Goal: Check status: Check status

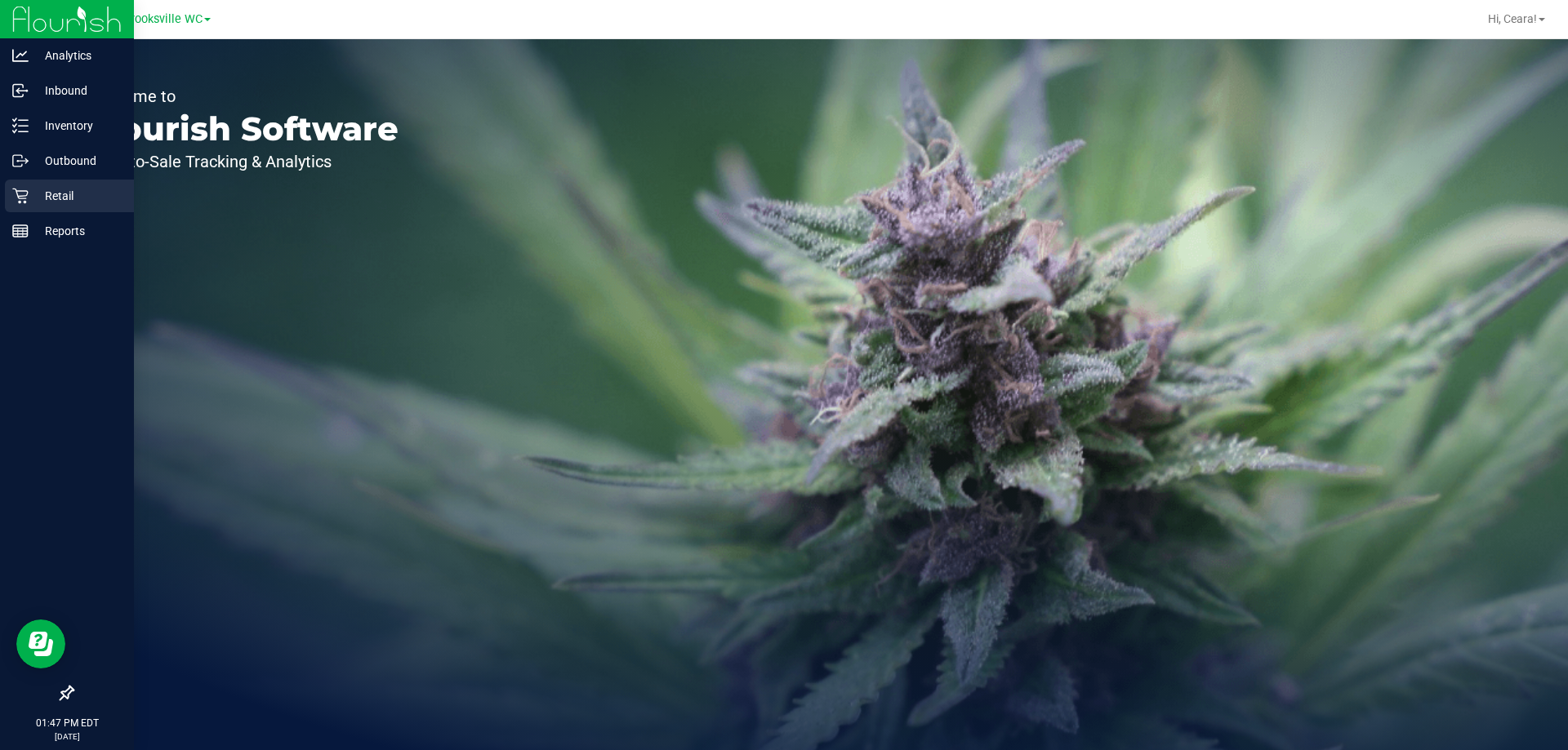
click at [27, 192] on icon at bounding box center [20, 195] width 16 height 16
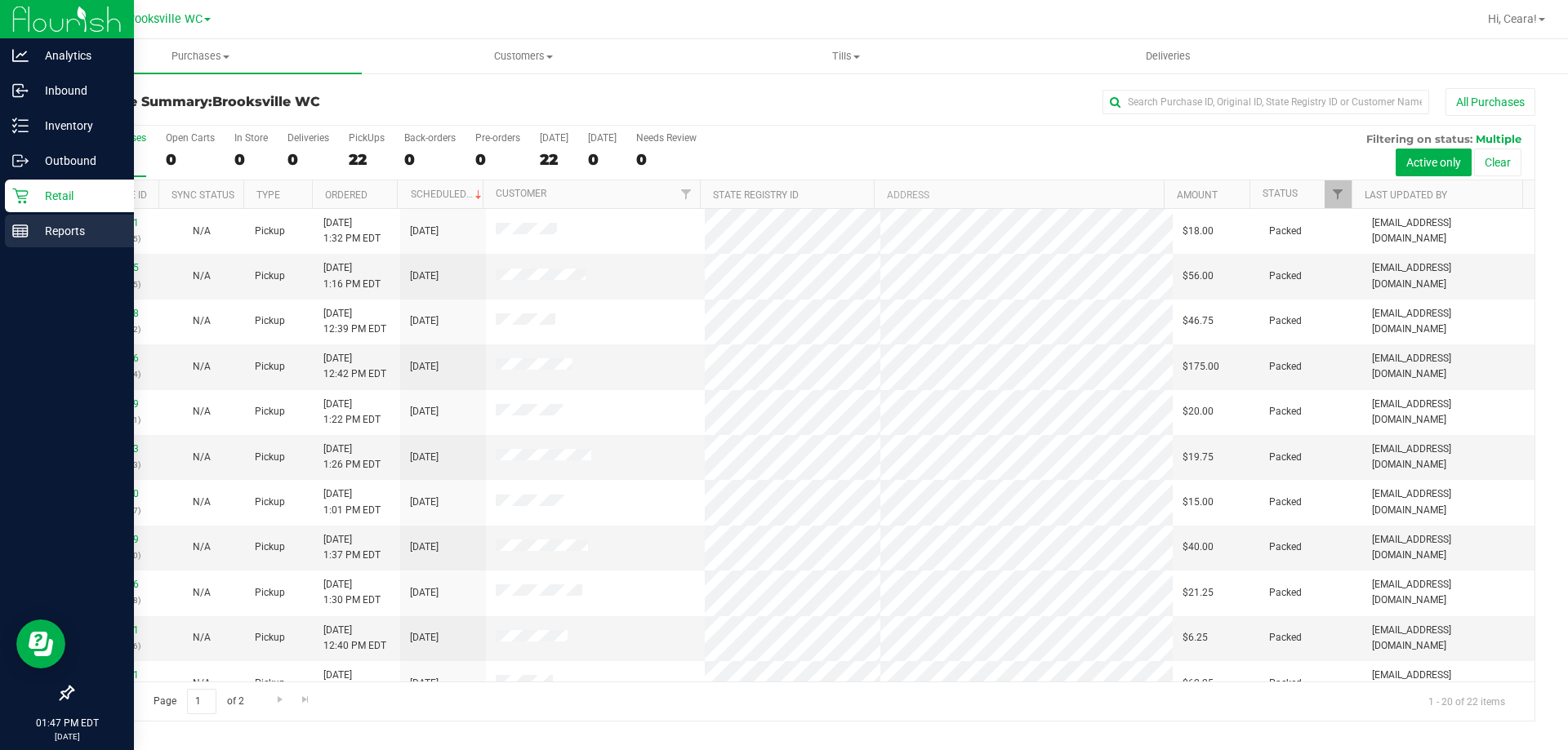
click at [39, 218] on div "Reports" at bounding box center [69, 231] width 129 height 33
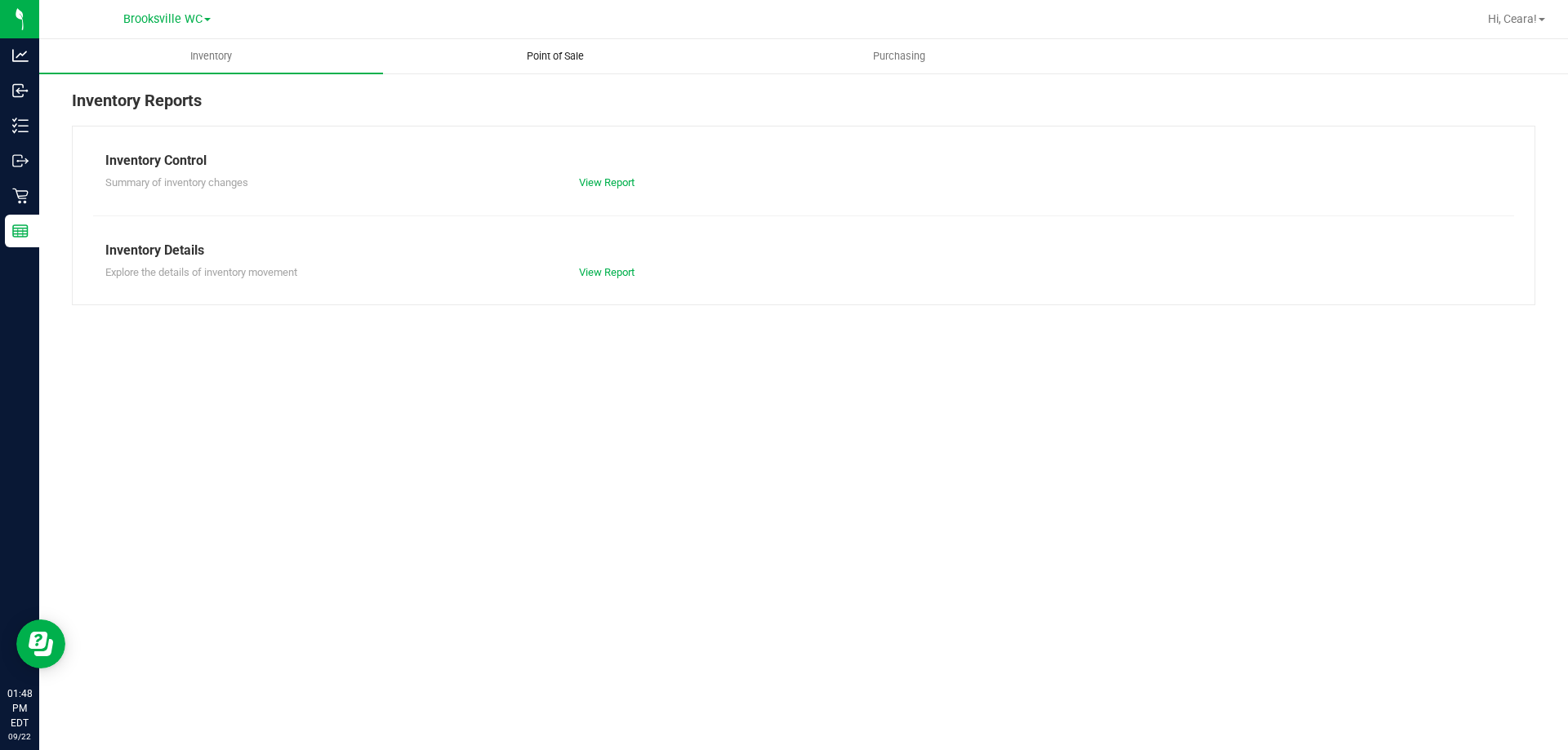
click at [537, 69] on uib-tab-heading "Point of Sale" at bounding box center [555, 56] width 342 height 33
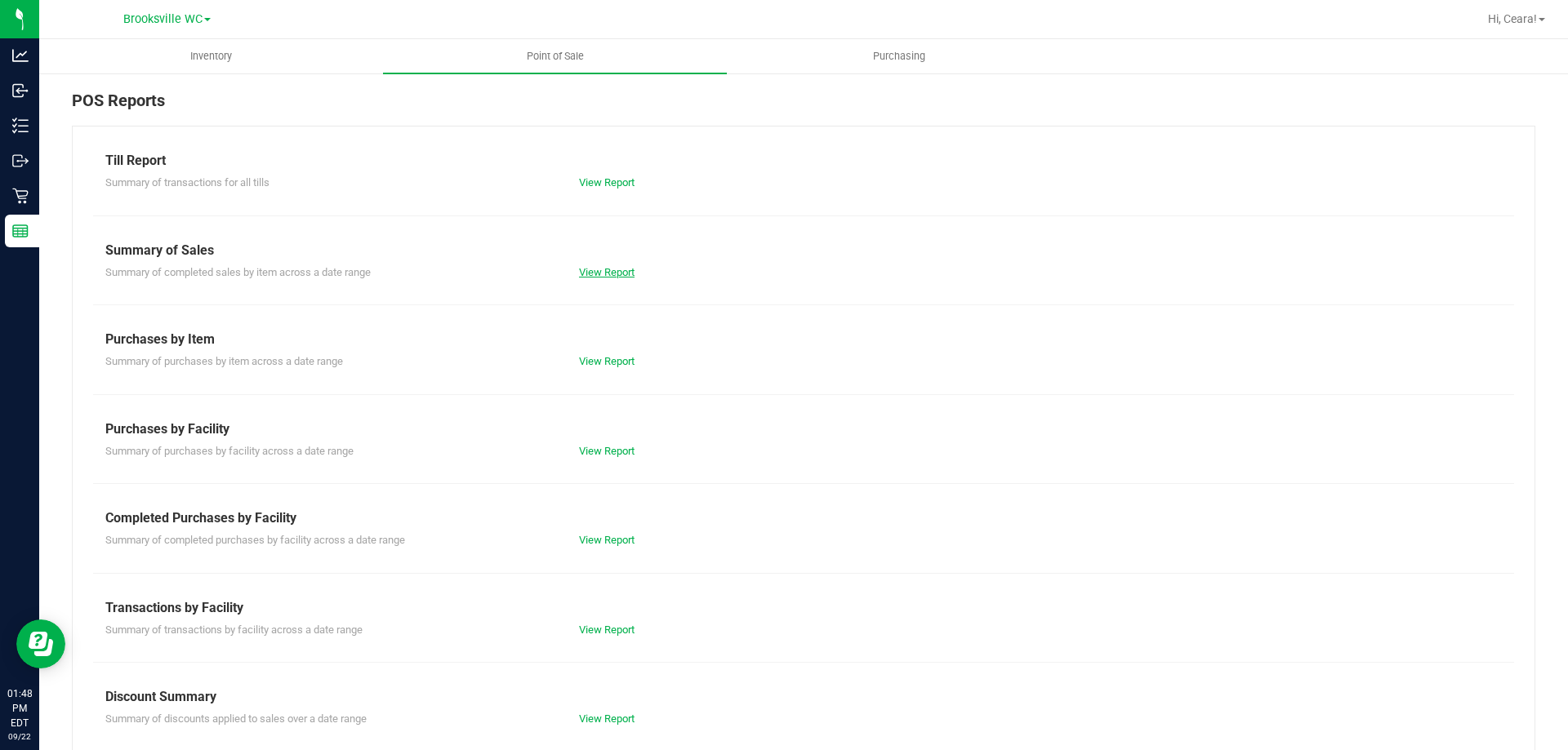
click at [629, 269] on link "View Report" at bounding box center [607, 272] width 56 height 12
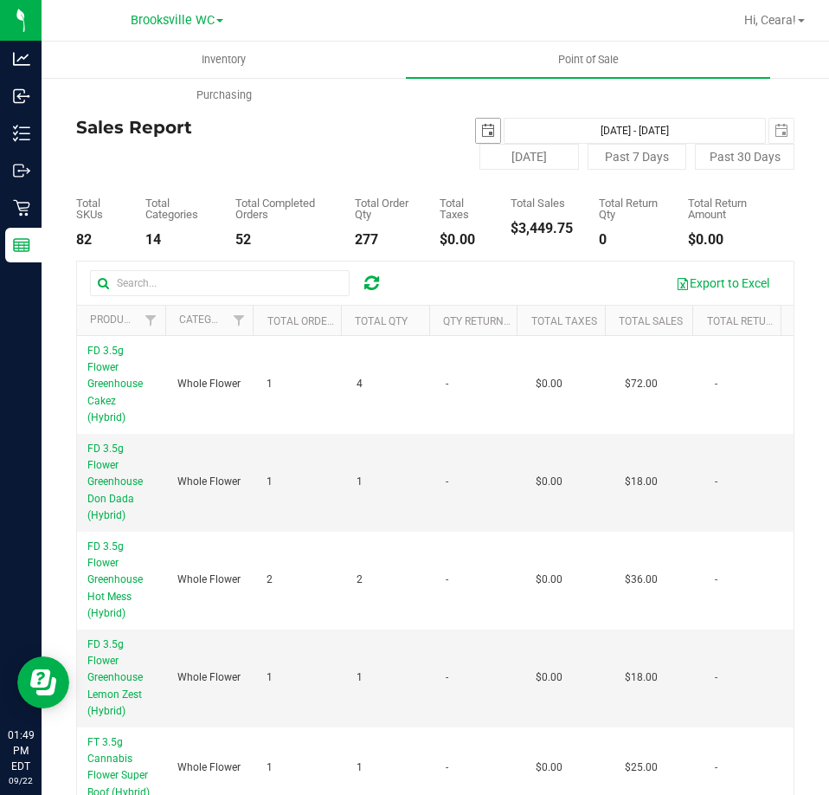
click at [476, 132] on span "select" at bounding box center [488, 131] width 24 height 24
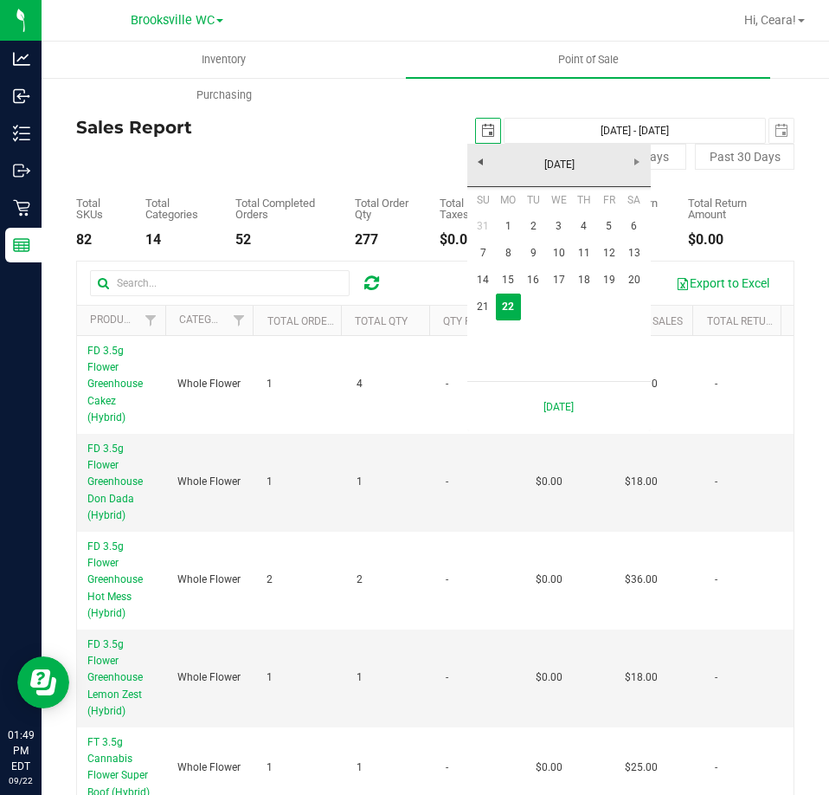
scroll to position [0, 43]
click at [612, 276] on link "19" at bounding box center [608, 280] width 25 height 27
type input "[DATE]"
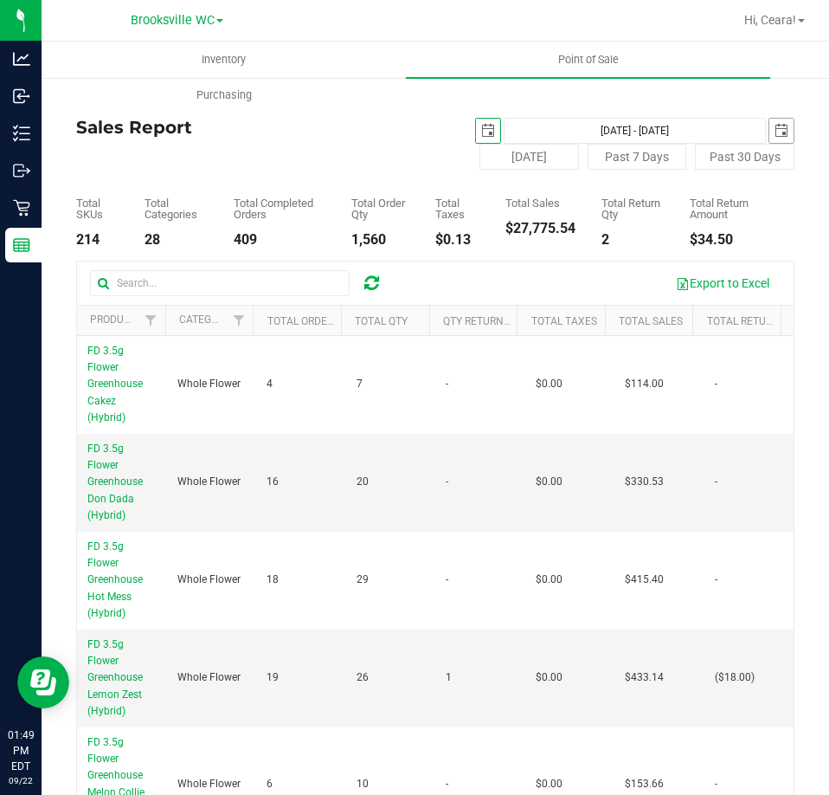
click at [775, 132] on span "select" at bounding box center [782, 131] width 14 height 14
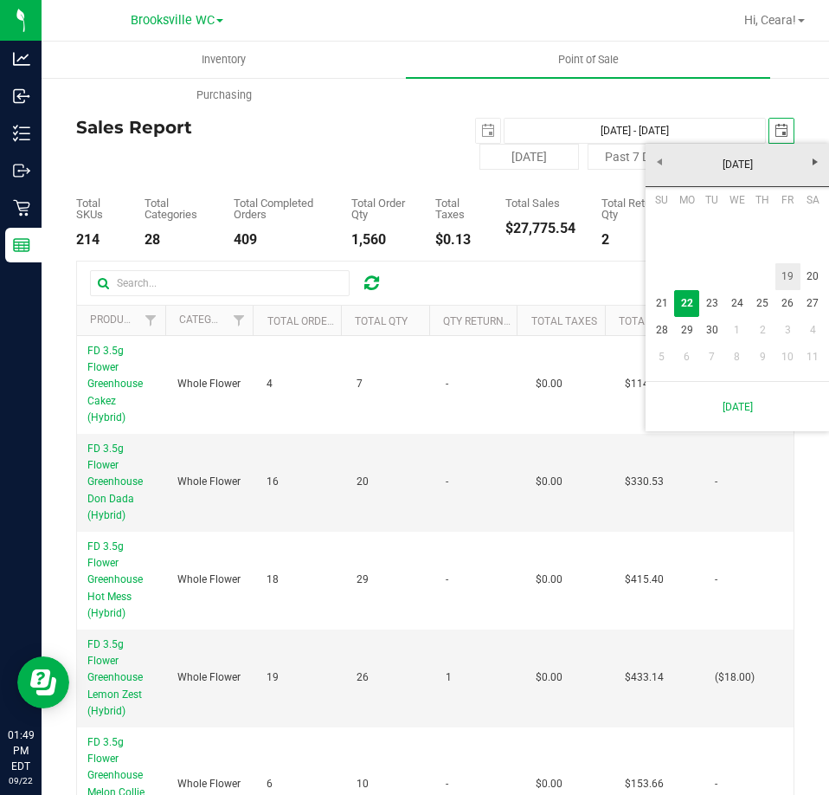
click at [788, 285] on link "19" at bounding box center [787, 276] width 25 height 27
type input "[DATE] - [DATE]"
type input "[DATE]"
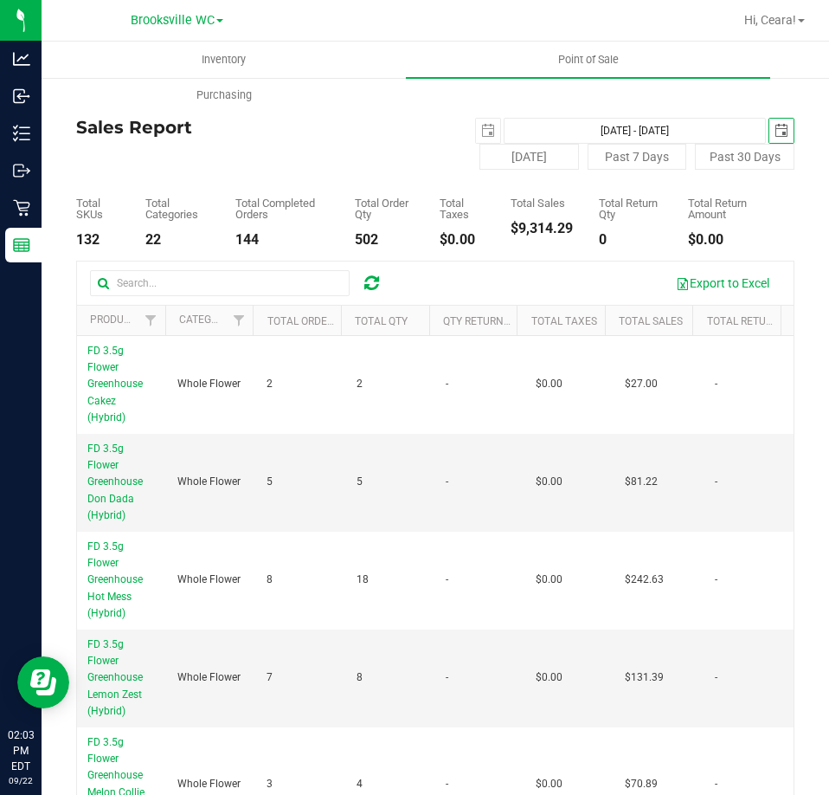
click at [636, 329] on th "Total Sales" at bounding box center [649, 321] width 88 height 30
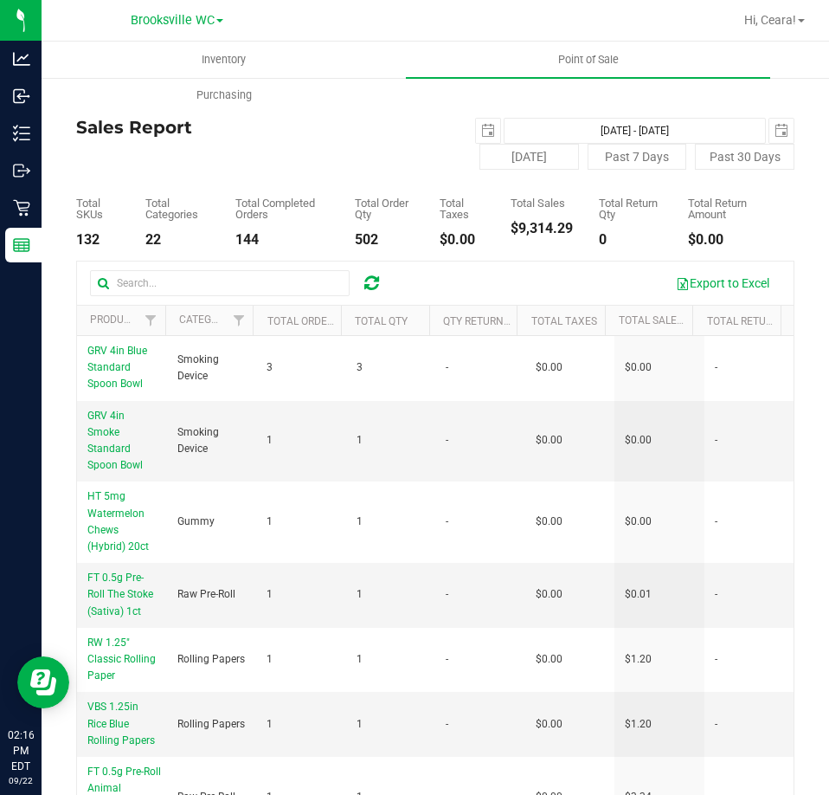
click at [648, 331] on th "Total Sales" at bounding box center [649, 321] width 88 height 30
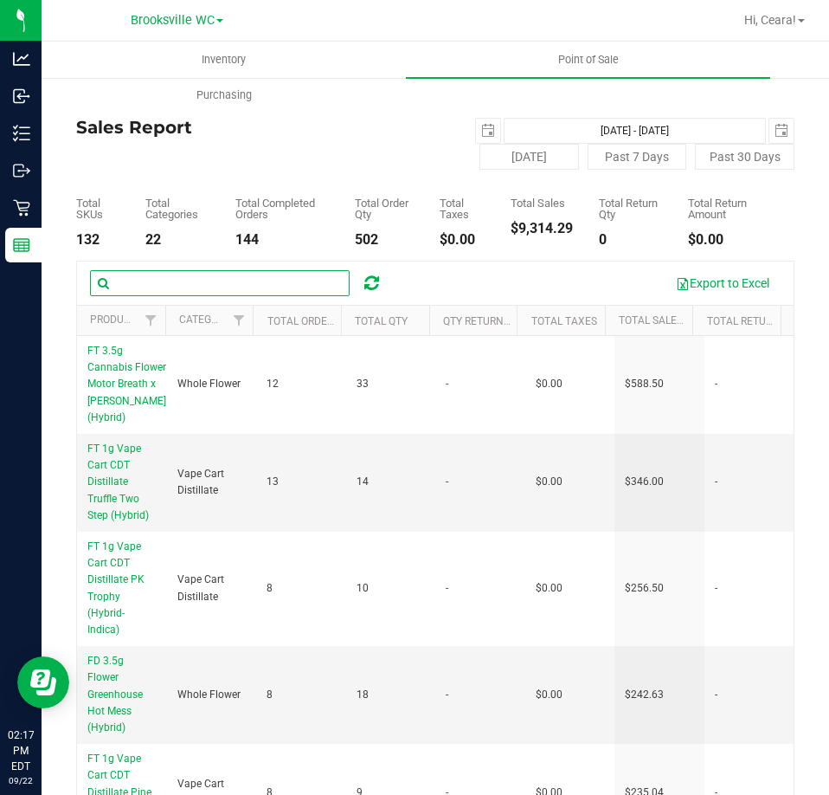
click at [287, 278] on input "text" at bounding box center [220, 283] width 260 height 26
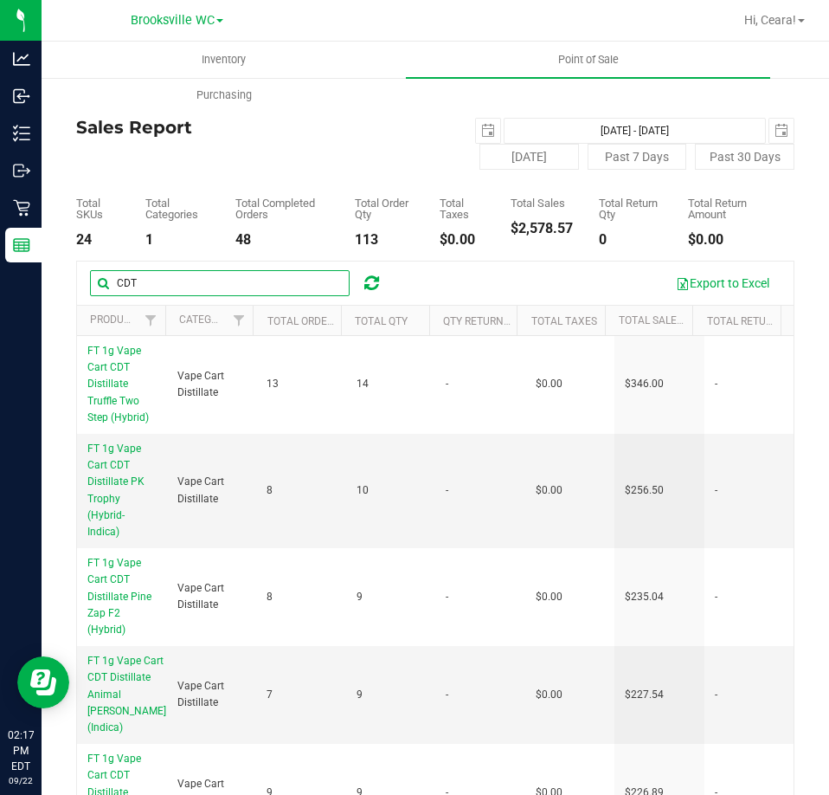
drag, startPoint x: 200, startPoint y: 276, endPoint x: -316, endPoint y: 268, distance: 515.9
click at [0, 268] on html "Analytics Inbound Inventory Outbound Retail Reports 02:17 PM EDT 09/22/2025 09/…" at bounding box center [414, 397] width 829 height 795
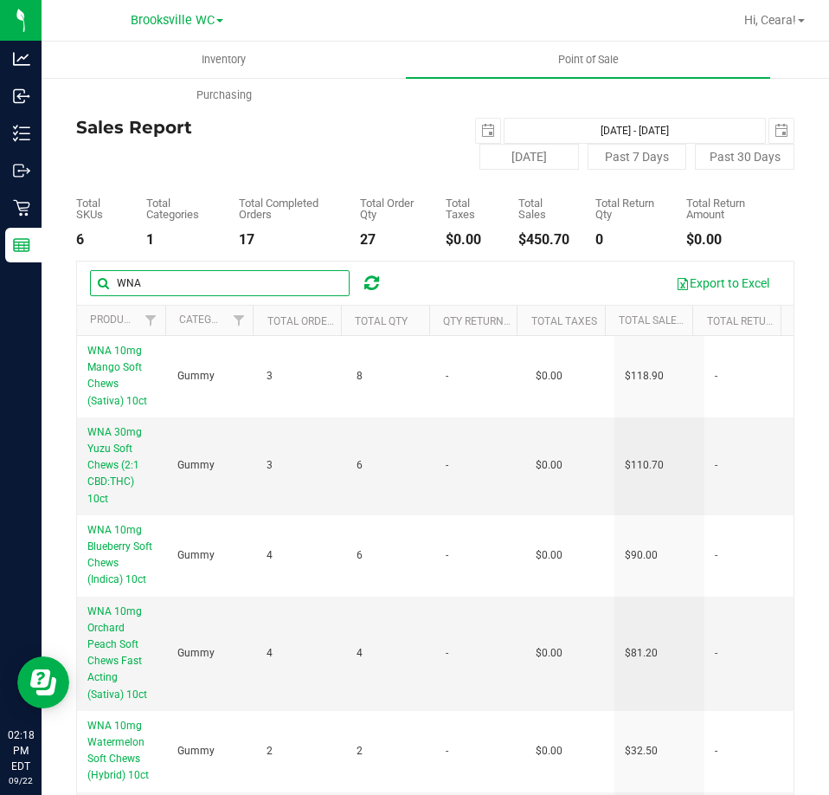
drag, startPoint x: 237, startPoint y: 275, endPoint x: -90, endPoint y: 240, distance: 329.1
click at [0, 240] on html "Analytics Inbound Inventory Outbound Retail Reports 02:18 PM EDT 09/22/2025 09/…" at bounding box center [414, 397] width 829 height 795
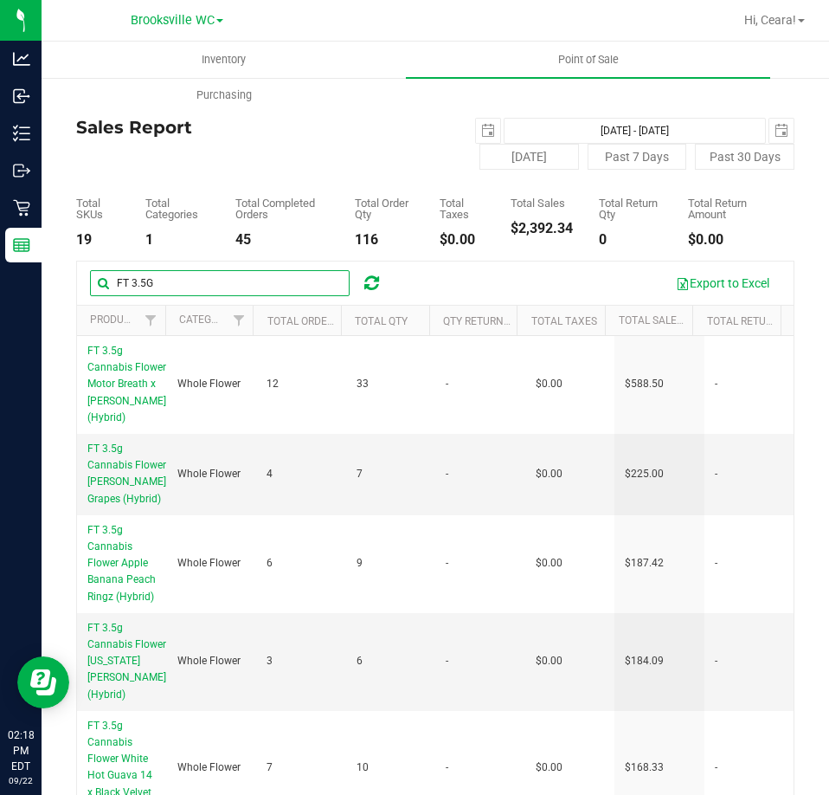
drag, startPoint x: 249, startPoint y: 280, endPoint x: -352, endPoint y: 216, distance: 605.0
click at [0, 216] on html "Analytics Inbound Inventory Outbound Retail Reports 02:18 PM EDT 09/22/2025 09/…" at bounding box center [414, 397] width 829 height 795
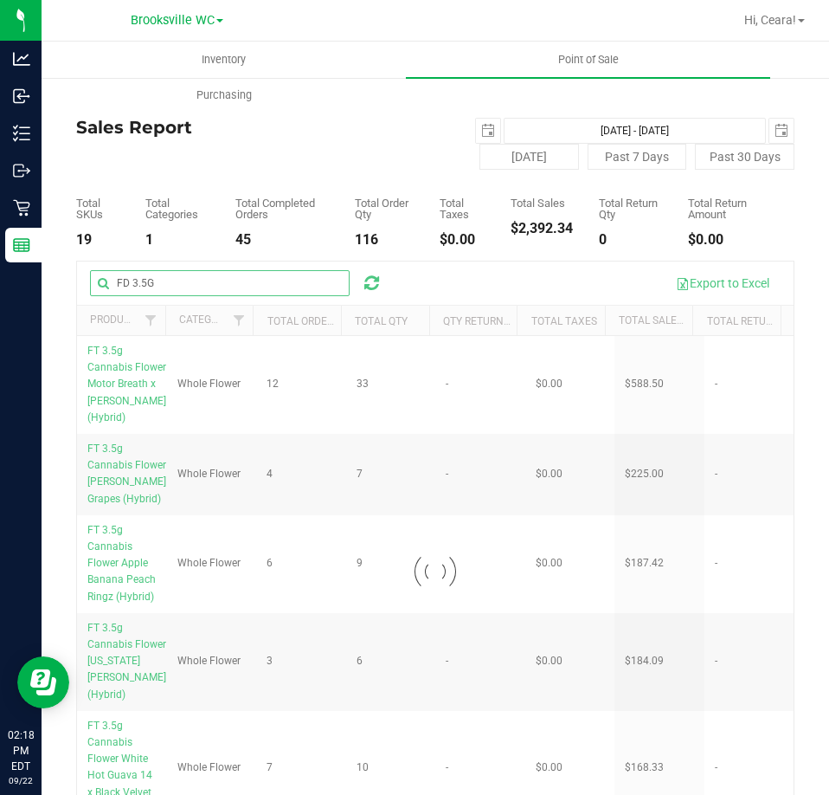
type input "FD 3.5G"
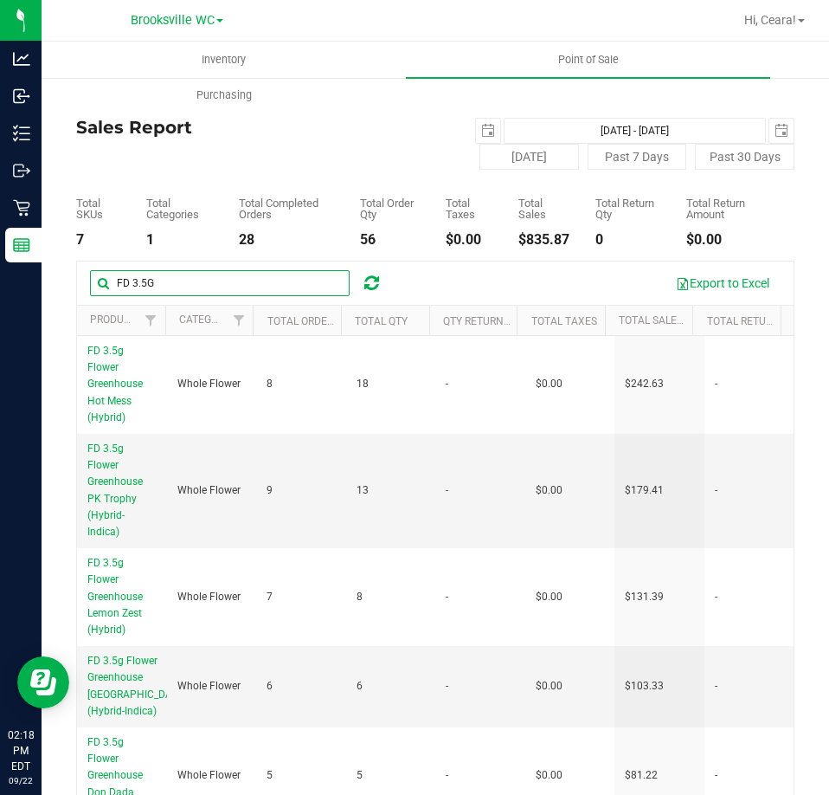
drag, startPoint x: 195, startPoint y: 273, endPoint x: -45, endPoint y: 255, distance: 240.4
click at [0, 255] on html "Analytics Inbound Inventory Outbound Retail Reports 02:18 PM EDT 09/22/2025 09/…" at bounding box center [414, 397] width 829 height 795
click at [241, 325] on span "Filter" at bounding box center [239, 320] width 14 height 14
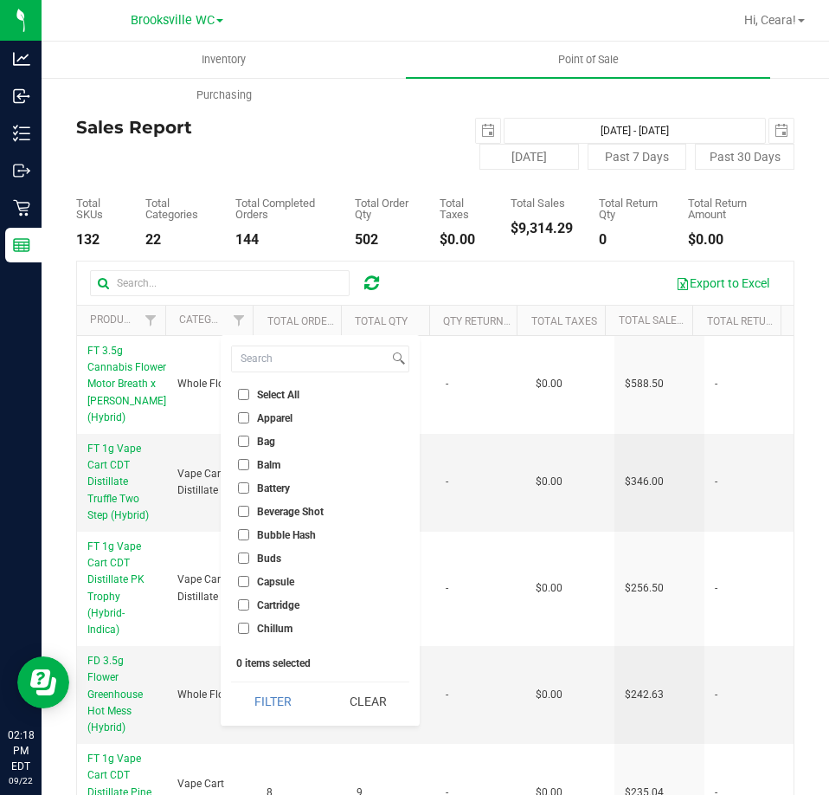
click at [268, 494] on li "Battery" at bounding box center [320, 488] width 178 height 18
click at [257, 483] on span "Battery" at bounding box center [273, 488] width 33 height 10
click at [249, 483] on input "Battery" at bounding box center [243, 487] width 11 height 11
checkbox input "true"
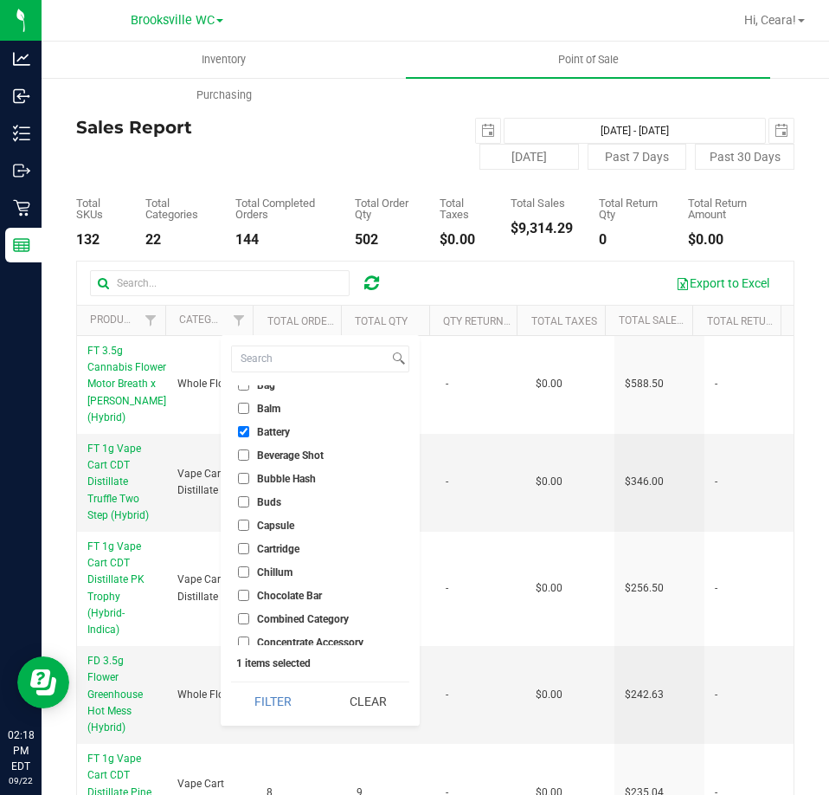
scroll to position [87, 0]
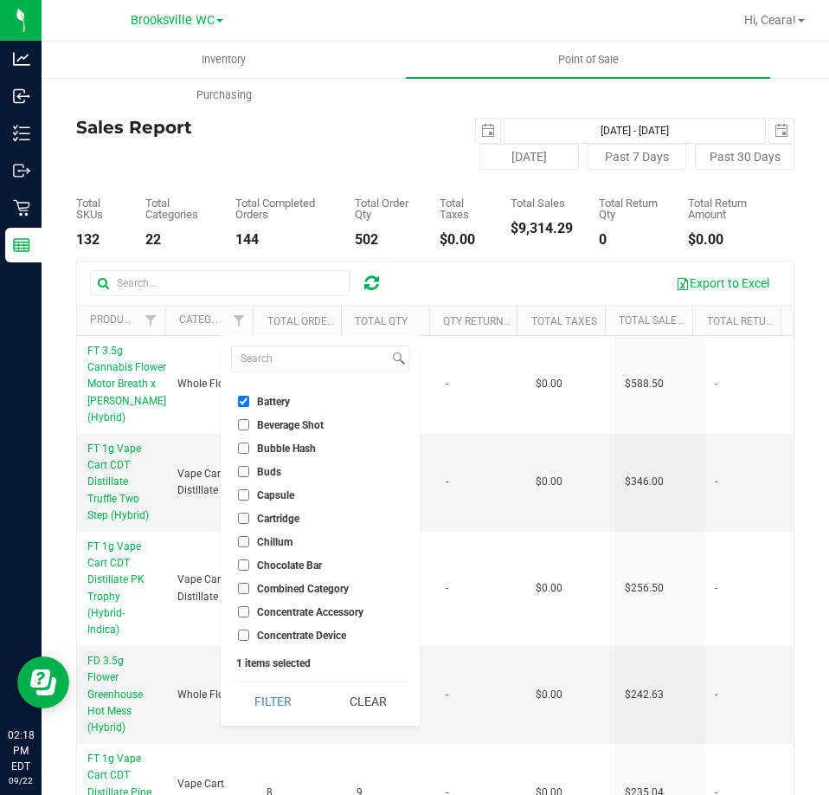
click at [350, 611] on span "Concentrate Accessory" at bounding box center [310, 612] width 106 height 10
click at [249, 611] on input "Concentrate Accessory" at bounding box center [243, 611] width 11 height 11
checkbox input "true"
click at [320, 630] on span "Concentrate Device" at bounding box center [301, 635] width 89 height 10
click at [249, 630] on input "Concentrate Device" at bounding box center [243, 634] width 11 height 11
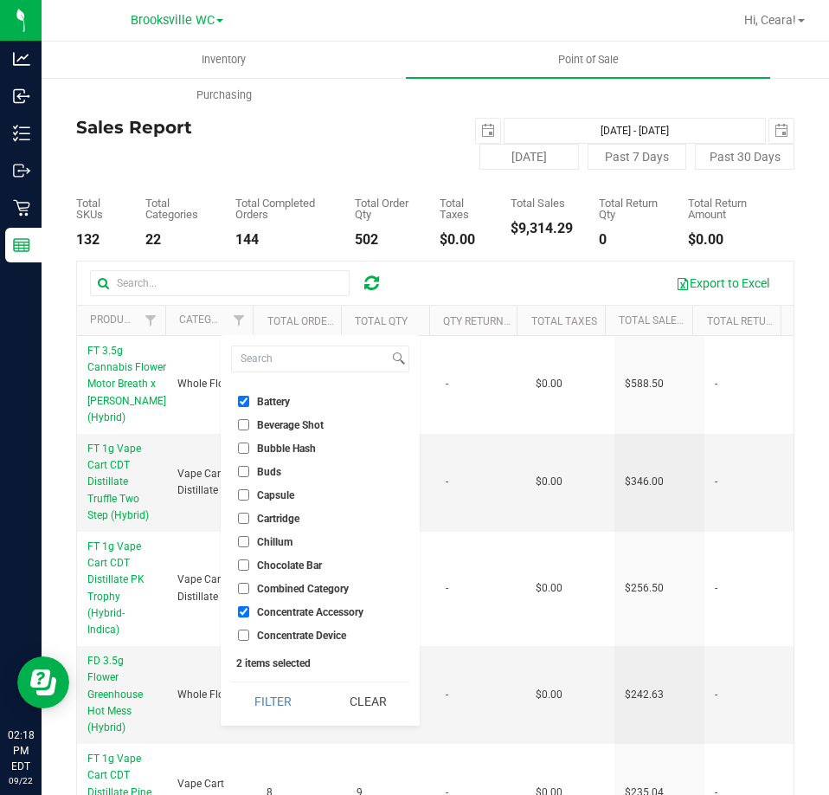
checkbox input "true"
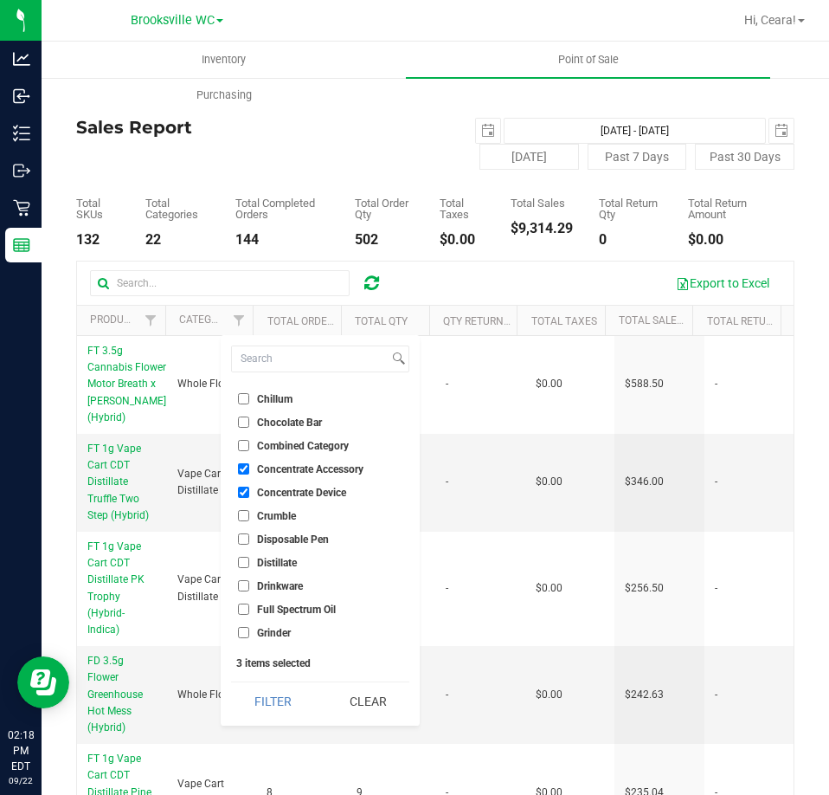
scroll to position [260, 0]
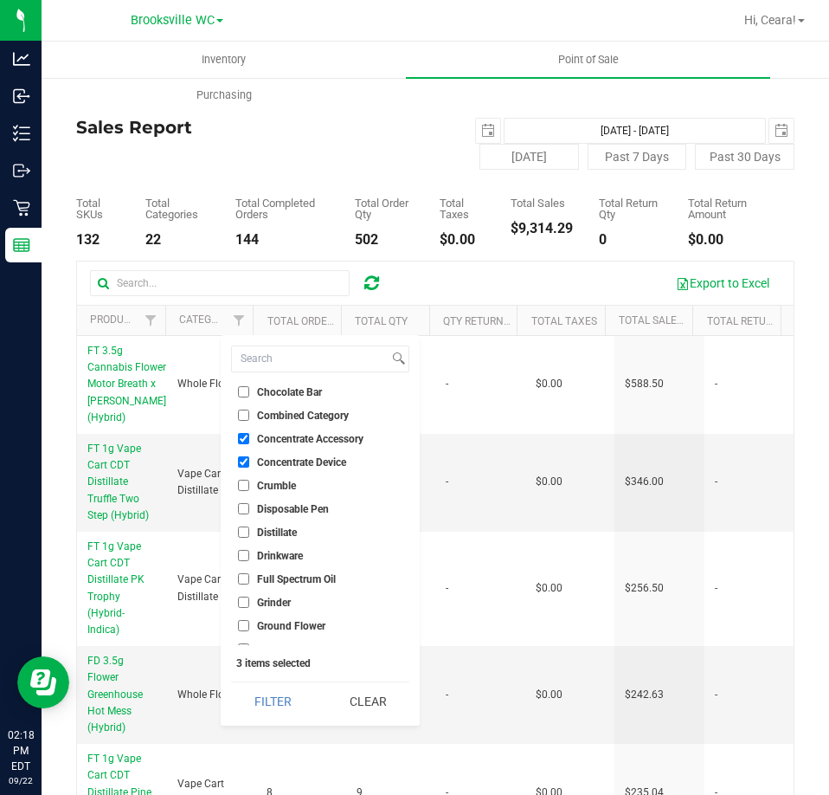
click at [280, 601] on span "Grinder" at bounding box center [274, 602] width 34 height 10
click at [249, 601] on input "Grinder" at bounding box center [243, 601] width 11 height 11
checkbox input "true"
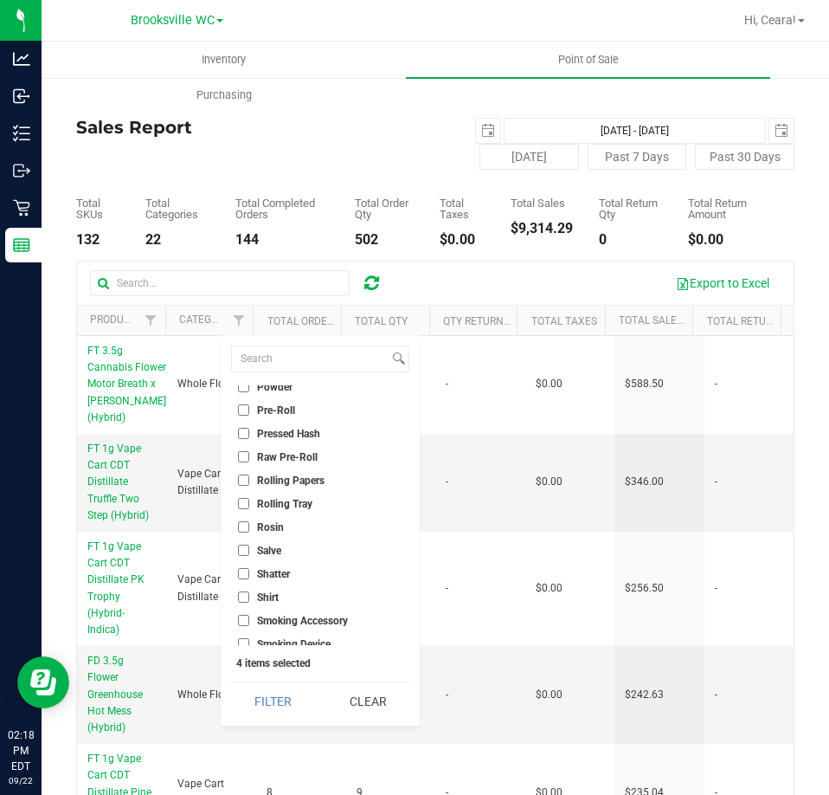
click at [292, 475] on span "Rolling Papers" at bounding box center [291, 480] width 68 height 10
click at [249, 474] on input "Rolling Papers" at bounding box center [243, 479] width 11 height 11
checkbox input "true"
click at [283, 499] on span "Rolling Tray" at bounding box center [284, 504] width 55 height 10
click at [249, 499] on input "Rolling Tray" at bounding box center [243, 503] width 11 height 11
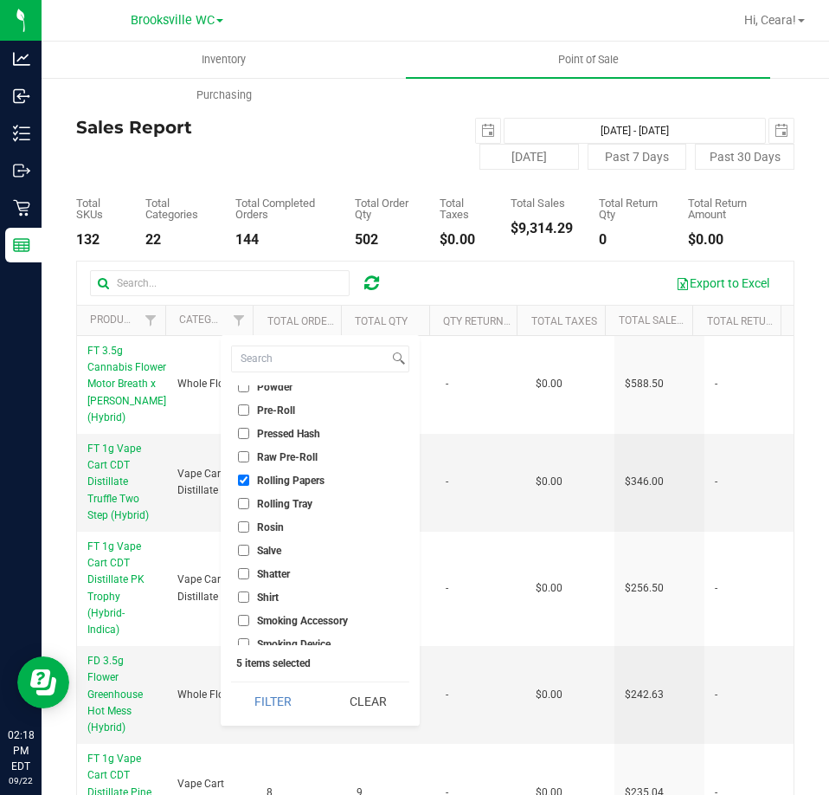
checkbox input "true"
click at [312, 616] on span "Smoking Accessory" at bounding box center [302, 620] width 91 height 10
click at [249, 616] on input "Smoking Accessory" at bounding box center [243, 619] width 11 height 11
checkbox input "true"
click at [321, 640] on span "Smoking Device" at bounding box center [294, 644] width 74 height 10
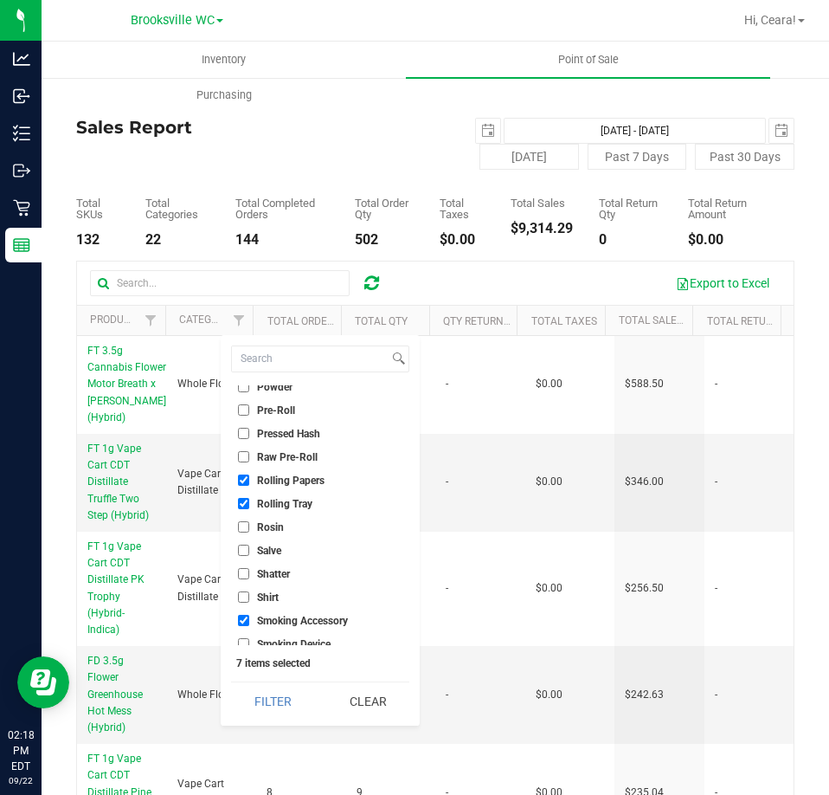
click at [249, 640] on input "Smoking Device" at bounding box center [243, 643] width 11 height 11
checkbox input "true"
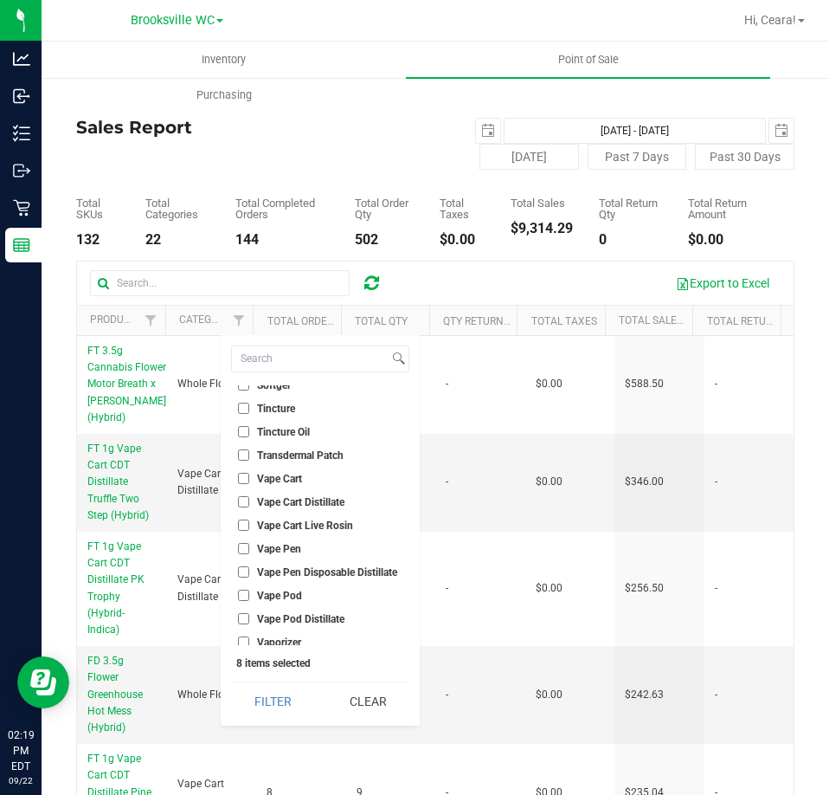
scroll to position [1114, 0]
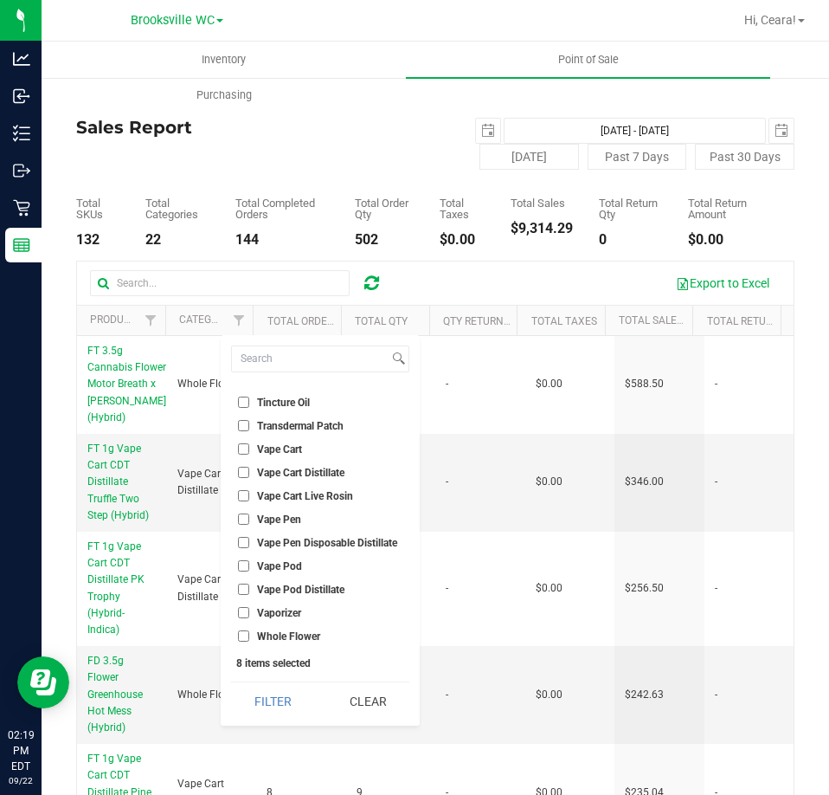
click at [268, 614] on span "Vaporizer" at bounding box center [279, 613] width 44 height 10
click at [249, 614] on input "Vaporizer" at bounding box center [243, 612] width 11 height 11
checkbox input "true"
click at [273, 692] on button "Filter" at bounding box center [272, 701] width 83 height 38
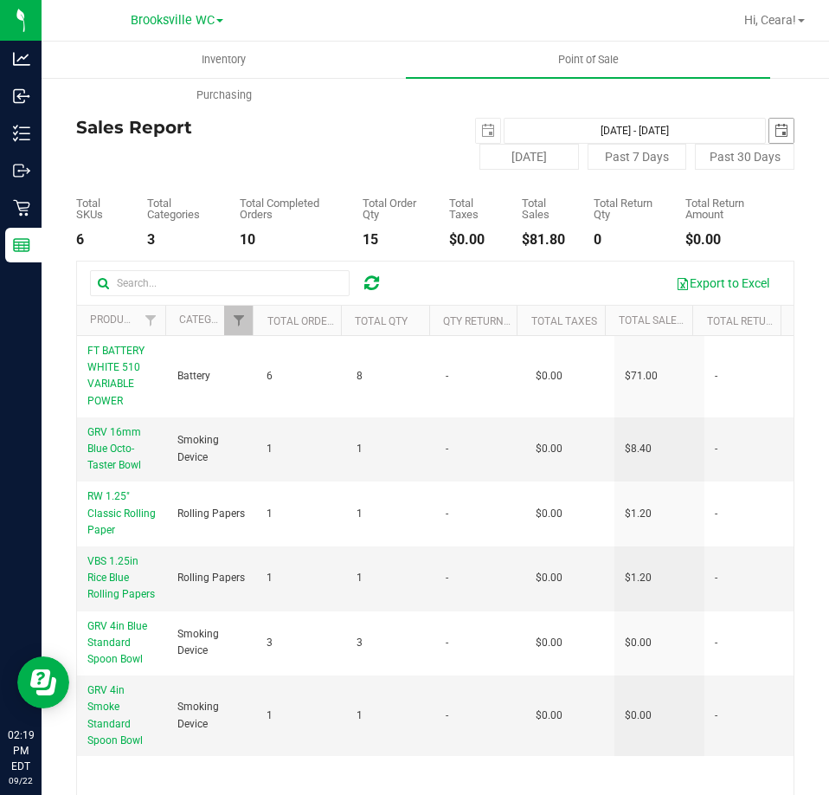
click at [774, 118] on span "[DATE]" at bounding box center [782, 131] width 26 height 26
click at [769, 123] on span "select" at bounding box center [781, 131] width 24 height 24
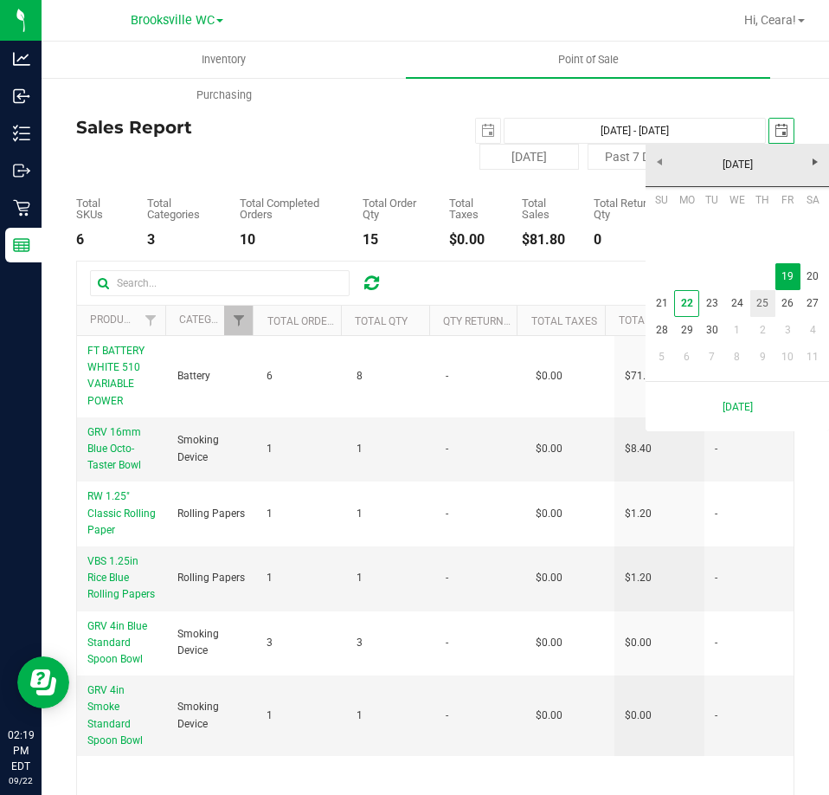
scroll to position [0, 43]
click at [812, 273] on link "20" at bounding box center [813, 276] width 25 height 27
type input "Sep 19, 2025 - Sep 20, 2025"
type input "[DATE]"
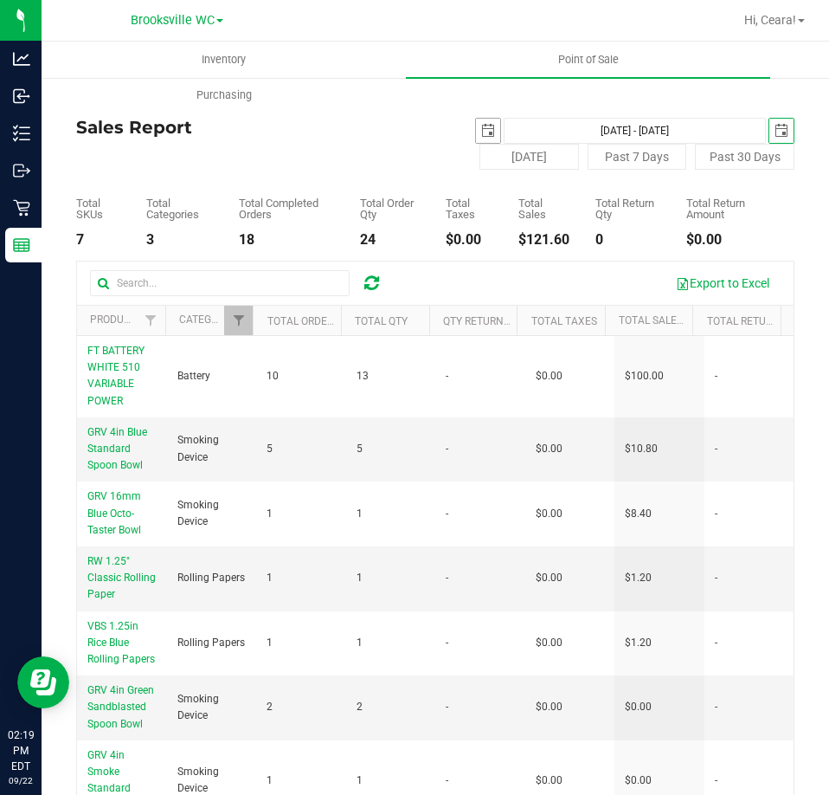
click at [482, 132] on span "select" at bounding box center [488, 131] width 14 height 14
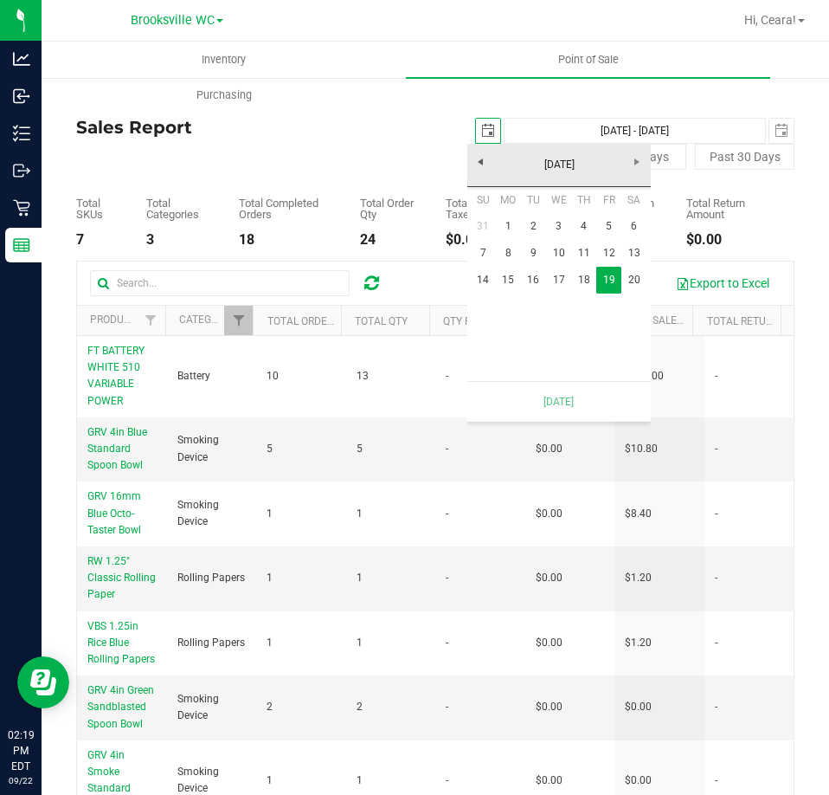
scroll to position [0, 43]
click at [634, 282] on link "20" at bounding box center [633, 280] width 25 height 27
type input "[DATE] - [DATE]"
type input "[DATE]"
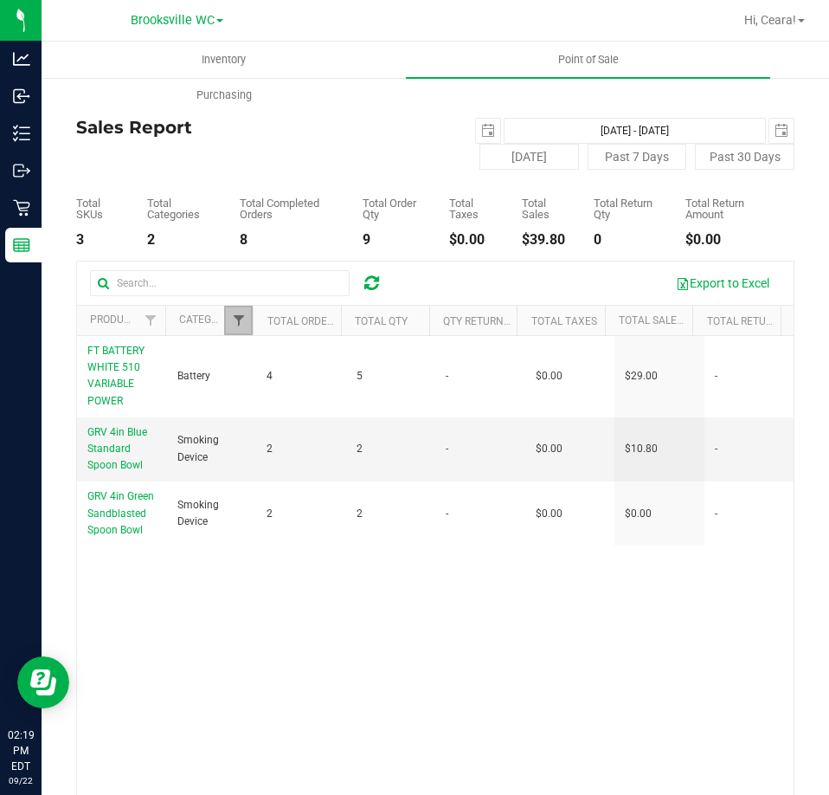
click at [241, 327] on span "Filter" at bounding box center [239, 320] width 14 height 14
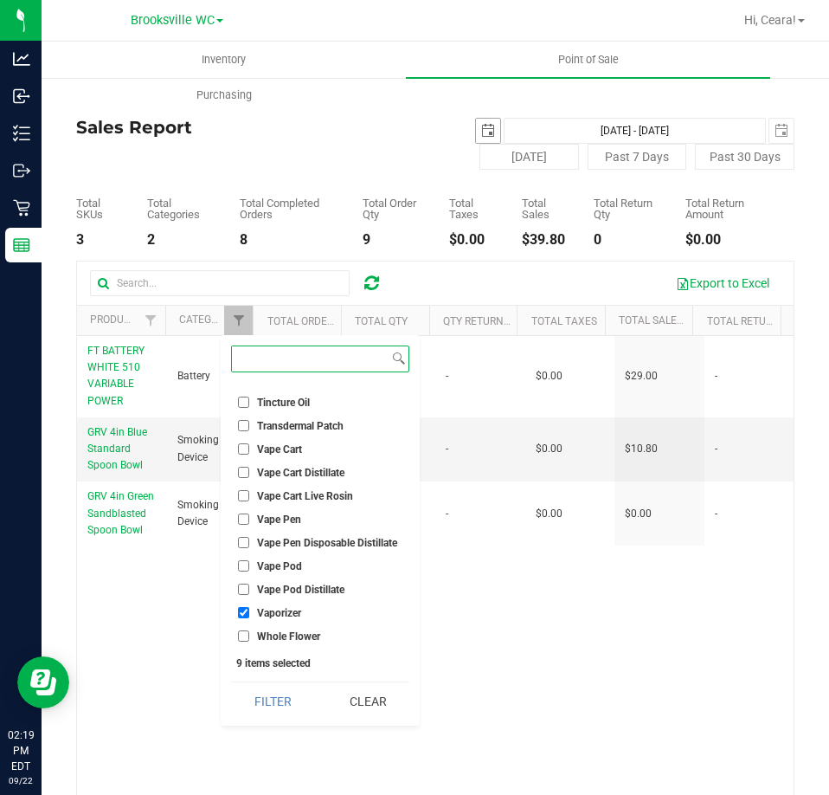
click at [481, 128] on span "select" at bounding box center [488, 131] width 14 height 14
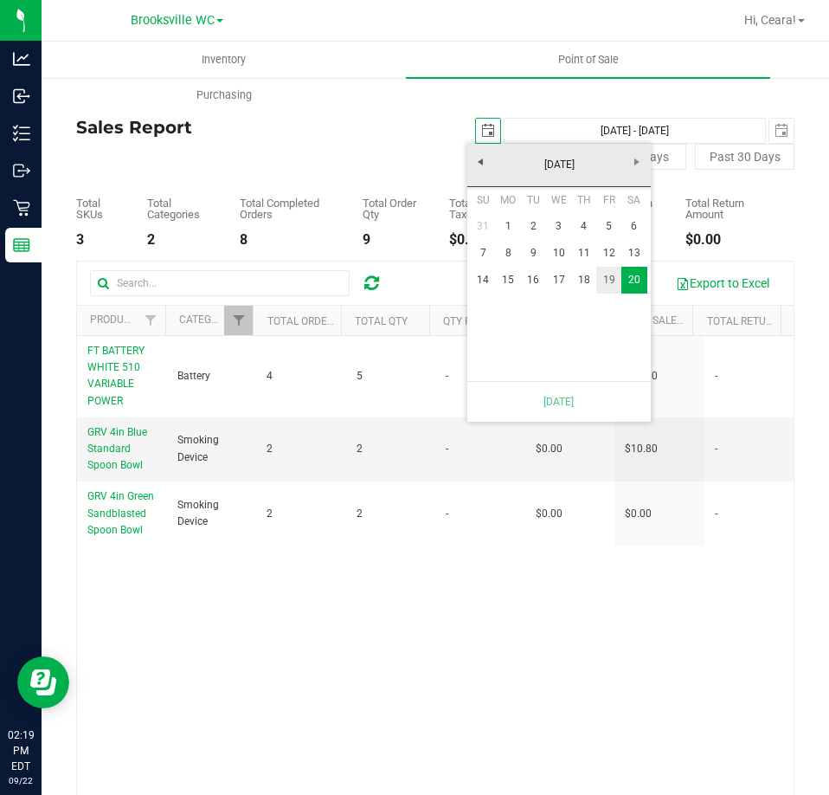
click at [603, 283] on link "19" at bounding box center [608, 280] width 25 height 27
type input "Sep 19, 2025 - Sep 20, 2025"
type input "[DATE]"
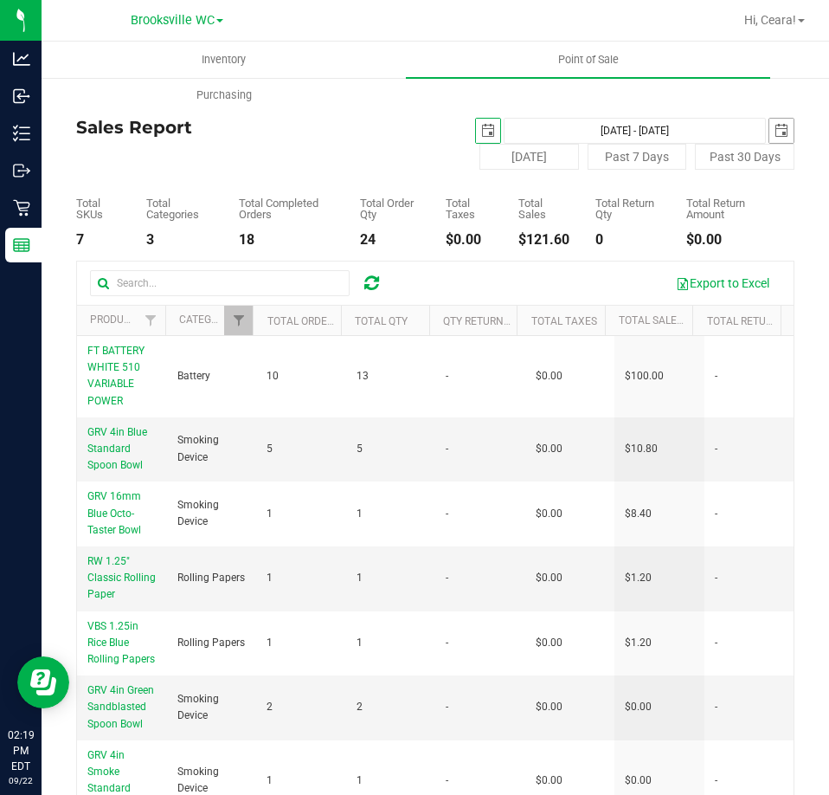
click at [775, 132] on span "select" at bounding box center [782, 131] width 14 height 14
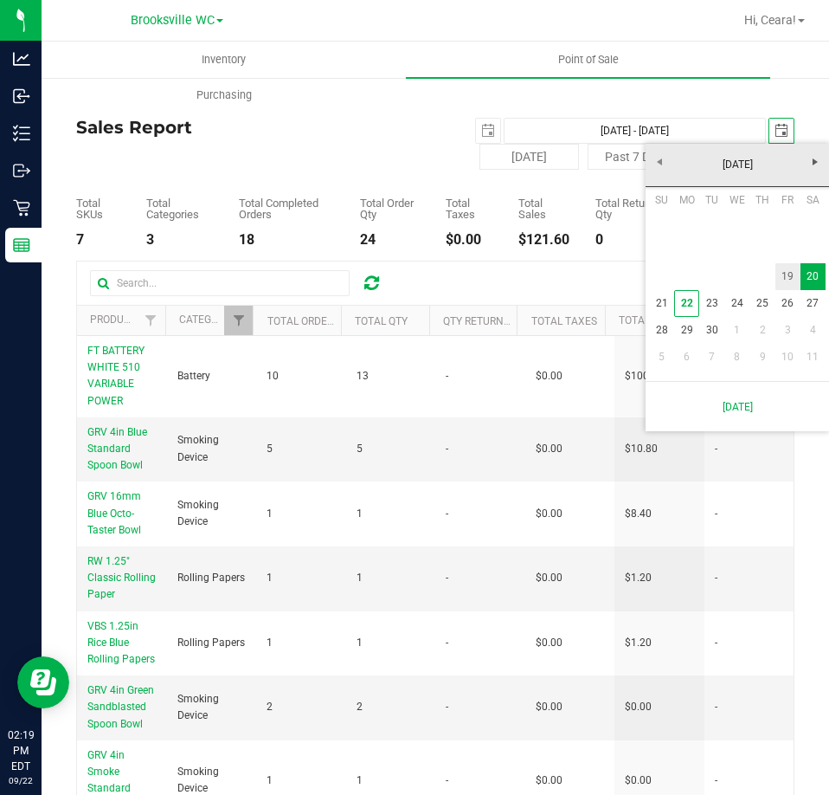
click at [790, 272] on link "19" at bounding box center [787, 276] width 25 height 27
type input "[DATE] - [DATE]"
type input "[DATE]"
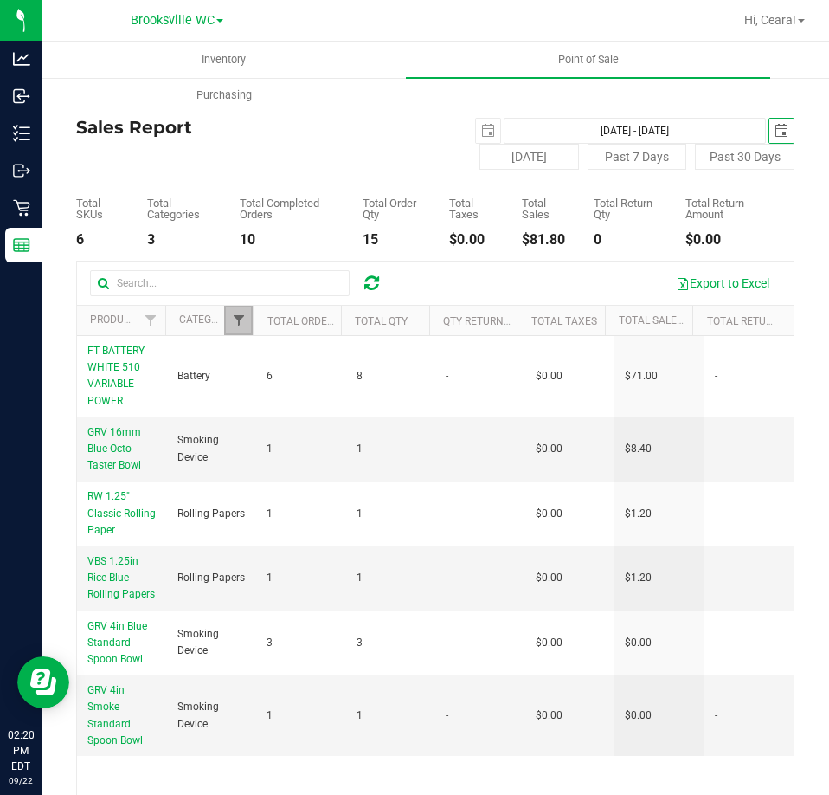
click at [237, 325] on span "Filter" at bounding box center [239, 320] width 14 height 14
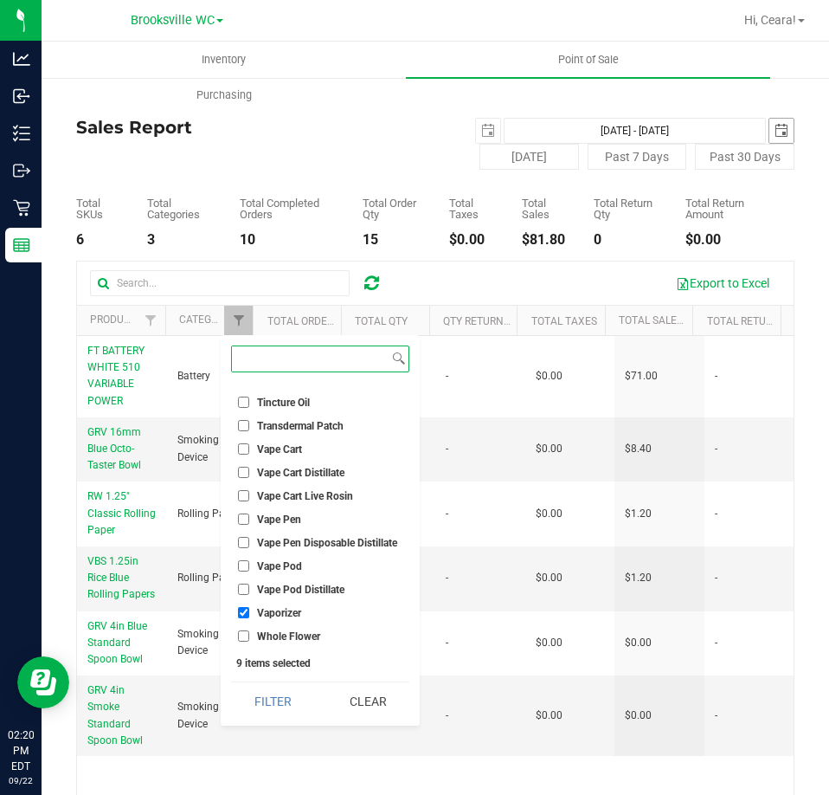
click at [775, 125] on span "select" at bounding box center [782, 131] width 14 height 14
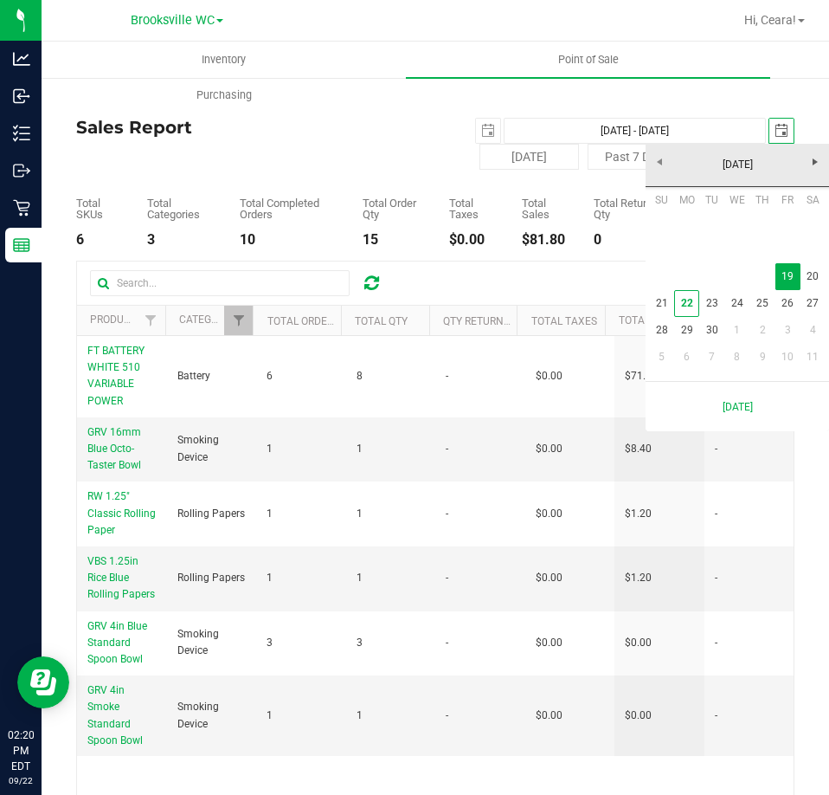
scroll to position [0, 43]
click at [657, 301] on link "21" at bounding box center [661, 303] width 25 height 27
type input "Sep 19, 2025 - Sep 21, 2025"
type input "[DATE]"
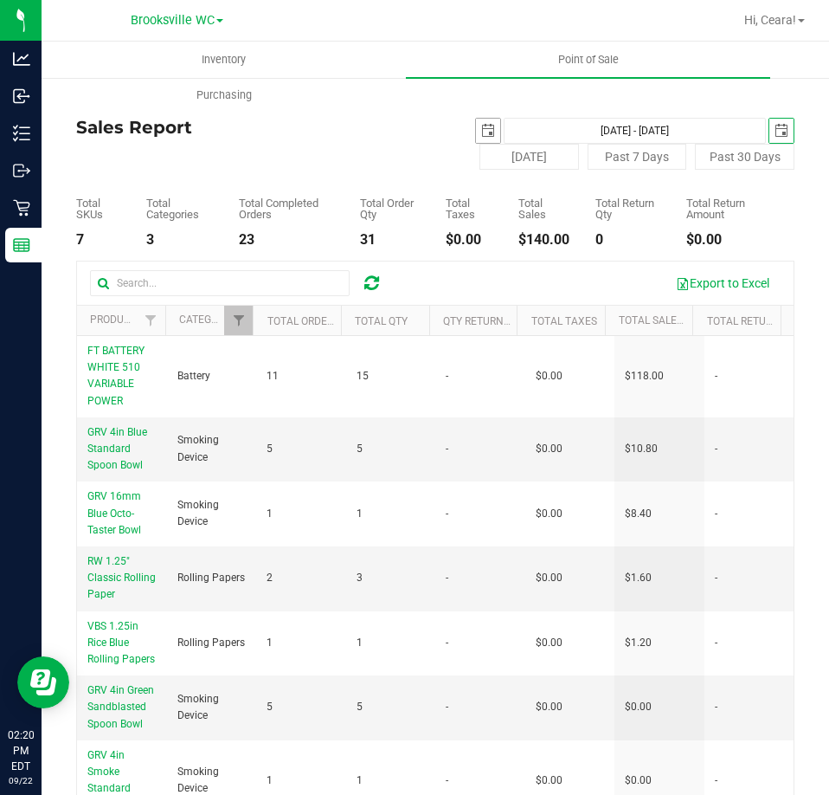
click at [487, 123] on span "select" at bounding box center [488, 131] width 24 height 24
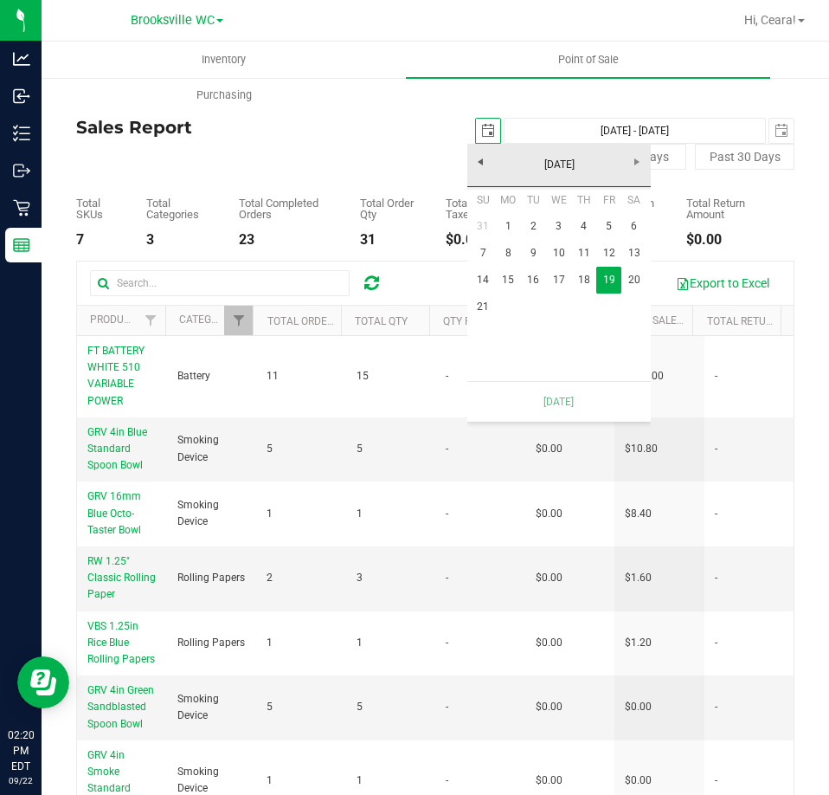
scroll to position [0, 43]
click at [483, 308] on link "21" at bounding box center [483, 306] width 25 height 27
type input "[DATE] - [DATE]"
type input "[DATE]"
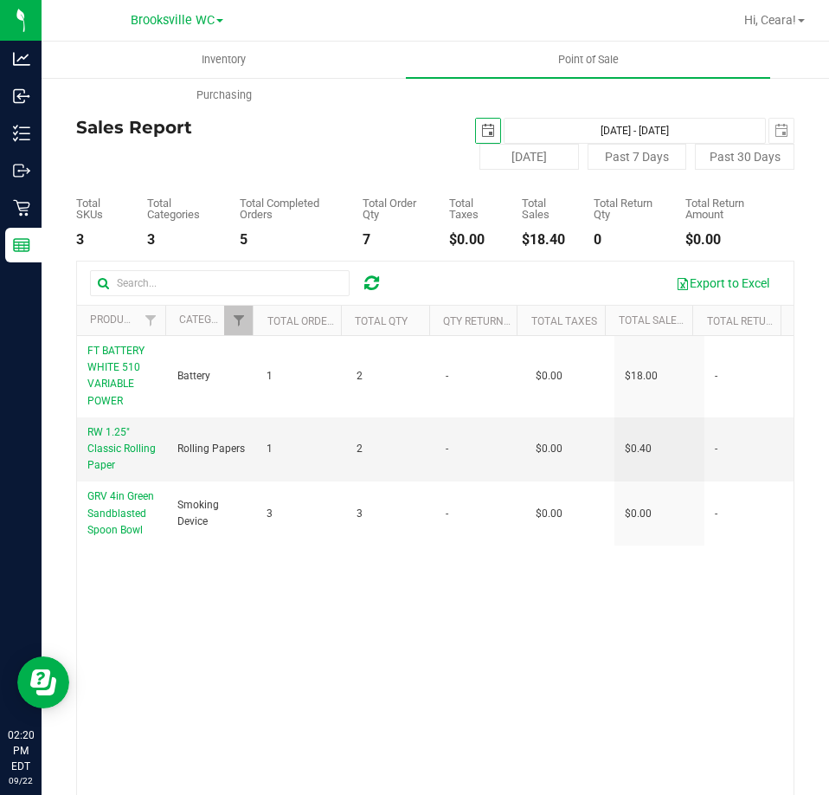
click at [481, 138] on span "select" at bounding box center [488, 131] width 24 height 24
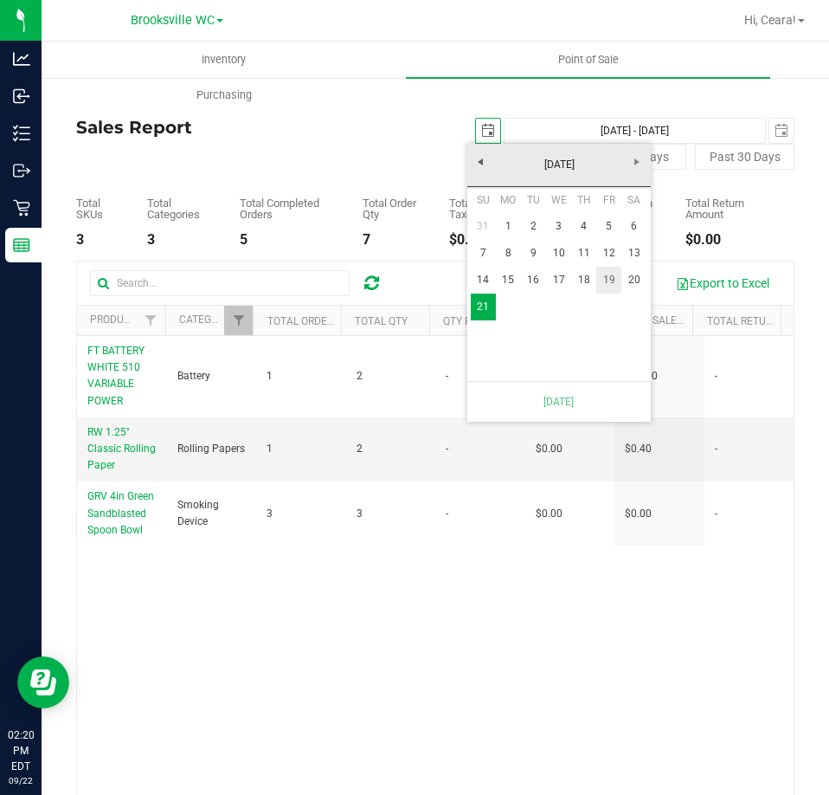
click at [617, 289] on link "19" at bounding box center [608, 280] width 25 height 27
type input "Sep 19, 2025 - Sep 21, 2025"
type input "[DATE]"
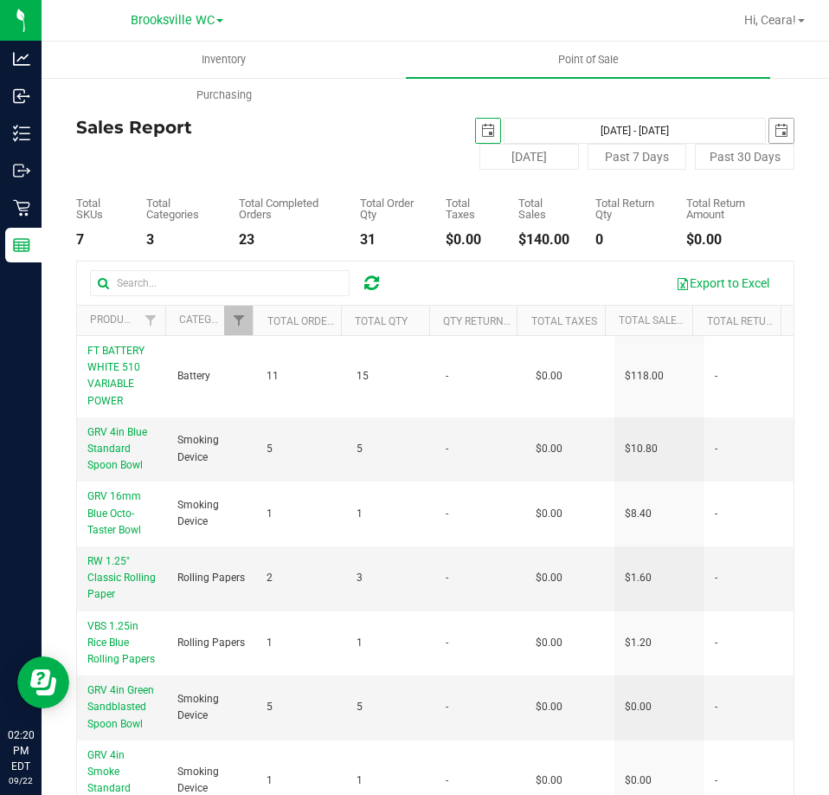
click at [772, 122] on span "select" at bounding box center [781, 131] width 24 height 24
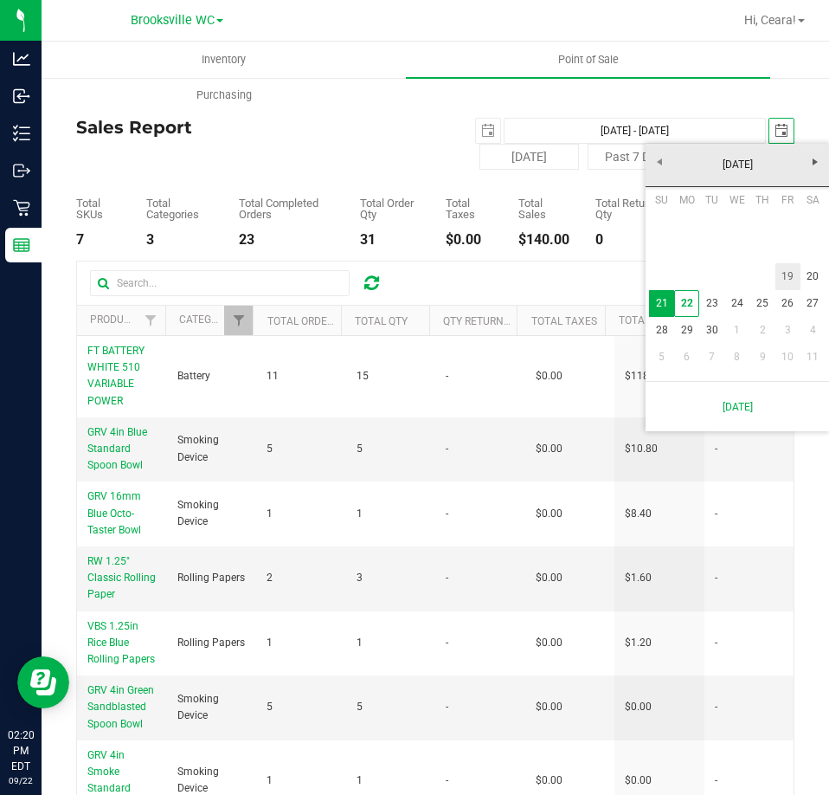
click at [783, 279] on link "19" at bounding box center [787, 276] width 25 height 27
type input "[DATE] - [DATE]"
type input "[DATE]"
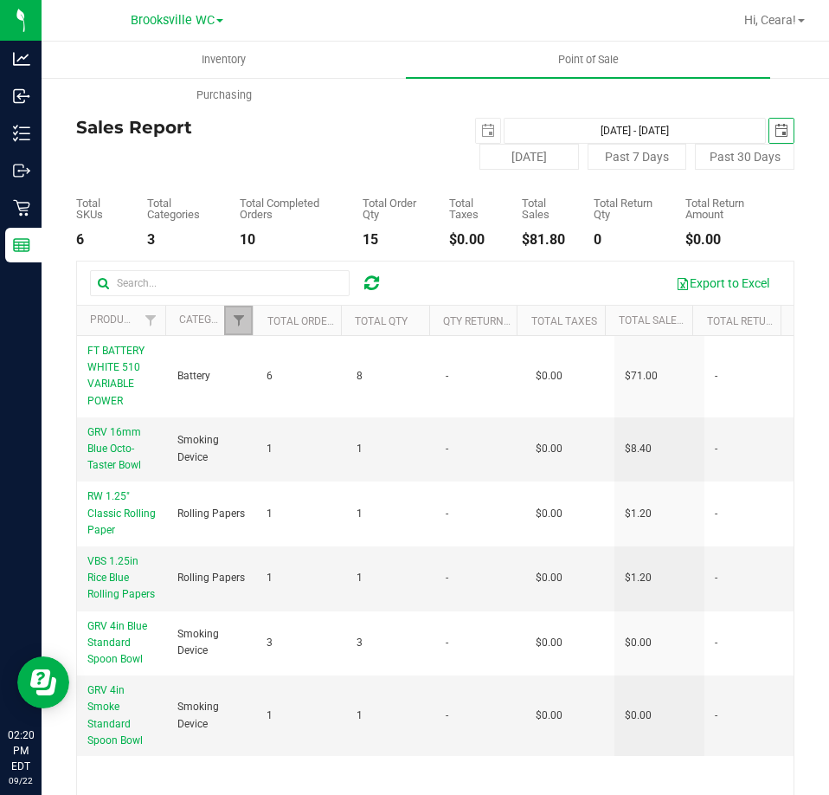
click at [237, 328] on link "Filter" at bounding box center [238, 320] width 29 height 29
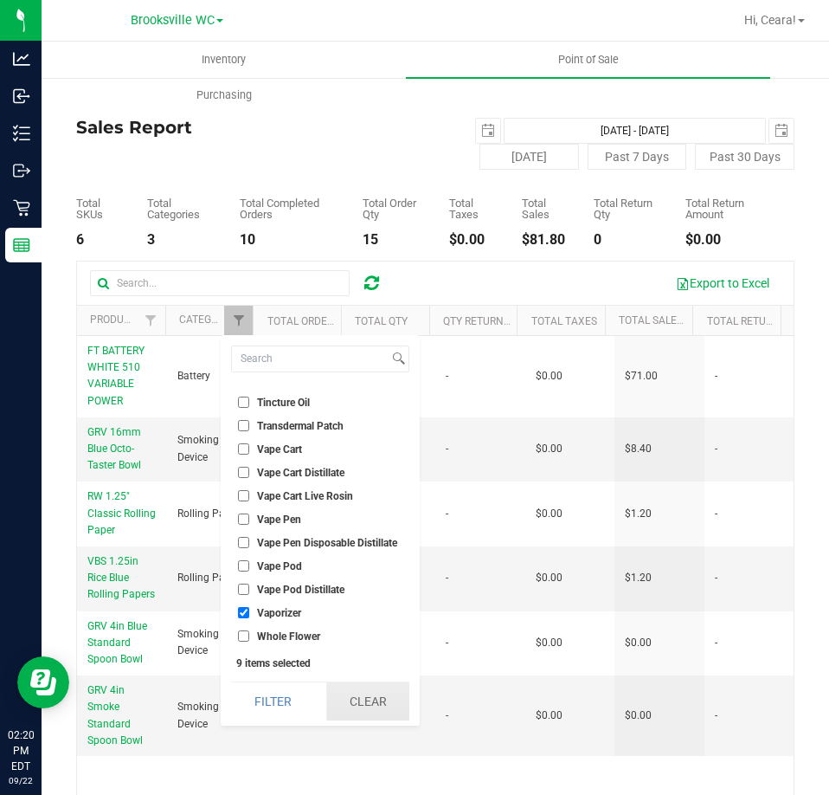
click at [379, 707] on button "Clear" at bounding box center [367, 701] width 83 height 38
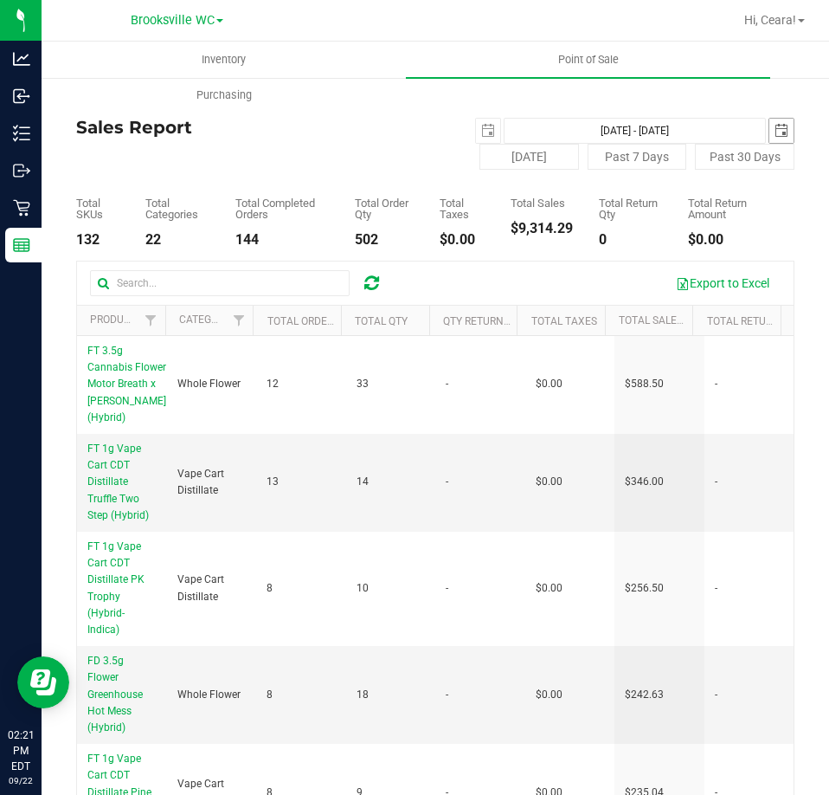
click at [775, 133] on span "select" at bounding box center [781, 131] width 24 height 24
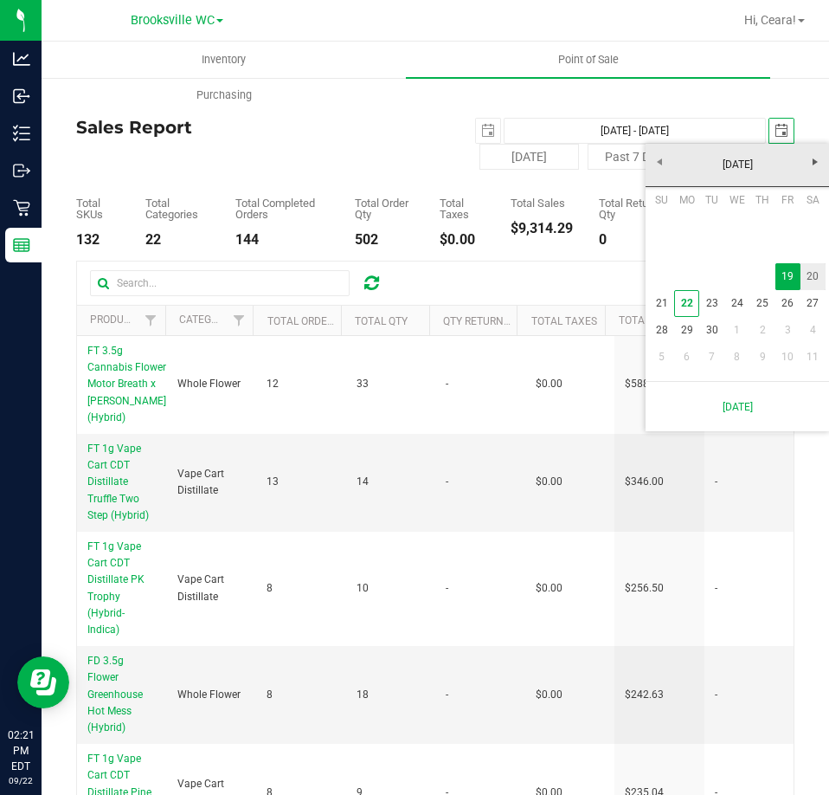
click at [807, 275] on link "20" at bounding box center [813, 276] width 25 height 27
type input "Sep 19, 2025 - Sep 20, 2025"
type input "[DATE]"
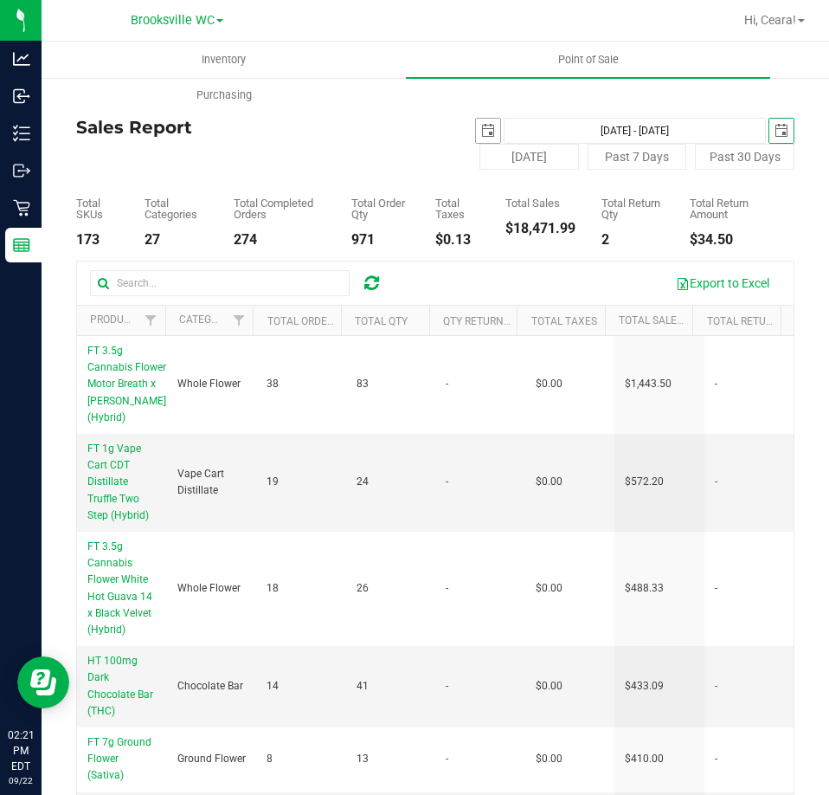
click at [481, 132] on span "select" at bounding box center [488, 131] width 14 height 14
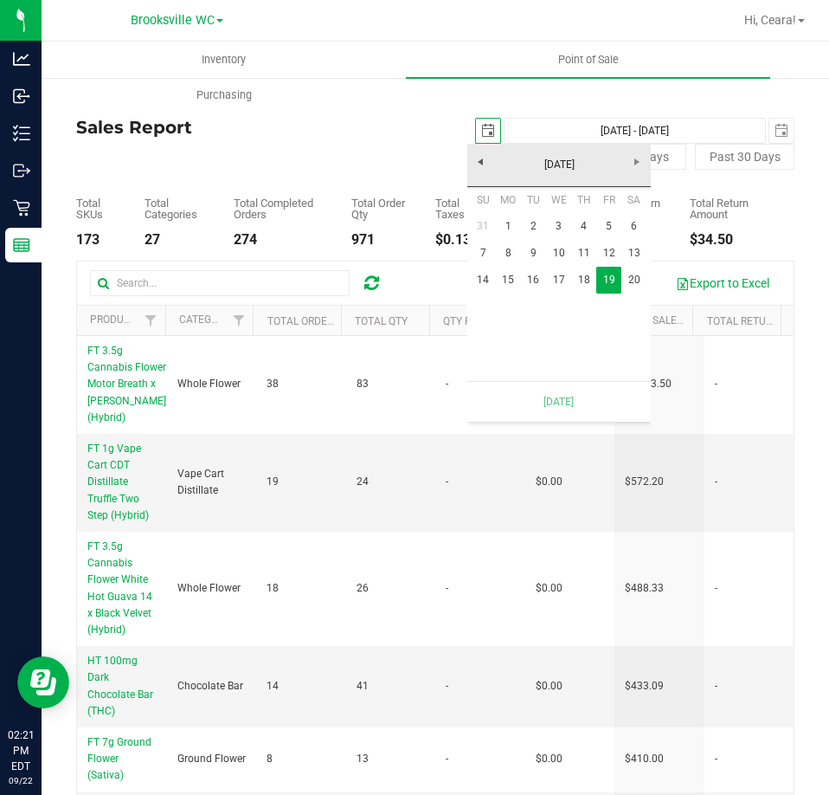
scroll to position [0, 43]
click at [627, 288] on link "20" at bounding box center [633, 280] width 25 height 27
type input "[DATE] - [DATE]"
type input "[DATE]"
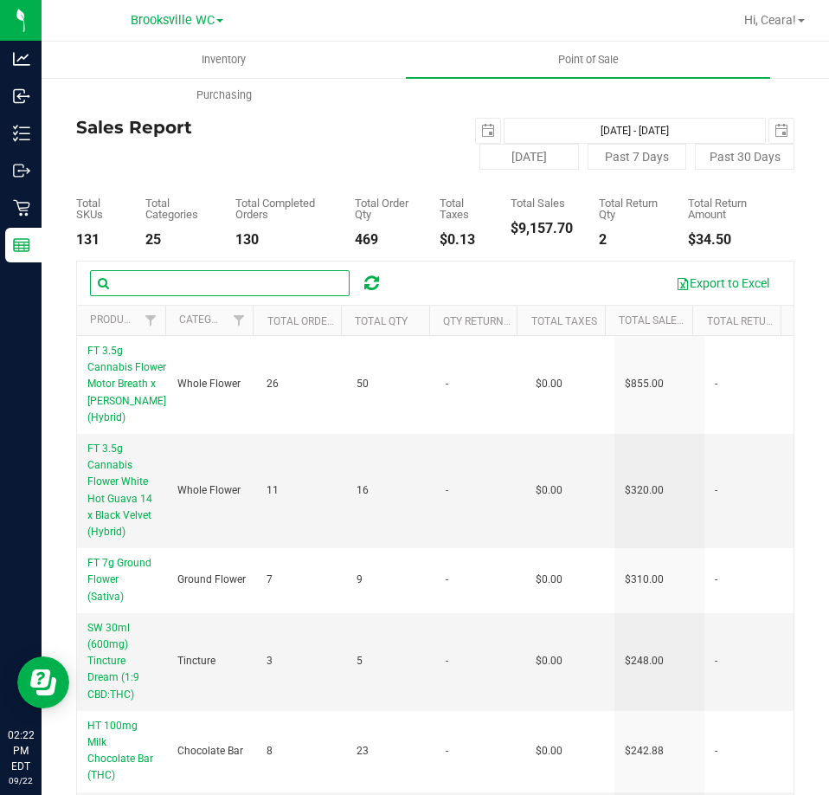
click at [211, 291] on input "text" at bounding box center [220, 283] width 260 height 26
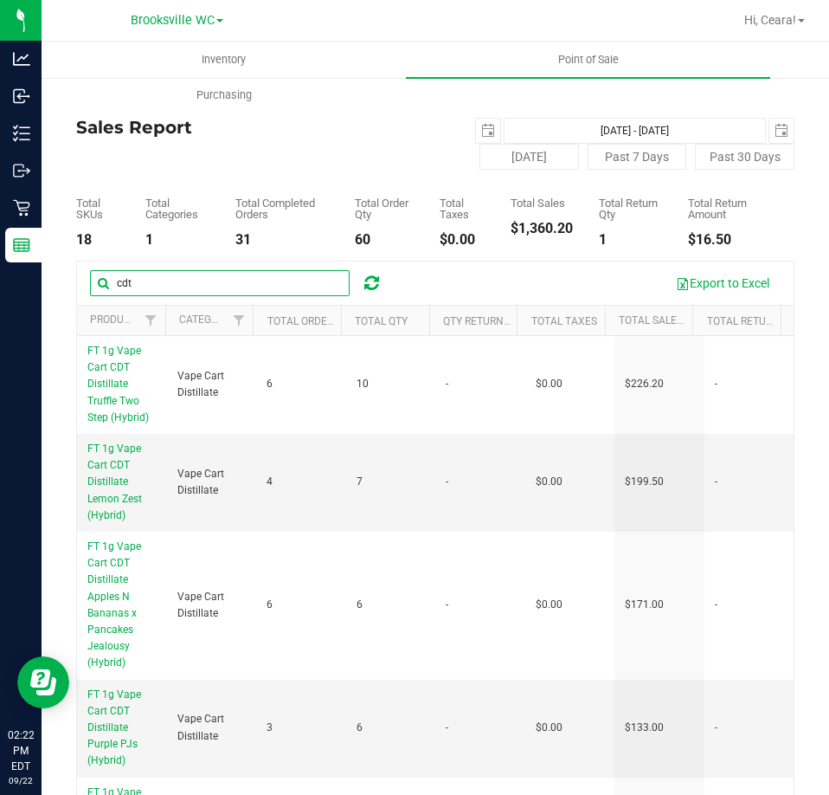
drag, startPoint x: 245, startPoint y: 289, endPoint x: -322, endPoint y: 271, distance: 567.2
click at [0, 271] on html "Analytics Inbound Inventory Outbound Retail Reports 02:22 PM EDT 09/22/2025 09/…" at bounding box center [414, 397] width 829 height 795
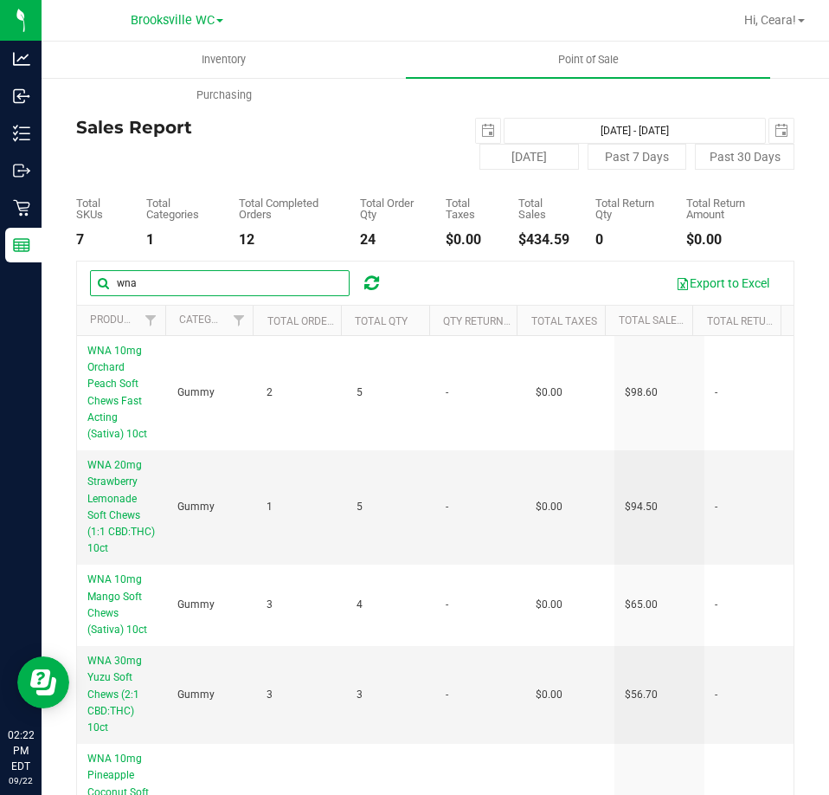
drag, startPoint x: 157, startPoint y: 288, endPoint x: -240, endPoint y: 233, distance: 400.2
click at [0, 233] on html "Analytics Inbound Inventory Outbound Retail Reports 02:22 PM EDT 09/22/2025 09/…" at bounding box center [414, 397] width 829 height 795
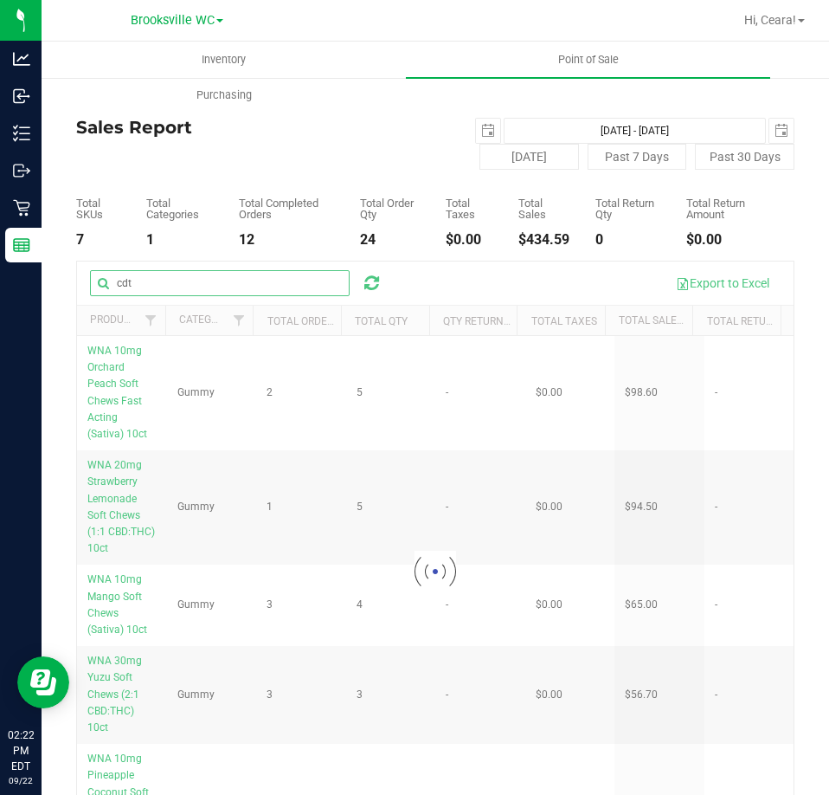
type input "cdt"
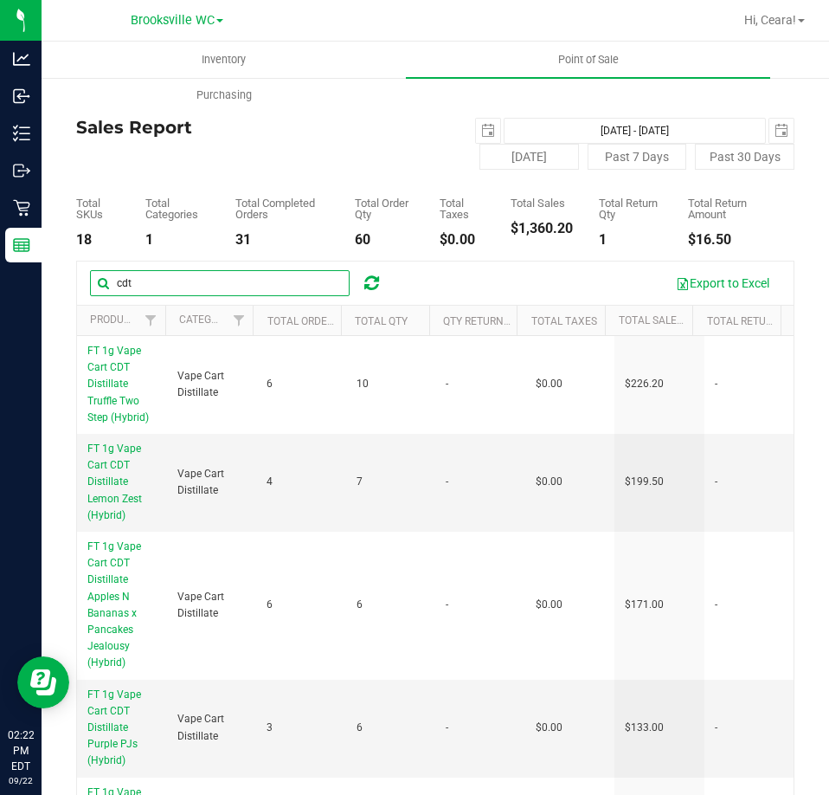
drag, startPoint x: 191, startPoint y: 276, endPoint x: -435, endPoint y: 259, distance: 626.8
click at [0, 259] on html "Analytics Inbound Inventory Outbound Retail Reports 02:22 PM EDT 09/22/2025 09/…" at bounding box center [414, 397] width 829 height 795
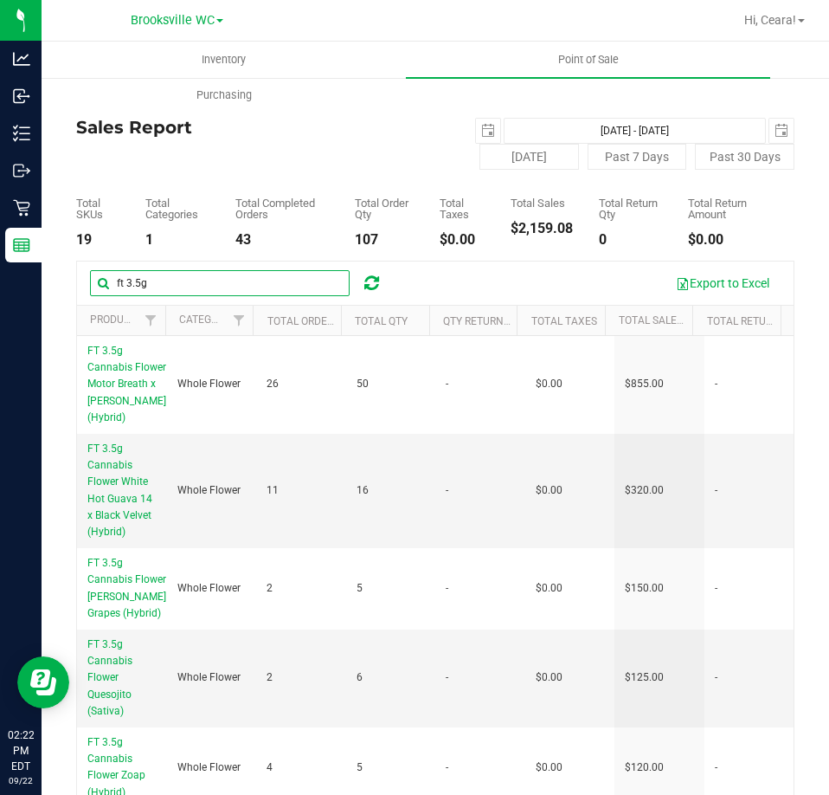
drag, startPoint x: 213, startPoint y: 285, endPoint x: -672, endPoint y: 114, distance: 901.7
click at [0, 114] on html "Analytics Inbound Inventory Outbound Retail Reports 02:22 PM EDT 09/22/2025 09/…" at bounding box center [414, 397] width 829 height 795
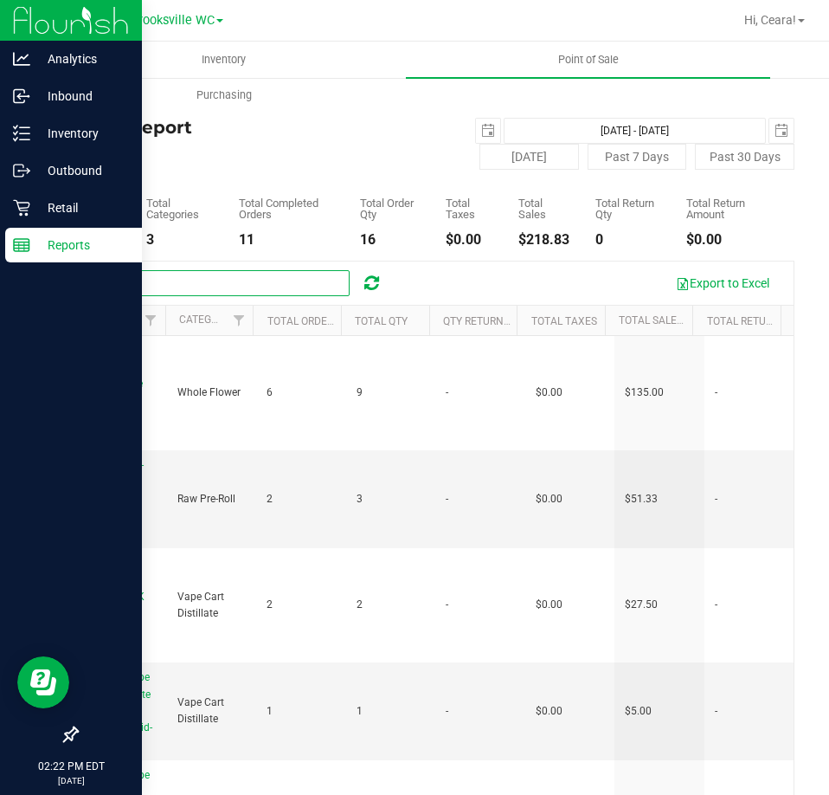
type input "pk"
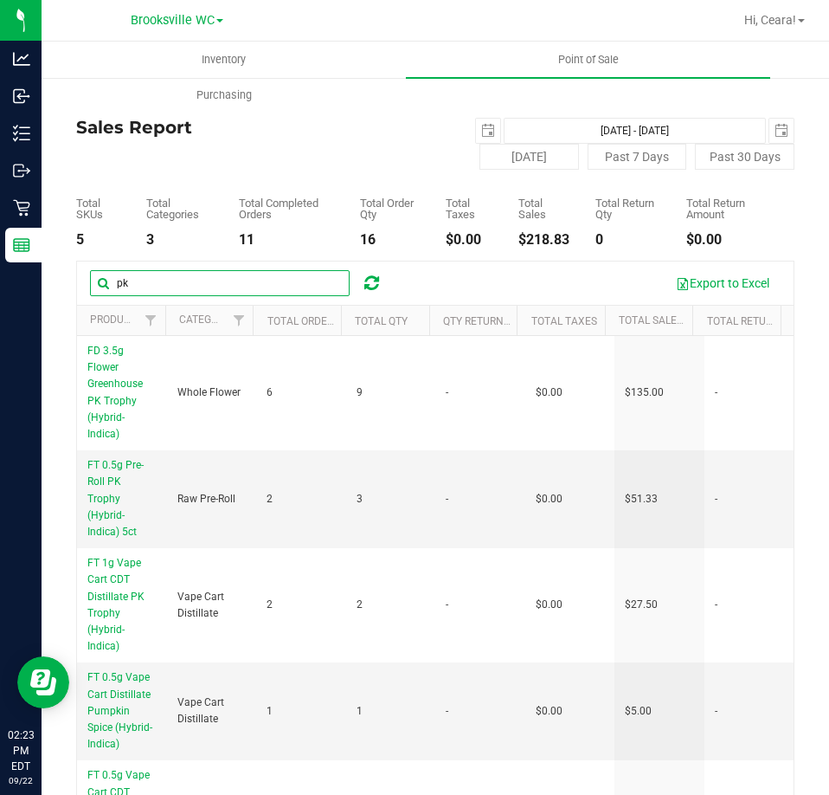
drag, startPoint x: -137, startPoint y: 267, endPoint x: -275, endPoint y: 260, distance: 138.7
click at [0, 260] on html "Analytics Inbound Inventory Outbound Retail Reports 02:23 PM EDT 09/22/2025 09/…" at bounding box center [414, 397] width 829 height 795
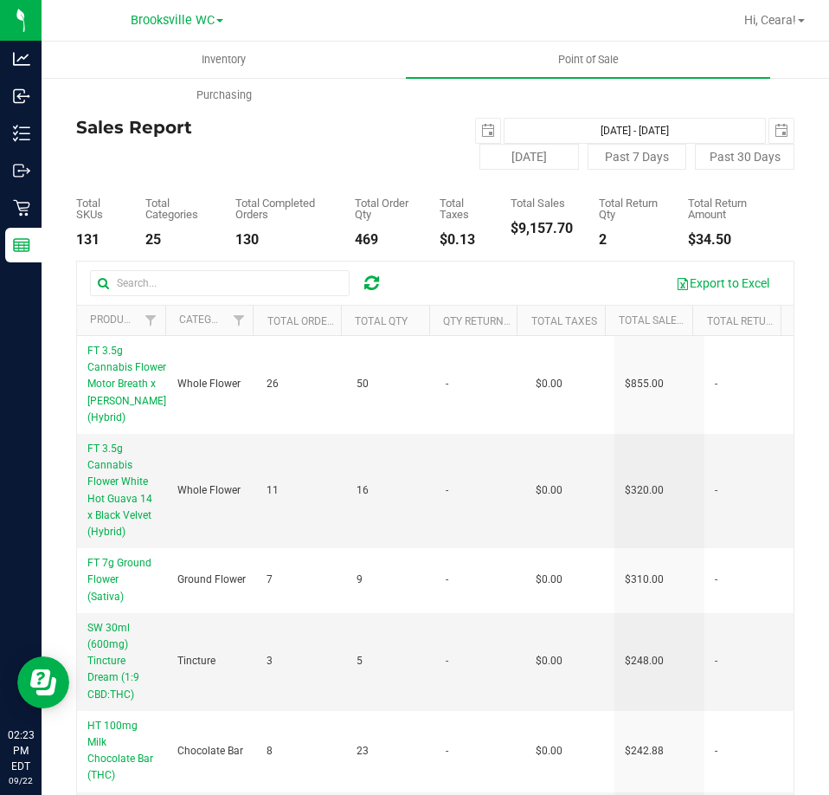
click at [388, 140] on div "Sales Report 2025-09-20 Sep 20, 2025 - Sep 20, 2025 2025-09-20 Today Past 7 Day…" at bounding box center [435, 144] width 718 height 52
click at [775, 132] on span "select" at bounding box center [782, 131] width 14 height 14
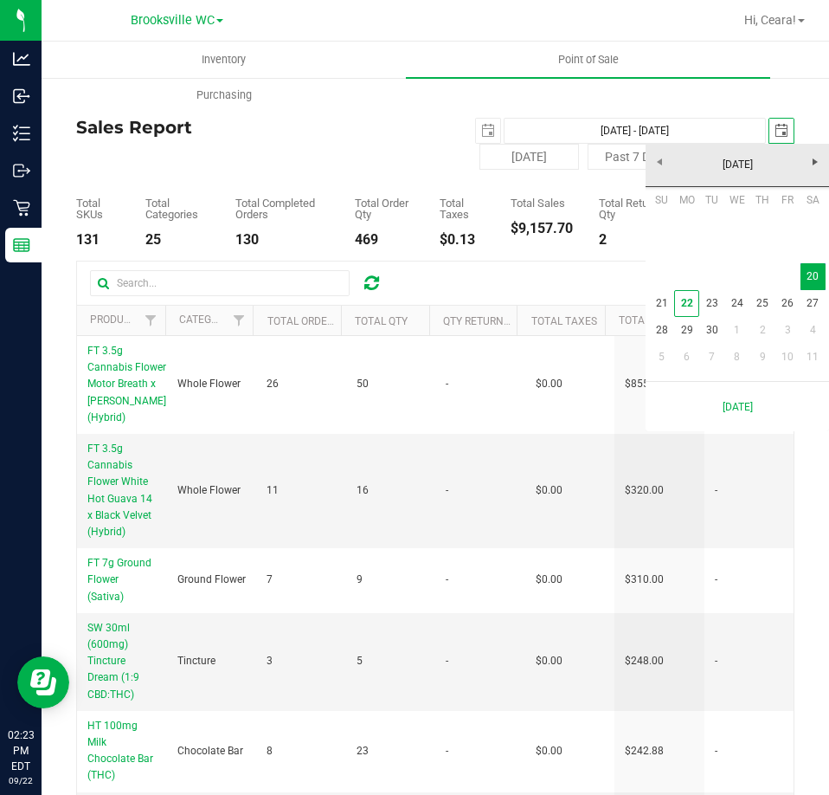
scroll to position [0, 43]
click at [655, 301] on link "21" at bounding box center [661, 303] width 25 height 27
type input "[DATE] - [DATE]"
type input "[DATE]"
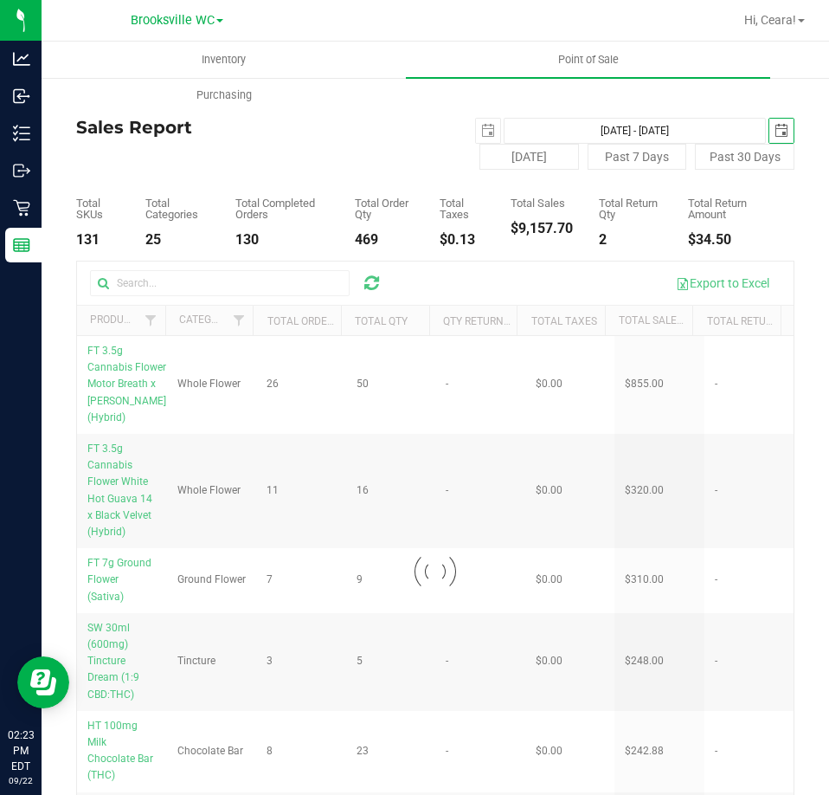
click at [473, 117] on div "Back Sales Report 2025-09-20 Sep 20, 2025 - Sep 21, 2025 2025-09-21 Today Past …" at bounding box center [435, 487] width 718 height 788
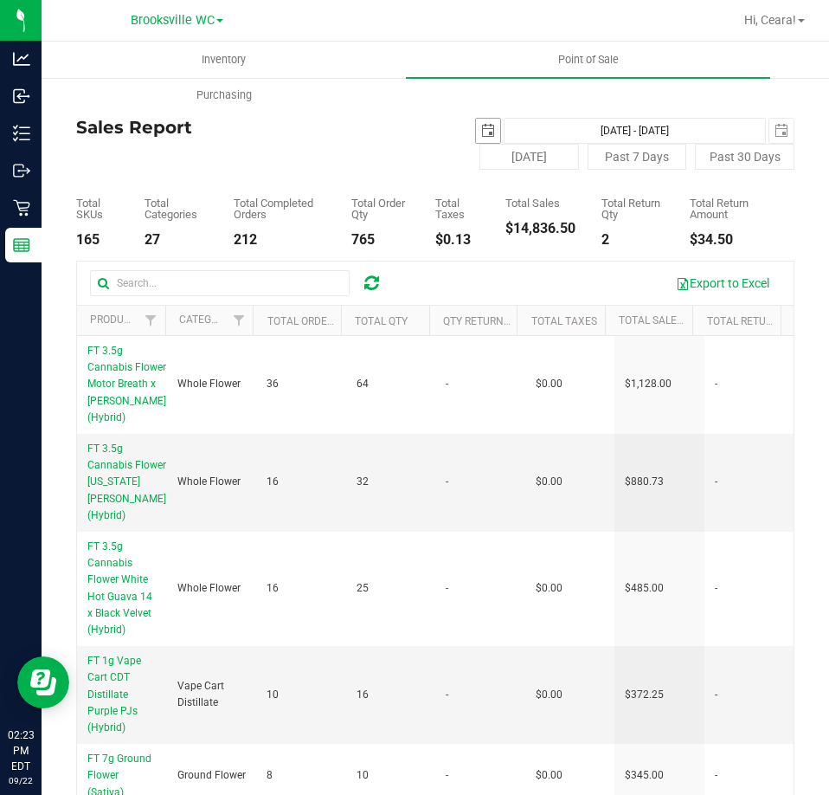
click at [481, 131] on span "select" at bounding box center [488, 131] width 14 height 14
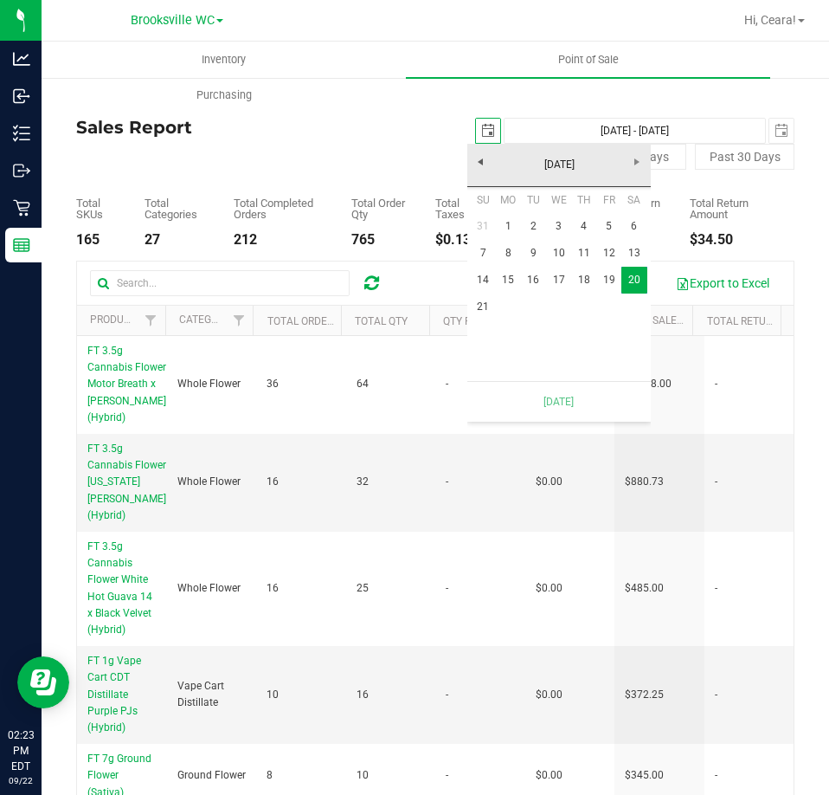
scroll to position [0, 43]
click at [482, 308] on link "21" at bounding box center [483, 306] width 25 height 27
type input "[DATE] - [DATE]"
type input "[DATE]"
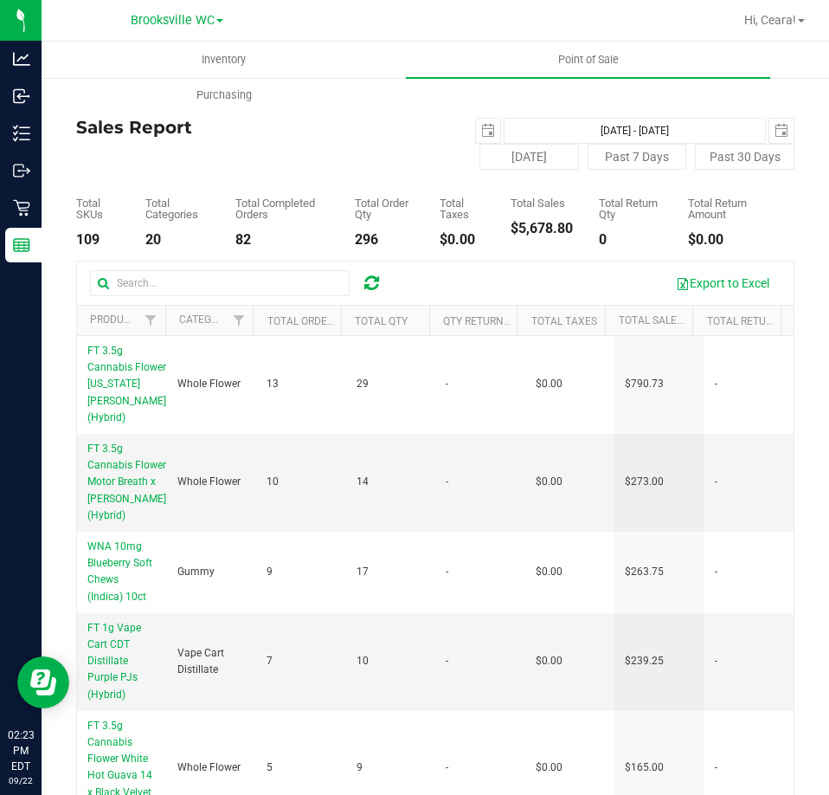
click at [214, 267] on div "Export to Excel" at bounding box center [435, 282] width 717 height 43
click at [212, 277] on input "text" at bounding box center [220, 283] width 260 height 26
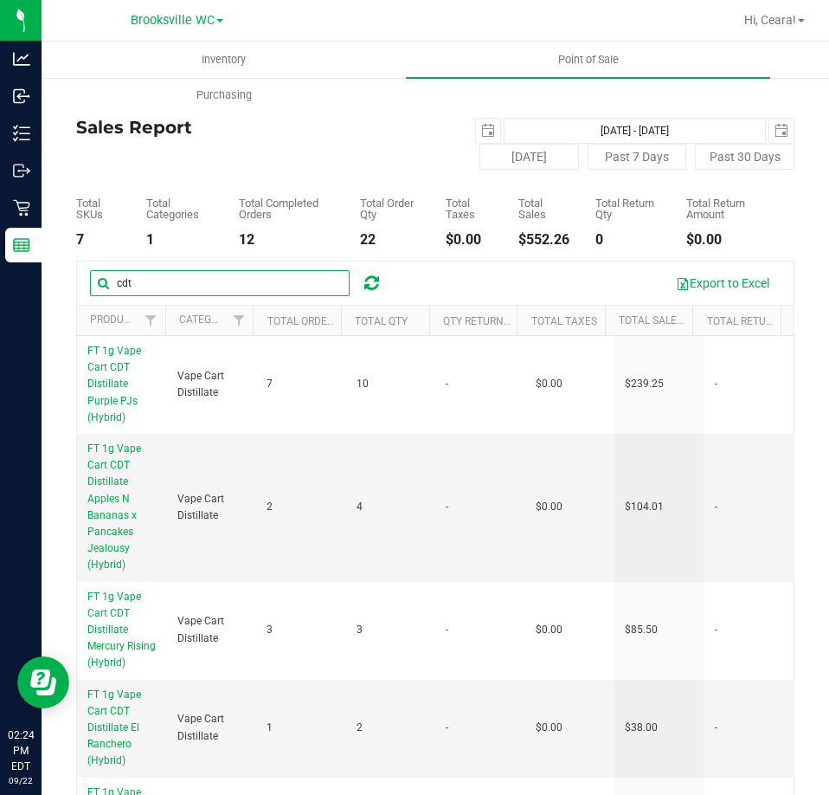
drag, startPoint x: 205, startPoint y: 280, endPoint x: -383, endPoint y: 280, distance: 587.7
click at [0, 280] on html "Analytics Inbound Inventory Outbound Retail Reports 02:24 PM EDT 09/22/2025 09/…" at bounding box center [414, 397] width 829 height 795
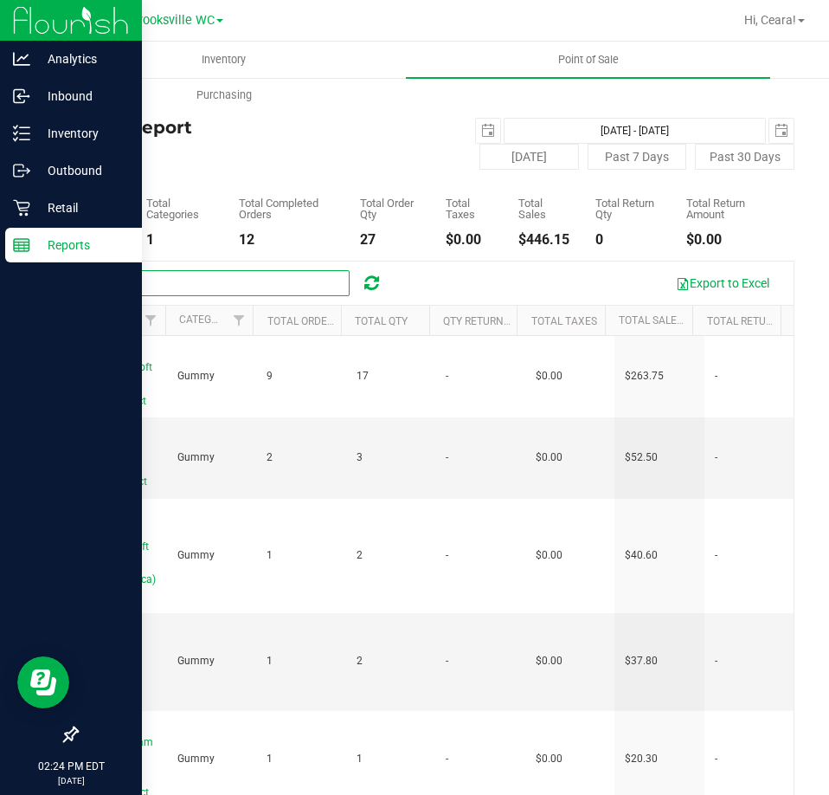
drag, startPoint x: 183, startPoint y: 271, endPoint x: 6, endPoint y: 270, distance: 176.6
click at [0, 277] on html "Analytics Inbound Inventory Outbound Retail Reports 02:24 PM EDT 09/22/2025 09/…" at bounding box center [414, 397] width 829 height 795
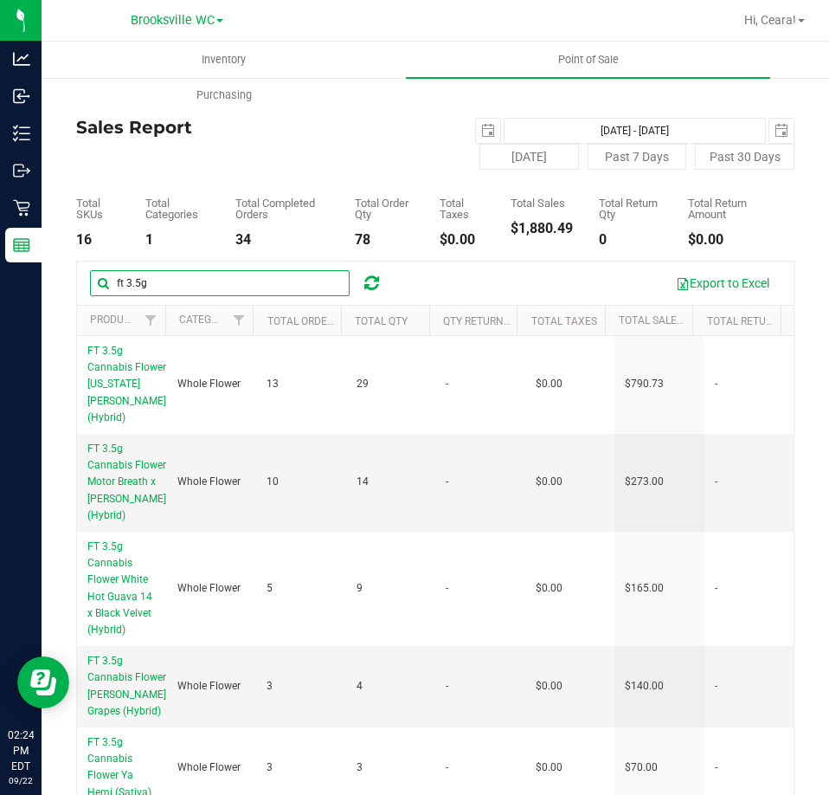
drag, startPoint x: 216, startPoint y: 279, endPoint x: -240, endPoint y: 269, distance: 455.3
click at [0, 269] on html "Analytics Inbound Inventory Outbound Retail Reports 02:24 PM EDT 09/22/2025 09/…" at bounding box center [414, 397] width 829 height 795
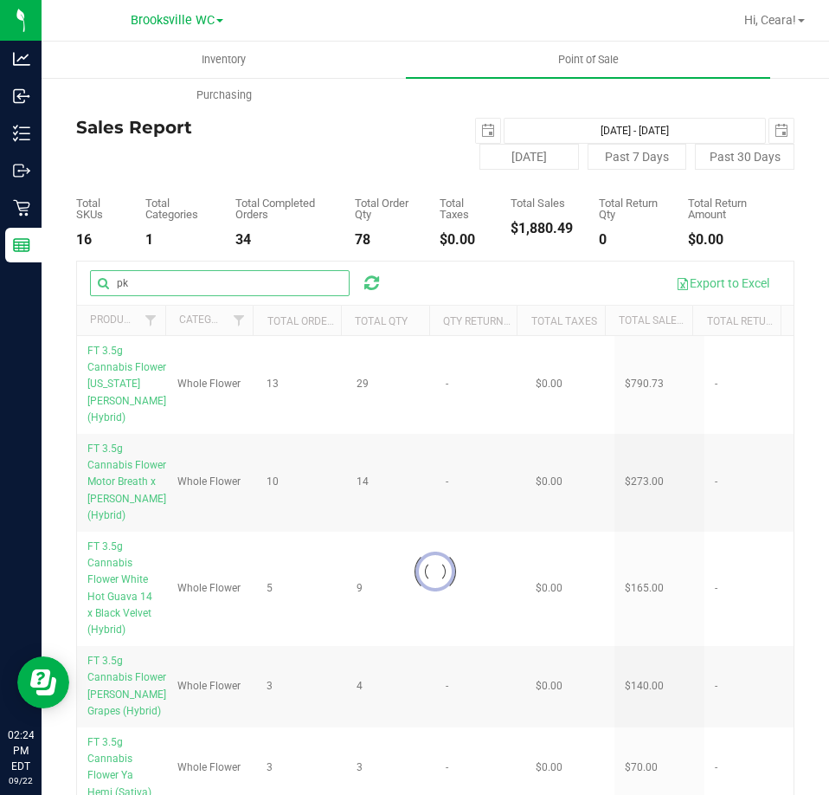
type input "pk"
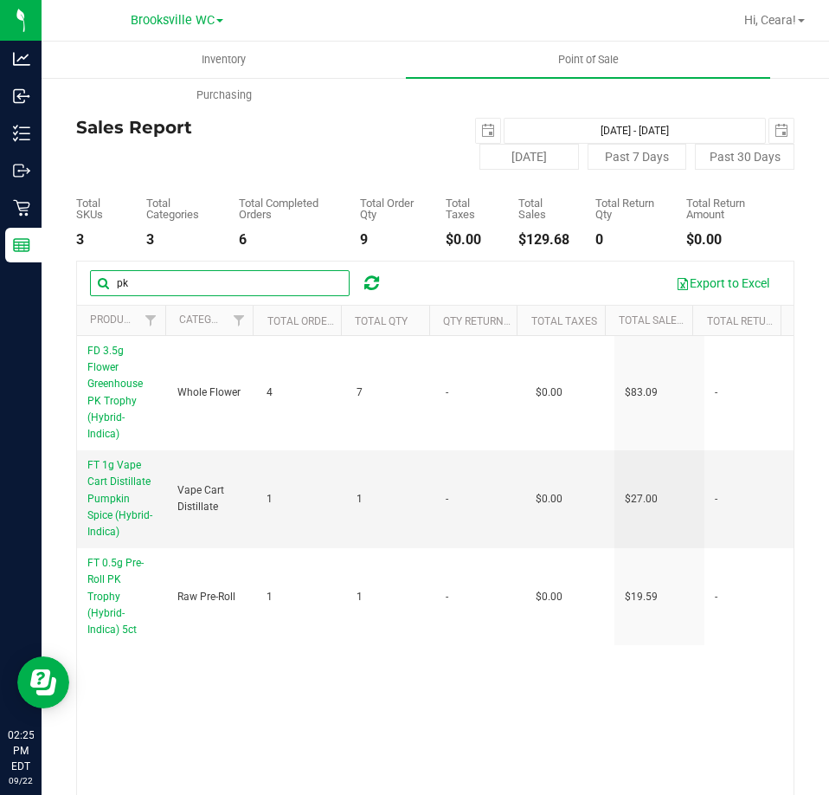
drag, startPoint x: 171, startPoint y: 278, endPoint x: -373, endPoint y: 282, distance: 544.4
click at [0, 282] on html "Analytics Inbound Inventory Outbound Retail Reports 02:25 PM EDT 09/22/2025 09/…" at bounding box center [414, 397] width 829 height 795
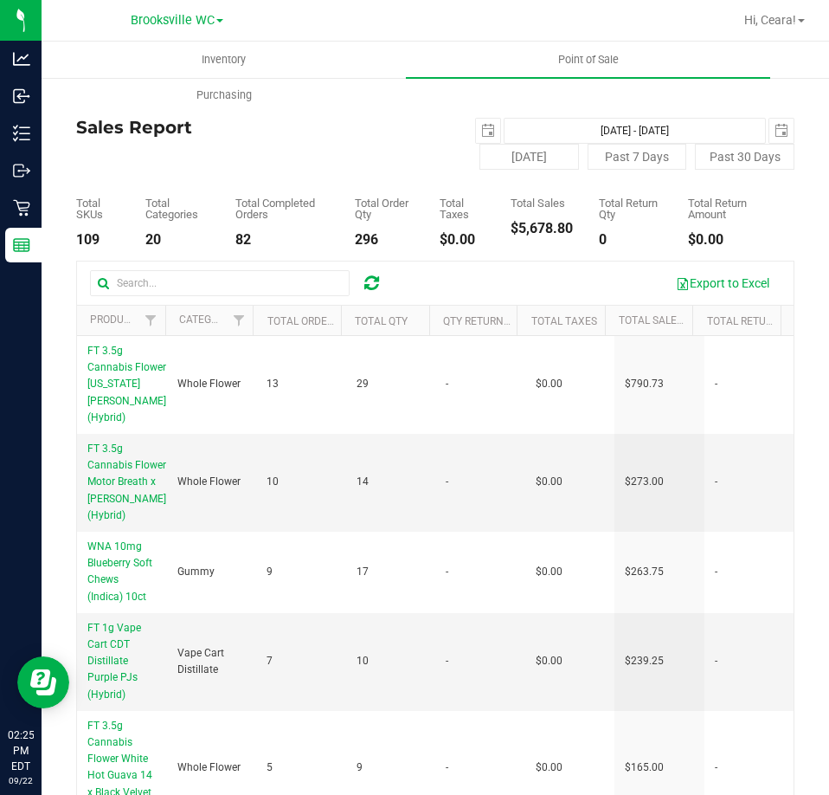
click at [379, 137] on div "Sales Report 2025-09-21 Sep 21, 2025 - Sep 21, 2025 2025-09-21 Today Past 7 Day…" at bounding box center [435, 144] width 718 height 52
click at [486, 136] on span "select" at bounding box center [488, 131] width 14 height 14
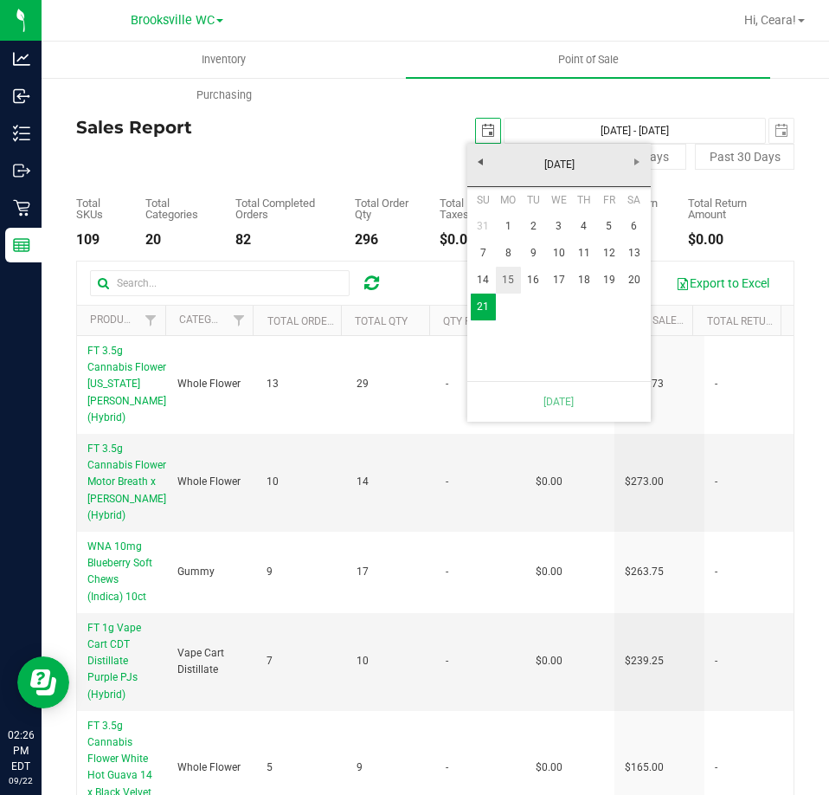
click at [509, 286] on link "15" at bounding box center [508, 280] width 25 height 27
type input "[DATE] - [DATE]"
type input "[DATE]"
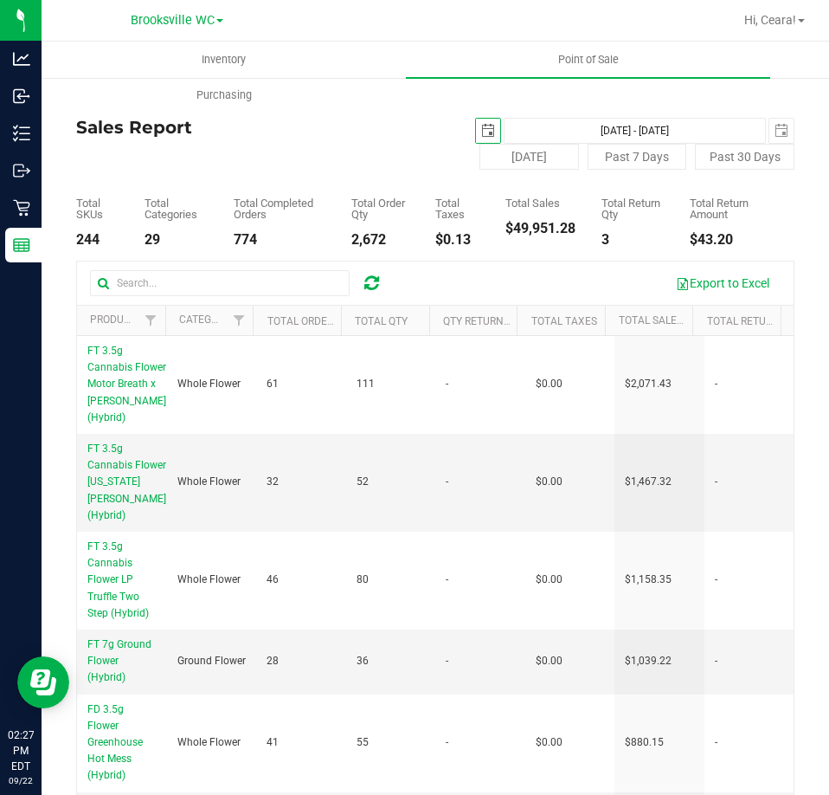
click at [481, 122] on span "select" at bounding box center [488, 131] width 24 height 24
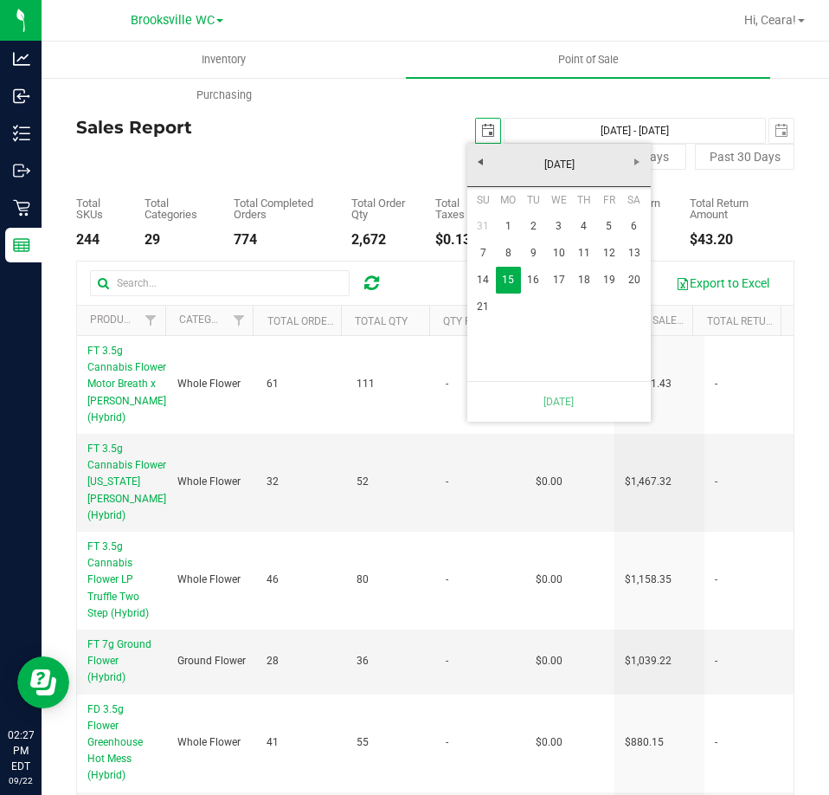
click at [395, 138] on div "Sales Report 2025-09-15 Sep 15, 2025 - Sep 21, 2025 2025-09-21 Today Past 7 Day…" at bounding box center [435, 144] width 718 height 52
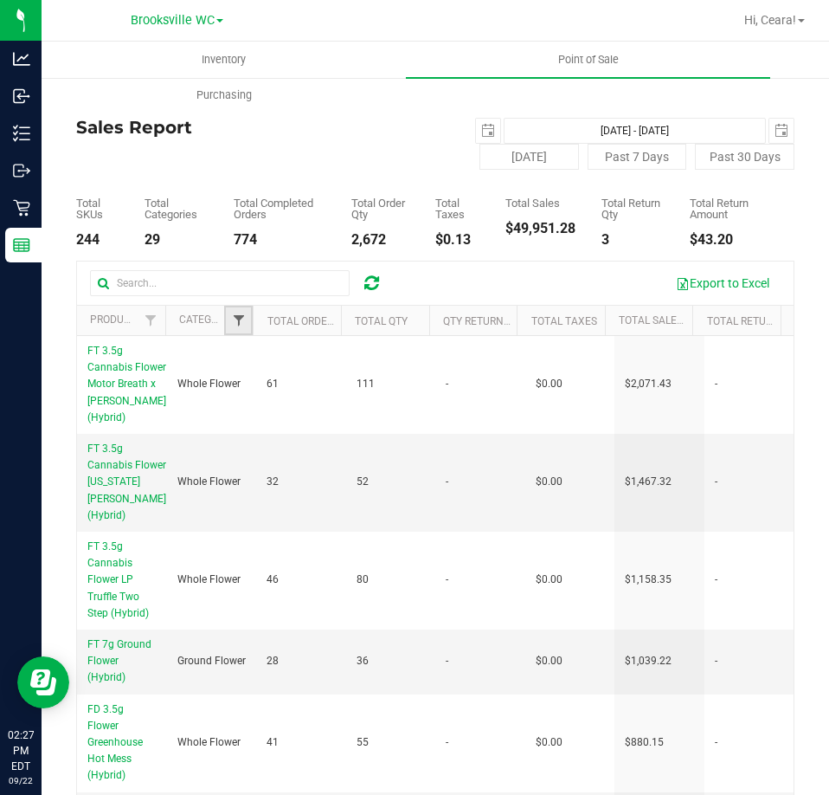
click at [236, 326] on span "Filter" at bounding box center [239, 320] width 14 height 14
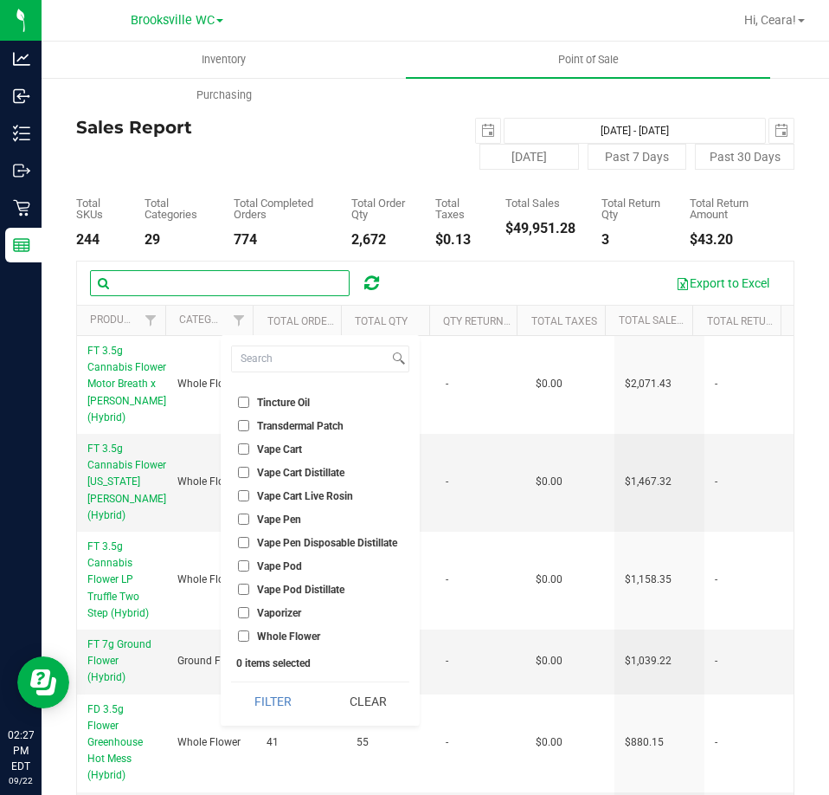
click at [248, 283] on input "text" at bounding box center [220, 283] width 260 height 26
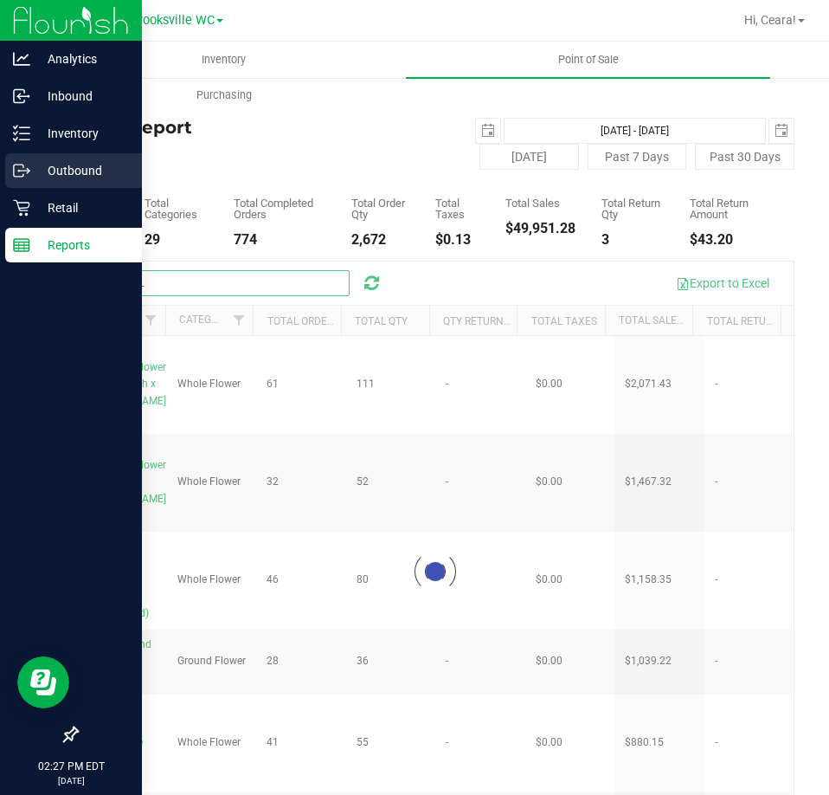
type input "MUEL"
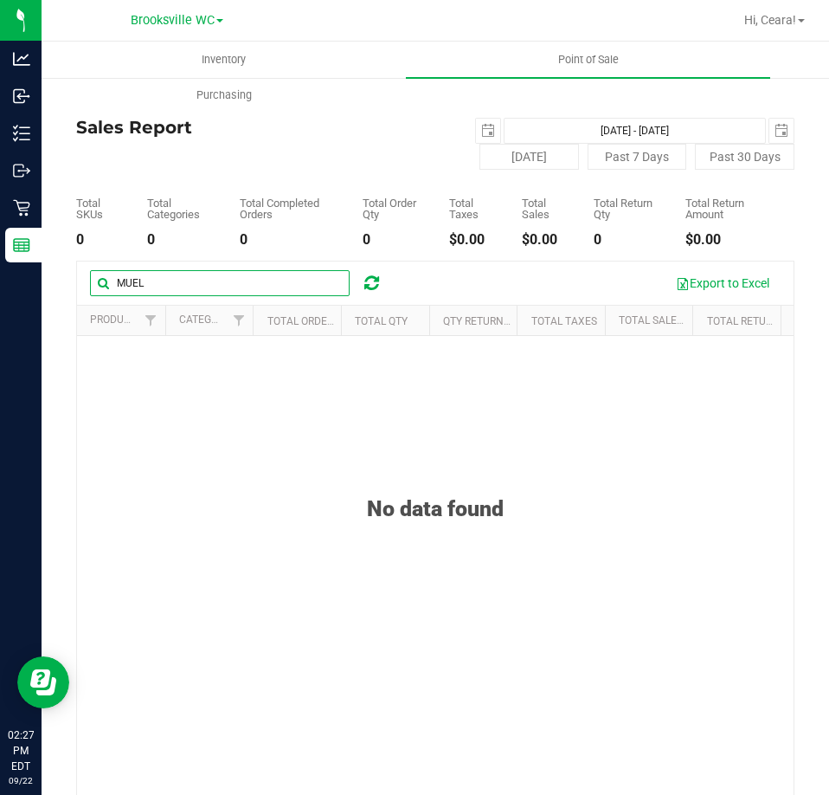
drag, startPoint x: 155, startPoint y: 290, endPoint x: -69, endPoint y: 279, distance: 224.4
click at [0, 279] on html "Analytics Inbound Inventory Outbound Retail Reports 02:27 PM EDT 09/22/2025 09/…" at bounding box center [414, 397] width 829 height 795
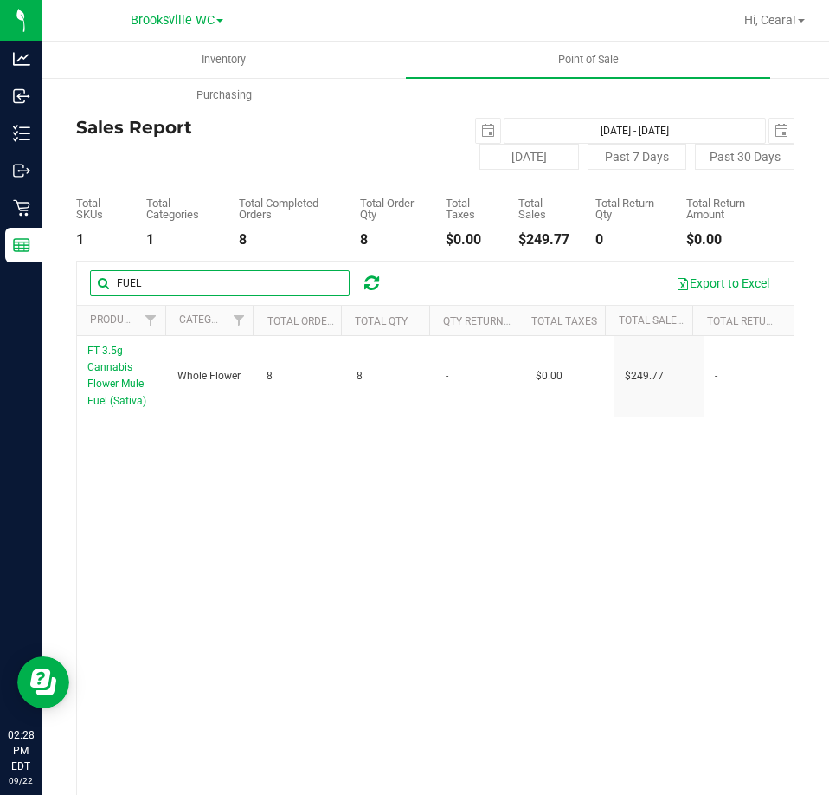
drag, startPoint x: 34, startPoint y: 302, endPoint x: -289, endPoint y: 298, distance: 322.9
click at [0, 298] on html "Analytics Inbound Inventory Outbound Retail Reports 02:28 PM EDT 09/22/2025 09/…" at bounding box center [414, 397] width 829 height 795
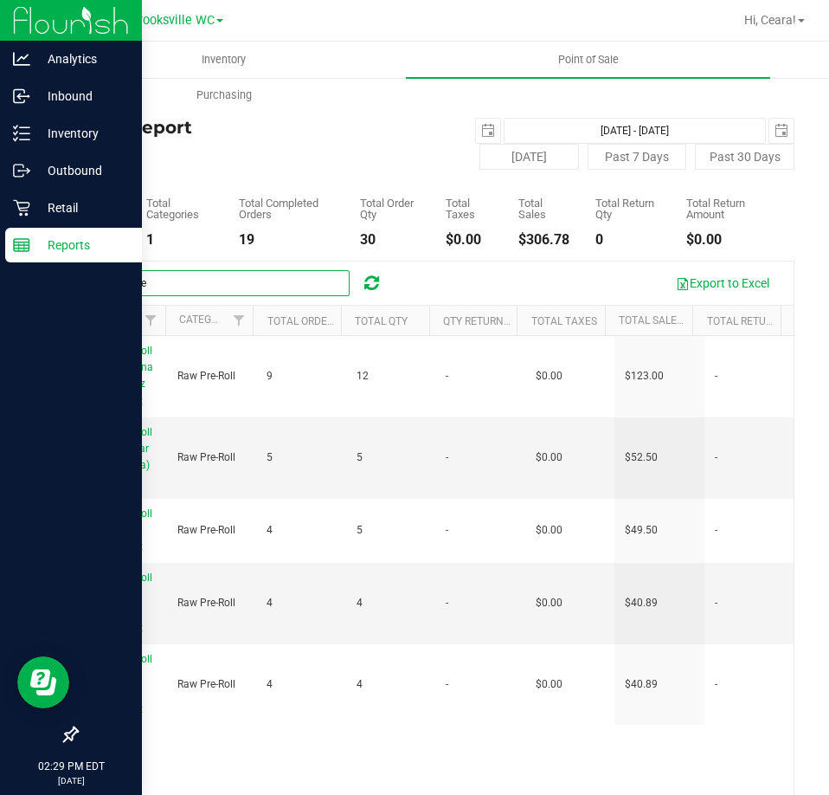
type input "1g pre"
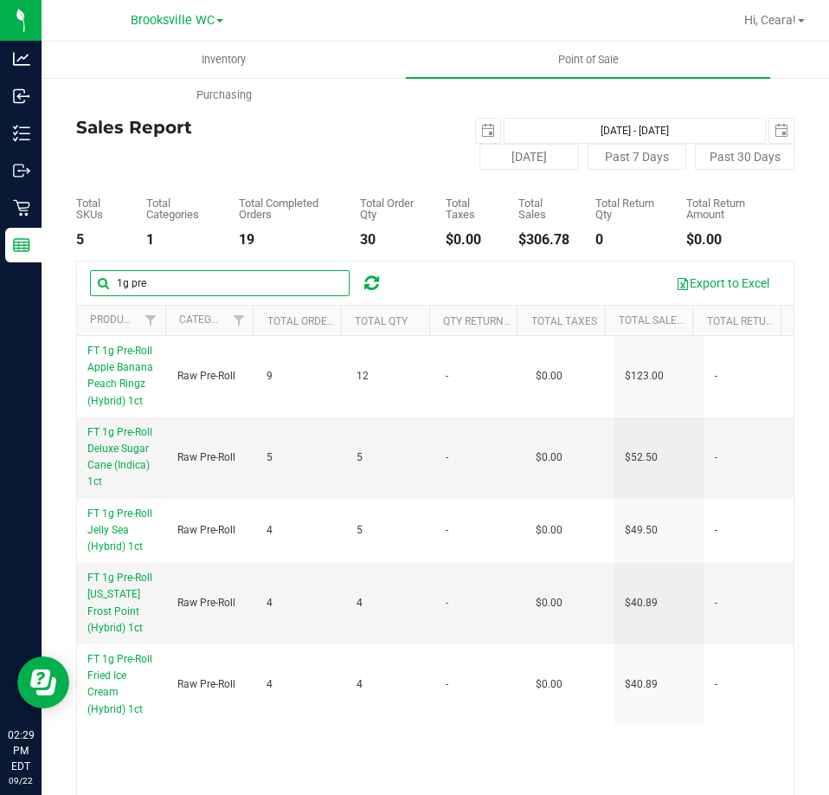
drag, startPoint x: 208, startPoint y: 284, endPoint x: -170, endPoint y: 264, distance: 377.9
click at [0, 264] on html "Analytics Inbound Inventory Outbound Retail Reports 02:29 PM EDT 09/22/2025 09/…" at bounding box center [414, 397] width 829 height 795
click at [232, 321] on span "Filter" at bounding box center [239, 320] width 14 height 14
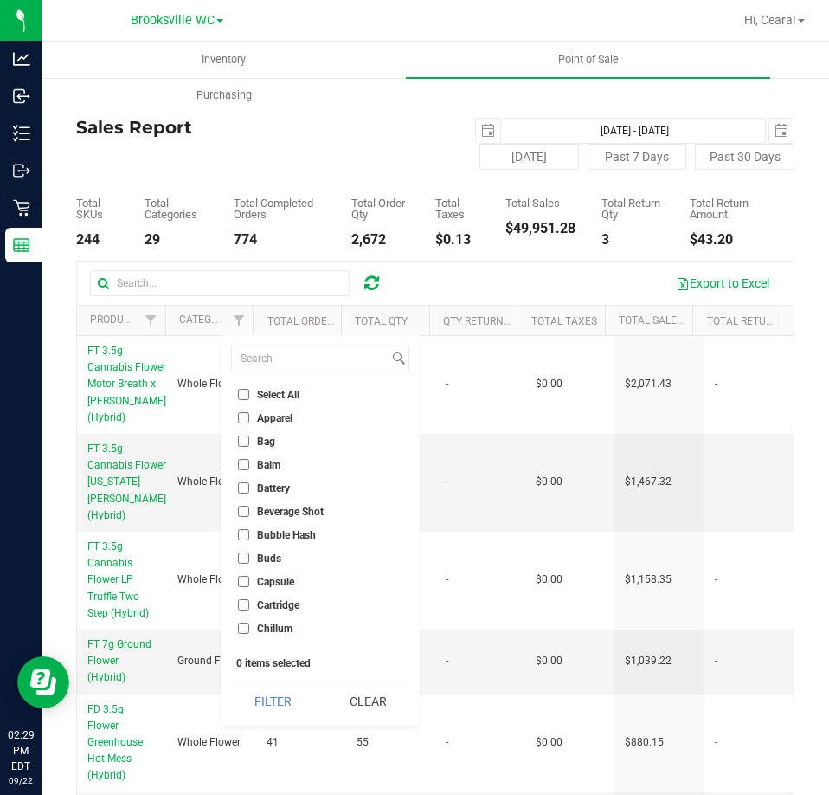
click at [278, 420] on span "Apparel" at bounding box center [274, 418] width 35 height 10
click at [249, 420] on input "Apparel" at bounding box center [243, 417] width 11 height 11
checkbox input "true"
click at [261, 443] on span "Bag" at bounding box center [266, 441] width 18 height 10
click at [249, 443] on input "Bag" at bounding box center [243, 440] width 11 height 11
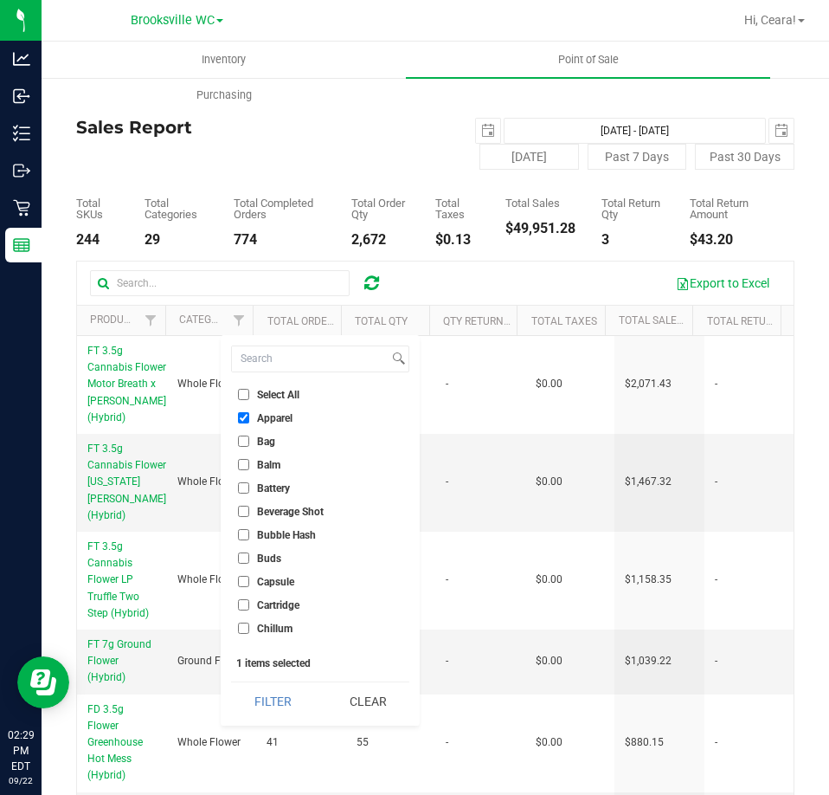
checkbox input "true"
click at [267, 483] on span "Battery" at bounding box center [273, 488] width 33 height 10
click at [249, 483] on input "Battery" at bounding box center [243, 487] width 11 height 11
checkbox input "true"
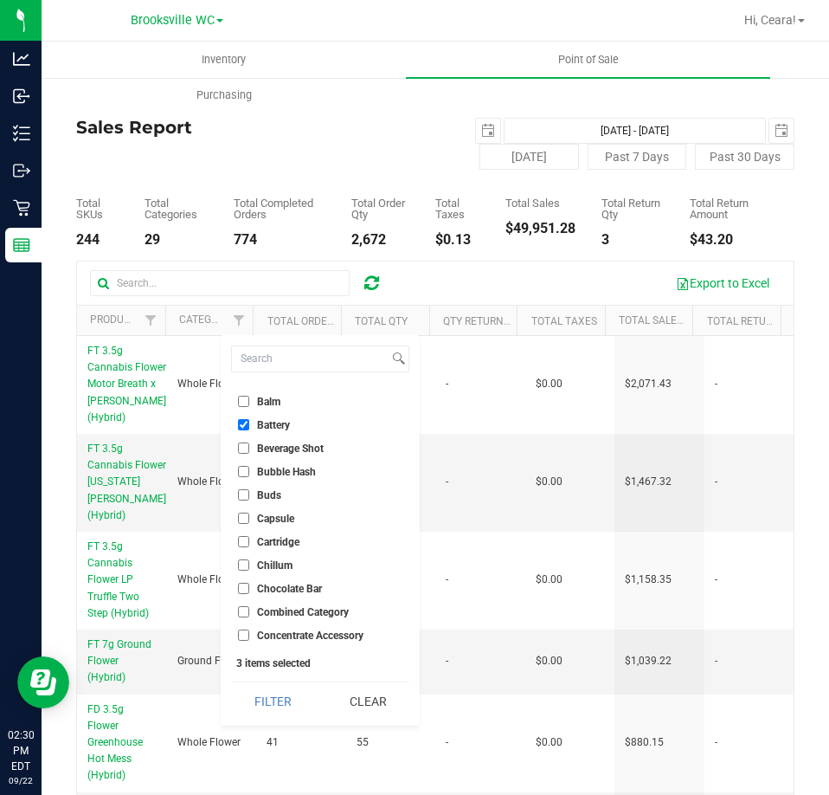
scroll to position [87, 0]
click at [280, 591] on span "Combined Category" at bounding box center [303, 588] width 92 height 10
click at [249, 591] on input "Combined Category" at bounding box center [243, 587] width 11 height 11
click at [273, 577] on ul "Select All Apparel Bag Balm Battery Beverage Shot Bubble Hash Buds Capsule Cart…" at bounding box center [320, 515] width 178 height 260
click at [280, 584] on span "Combined Category" at bounding box center [303, 588] width 92 height 10
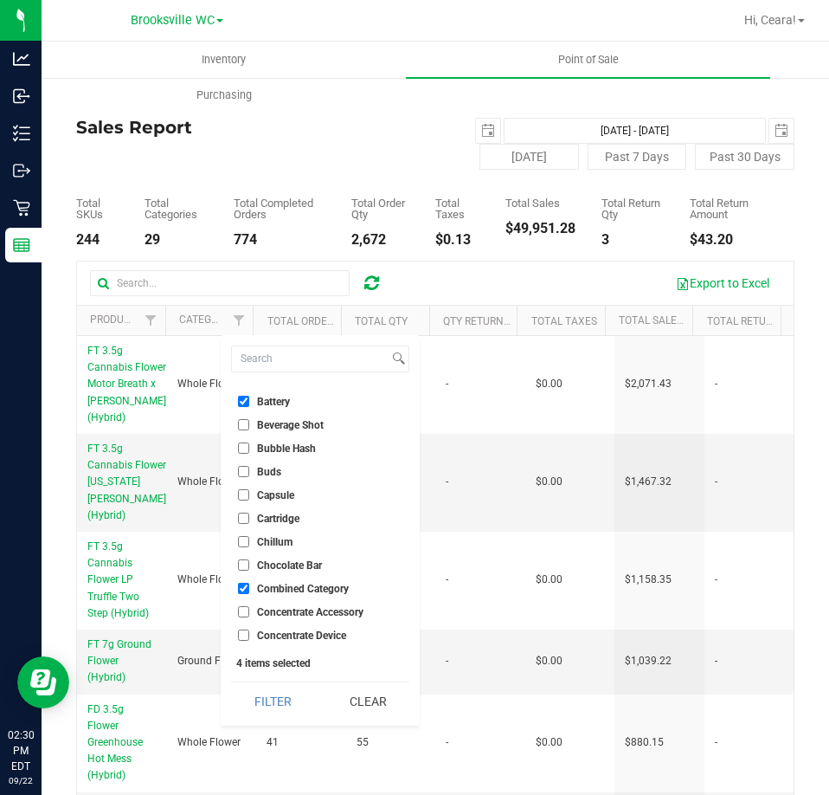
click at [249, 584] on input "Combined Category" at bounding box center [243, 587] width 11 height 11
checkbox input "false"
click at [258, 615] on span "Concentrate Accessory" at bounding box center [310, 612] width 106 height 10
click at [249, 615] on input "Concentrate Accessory" at bounding box center [243, 611] width 11 height 11
checkbox input "true"
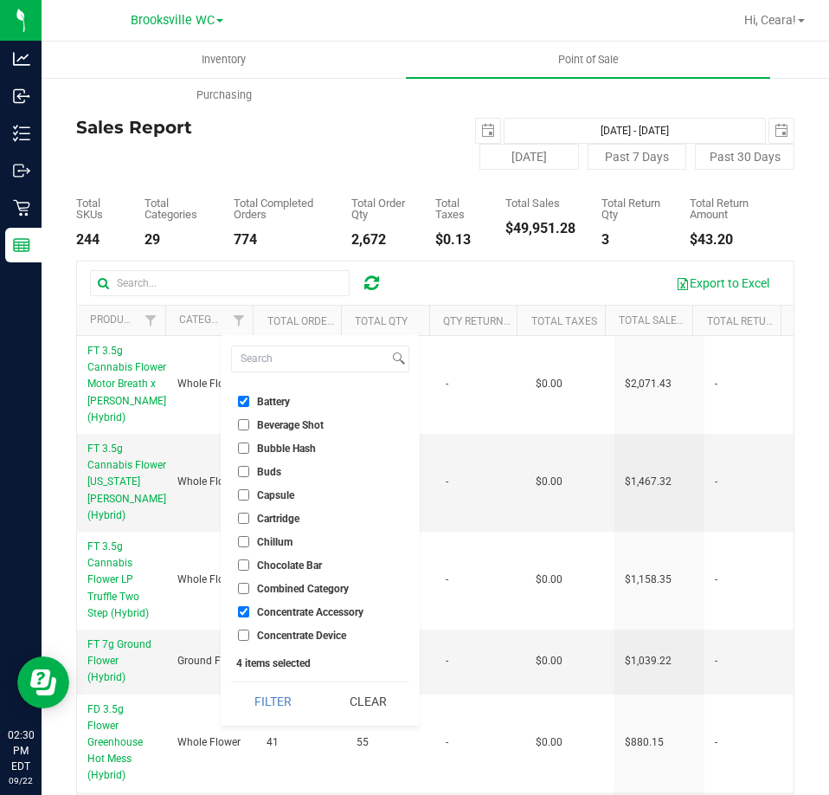
click at [283, 635] on span "Concentrate Device" at bounding box center [301, 635] width 89 height 10
click at [249, 635] on input "Concentrate Device" at bounding box center [243, 634] width 11 height 11
checkbox input "true"
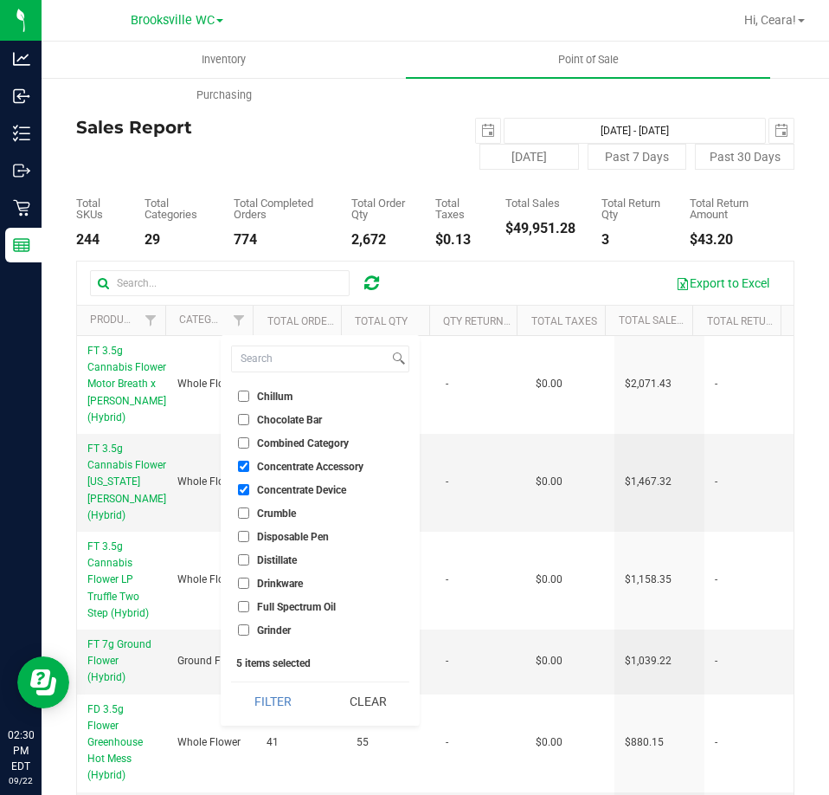
scroll to position [260, 0]
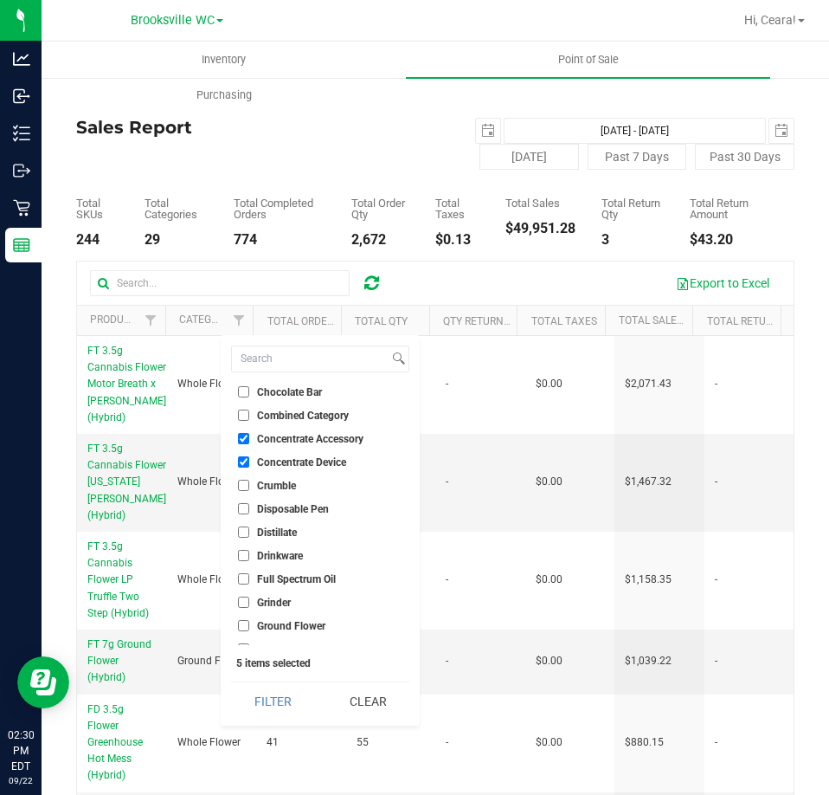
click at [285, 557] on span "Drinkware" at bounding box center [280, 555] width 46 height 10
click at [249, 557] on input "Drinkware" at bounding box center [243, 555] width 11 height 11
checkbox input "true"
click at [273, 599] on span "Grinder" at bounding box center [274, 602] width 34 height 10
click at [249, 599] on input "Grinder" at bounding box center [243, 601] width 11 height 11
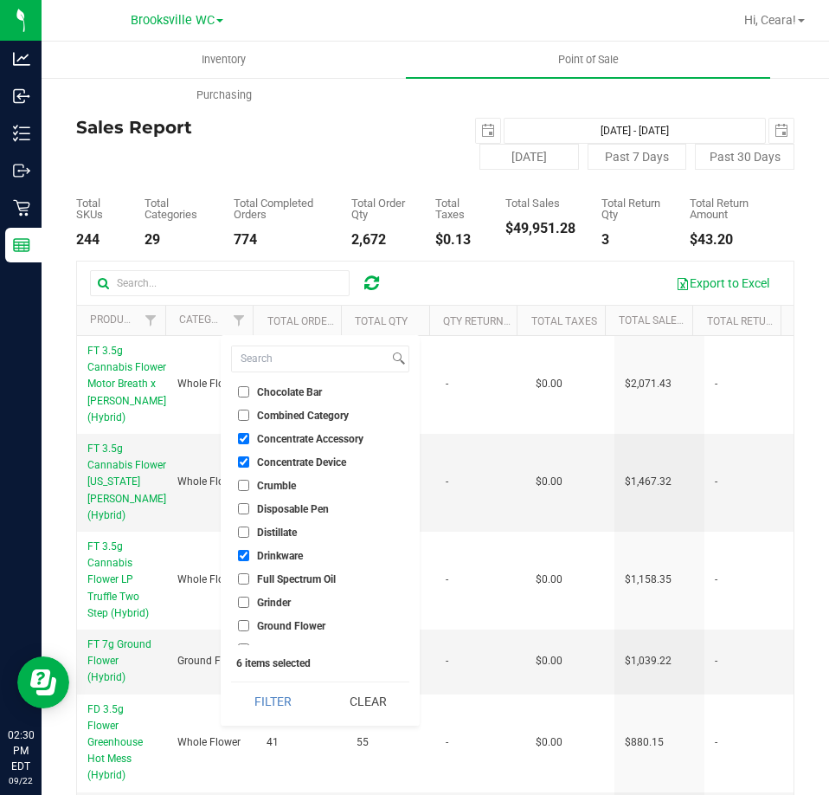
checkbox input "true"
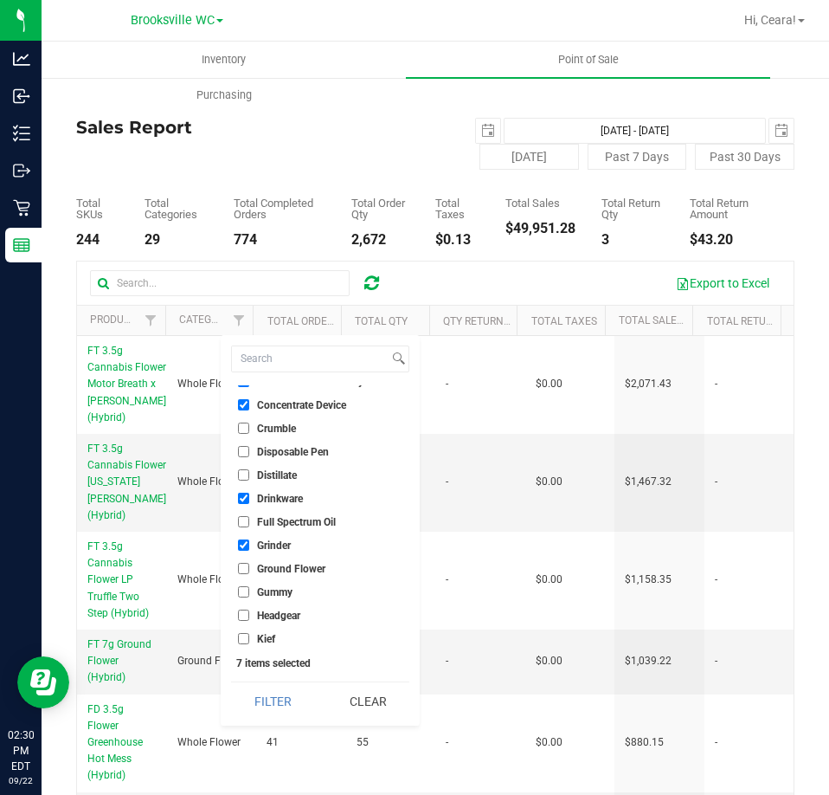
scroll to position [346, 0]
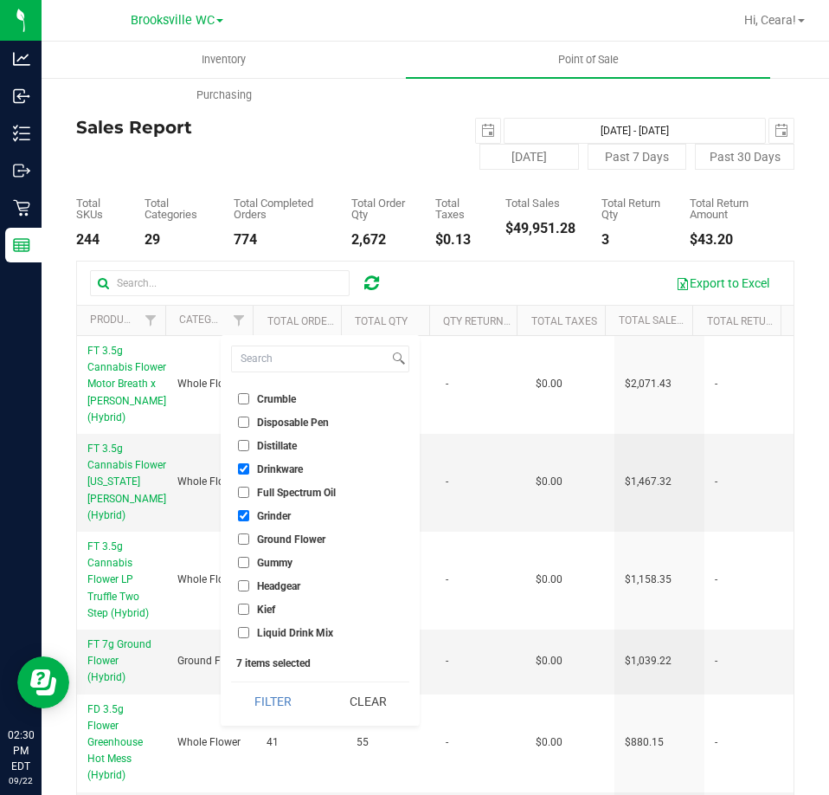
click at [274, 586] on span "Headgear" at bounding box center [278, 586] width 43 height 10
click at [249, 586] on input "Headgear" at bounding box center [243, 585] width 11 height 11
checkbox input "true"
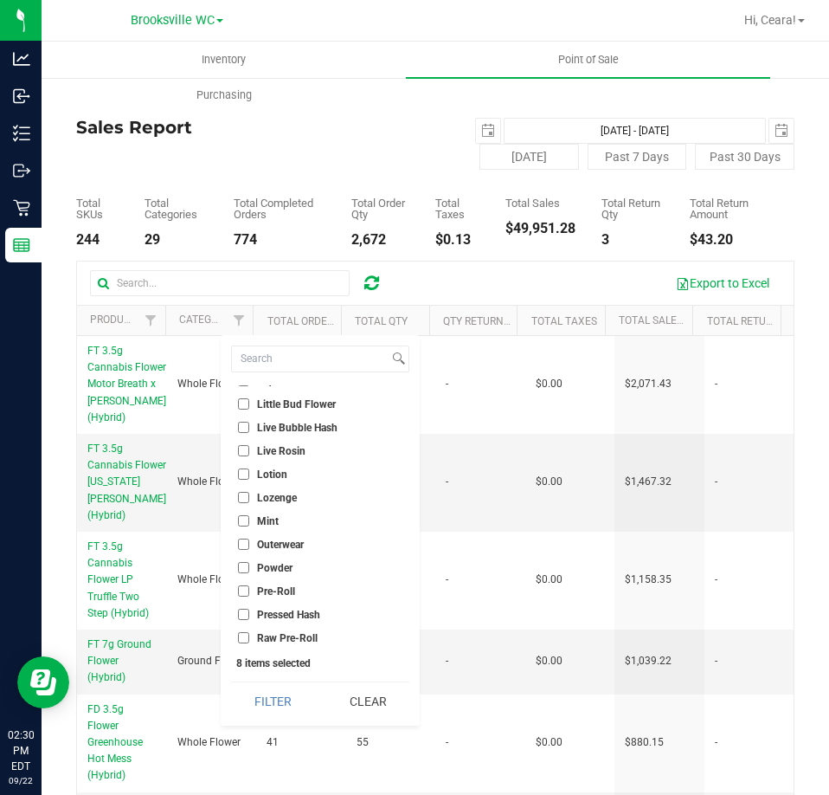
scroll to position [606, 0]
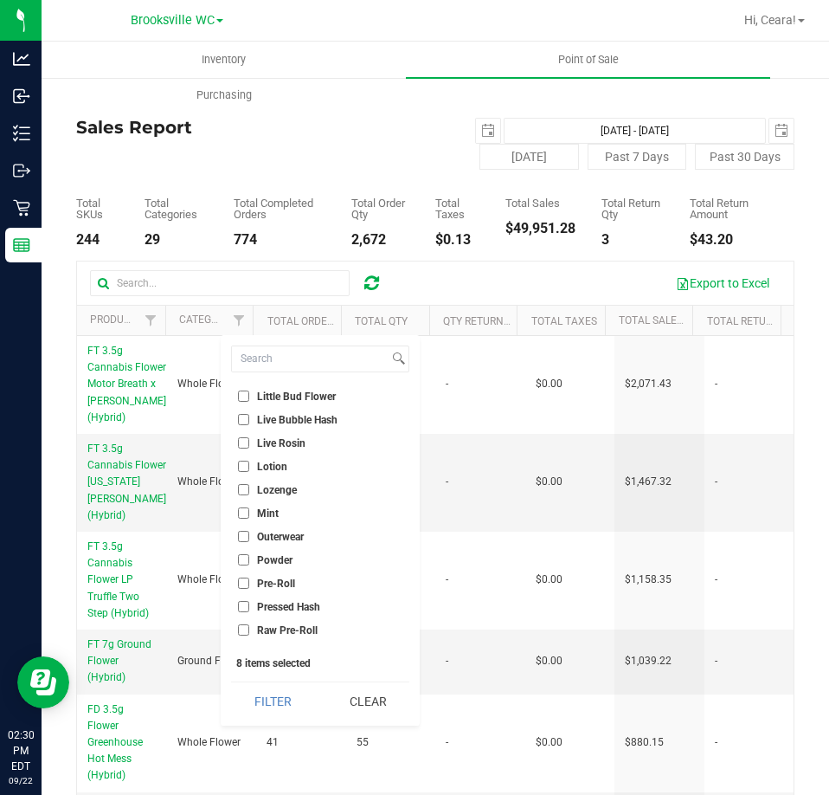
click at [275, 541] on span "Outerwear" at bounding box center [280, 536] width 47 height 10
click at [249, 541] on input "Outerwear" at bounding box center [243, 536] width 11 height 11
checkbox input "true"
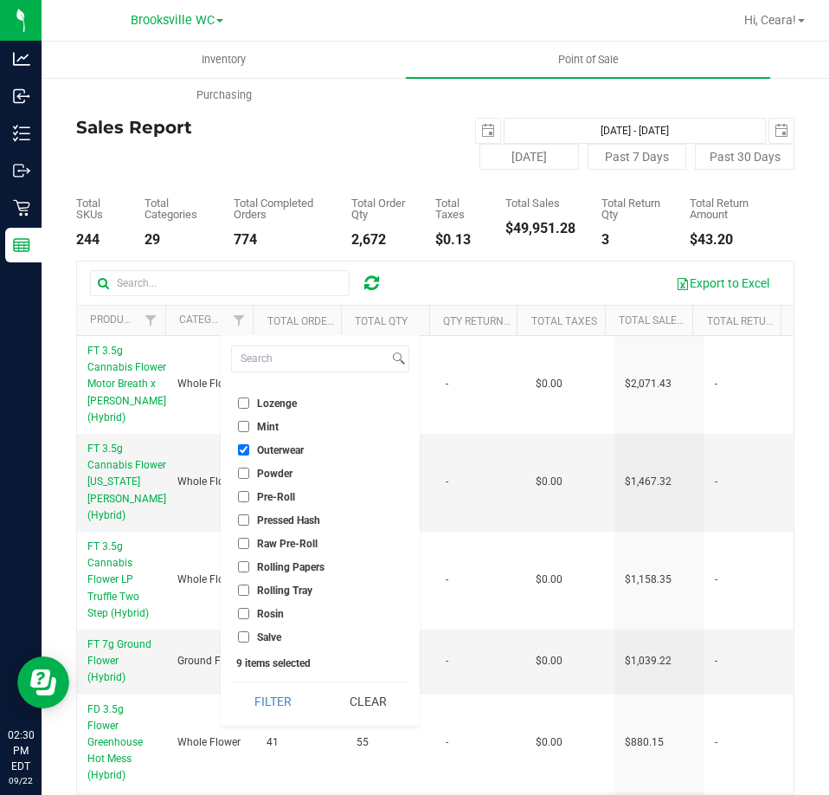
click at [269, 567] on span "Rolling Papers" at bounding box center [291, 567] width 68 height 10
click at [249, 567] on input "Rolling Papers" at bounding box center [243, 566] width 11 height 11
checkbox input "true"
click at [274, 589] on span "Rolling Tray" at bounding box center [284, 590] width 55 height 10
click at [249, 589] on input "Rolling Tray" at bounding box center [243, 589] width 11 height 11
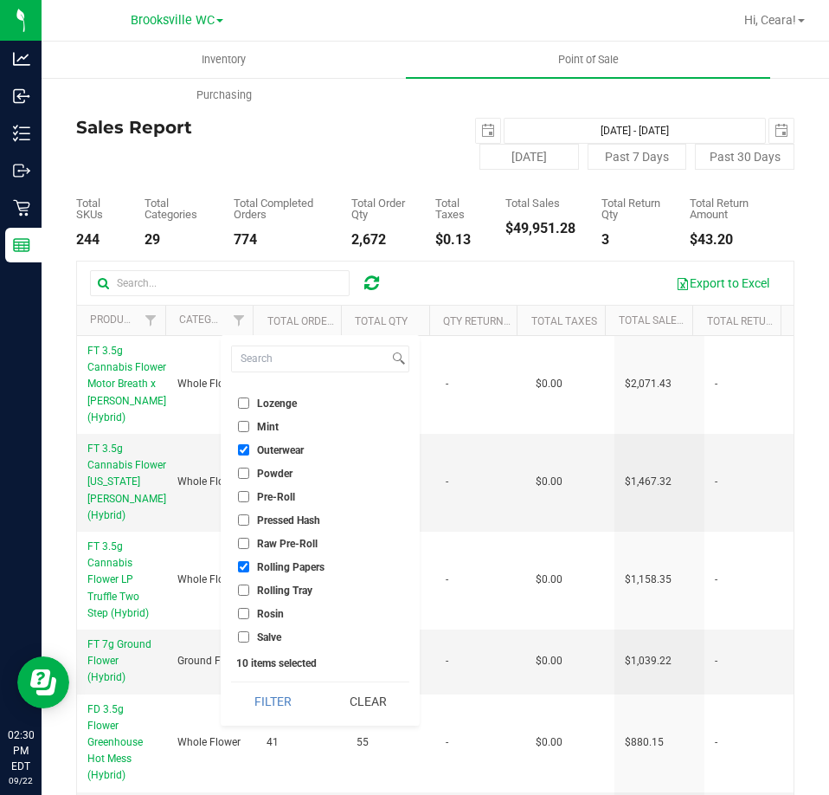
checkbox input "true"
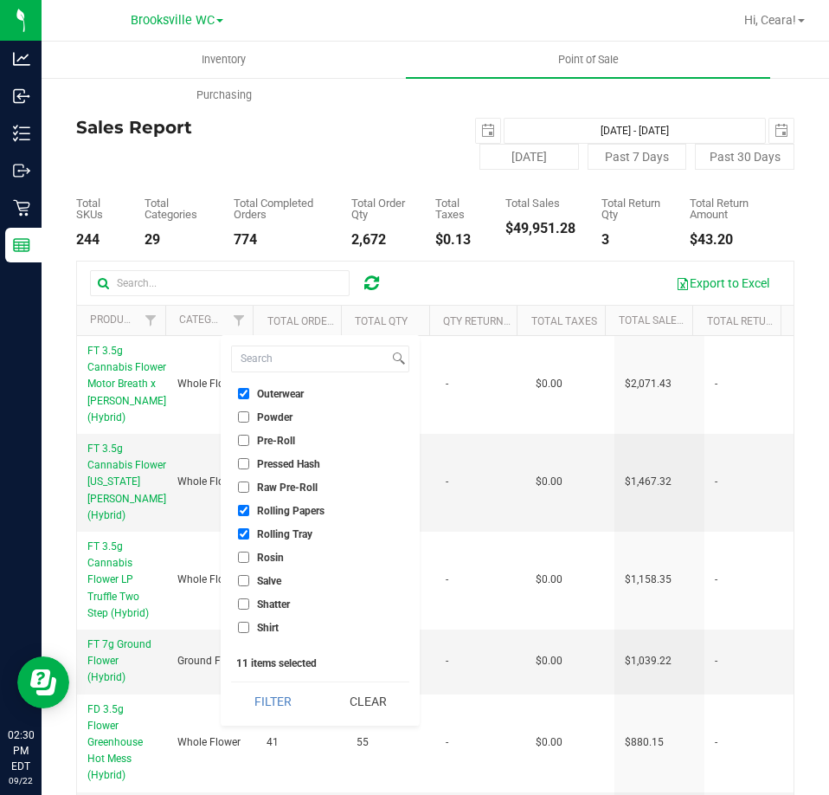
scroll to position [779, 0]
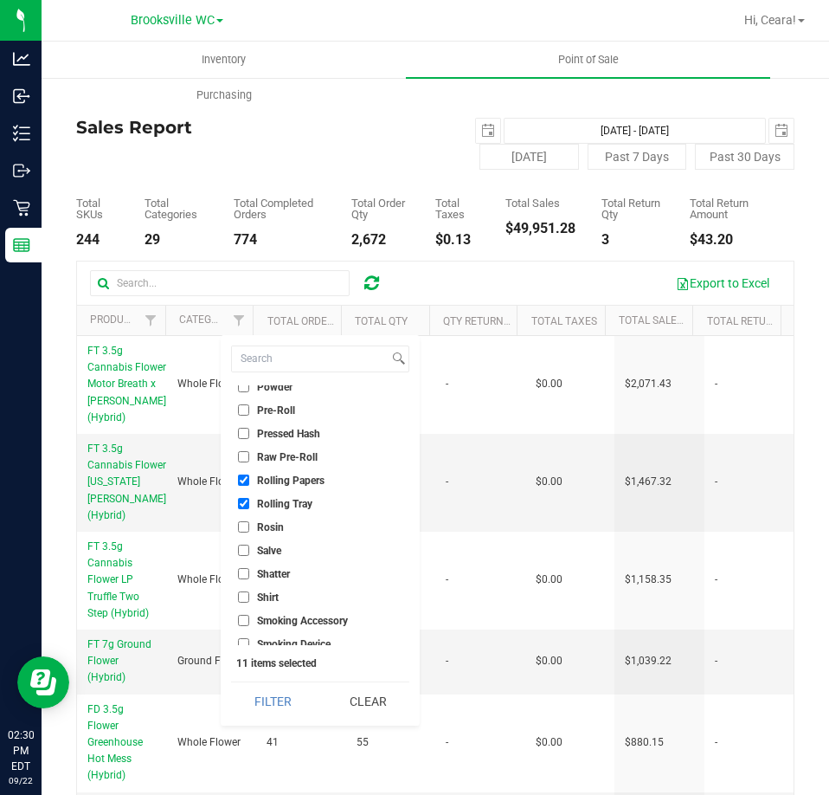
click at [271, 594] on span "Shirt" at bounding box center [268, 597] width 22 height 10
click at [249, 594] on input "Shirt" at bounding box center [243, 596] width 11 height 11
checkbox input "true"
click at [277, 620] on span "Smoking Accessory" at bounding box center [302, 620] width 91 height 10
click at [249, 620] on input "Smoking Accessory" at bounding box center [243, 619] width 11 height 11
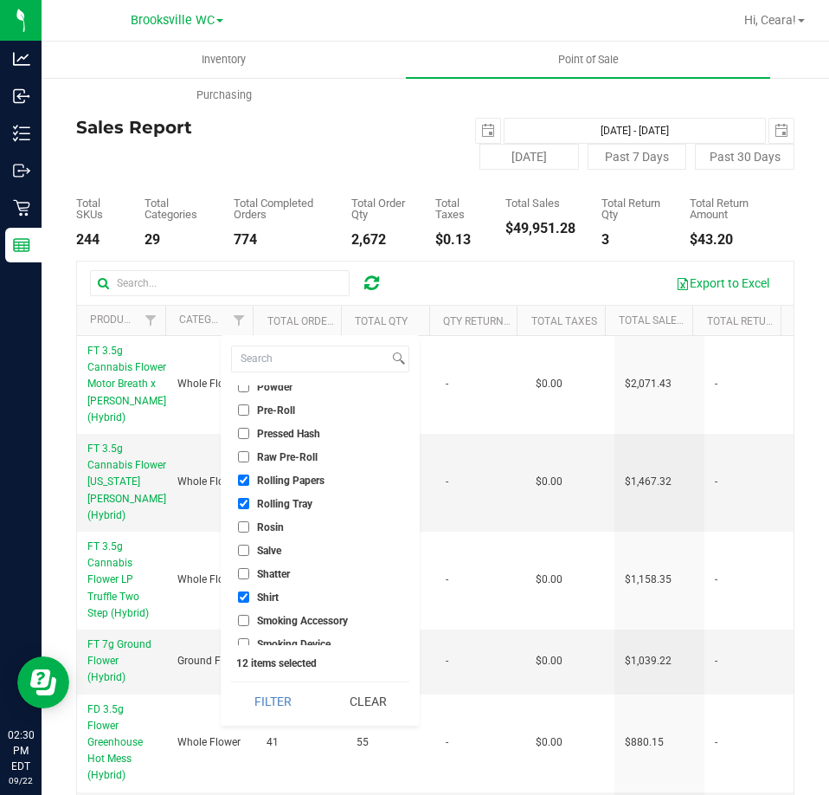
checkbox input "true"
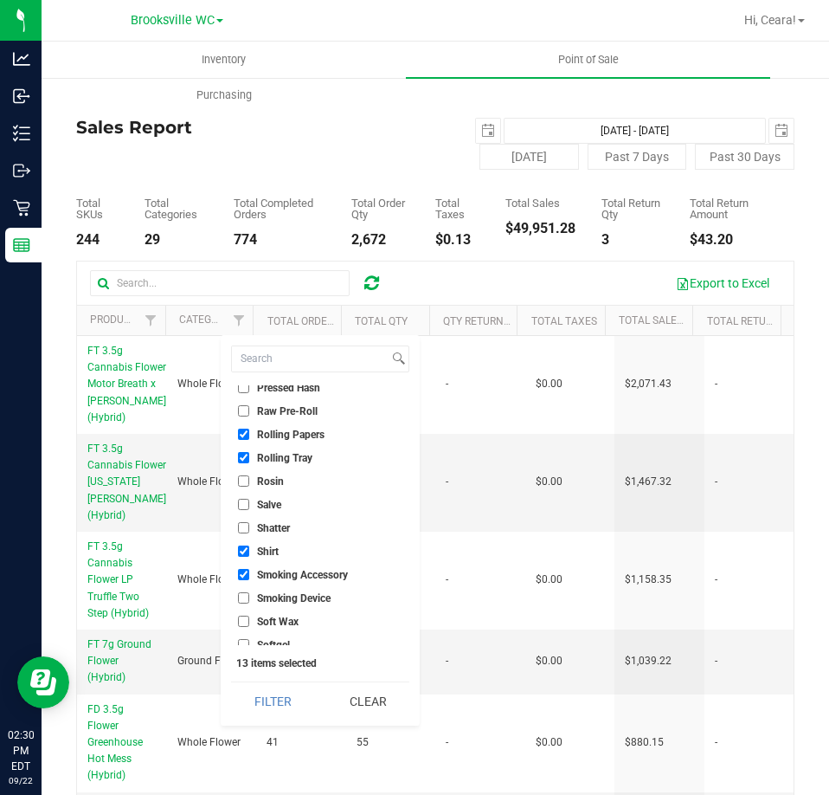
scroll to position [865, 0]
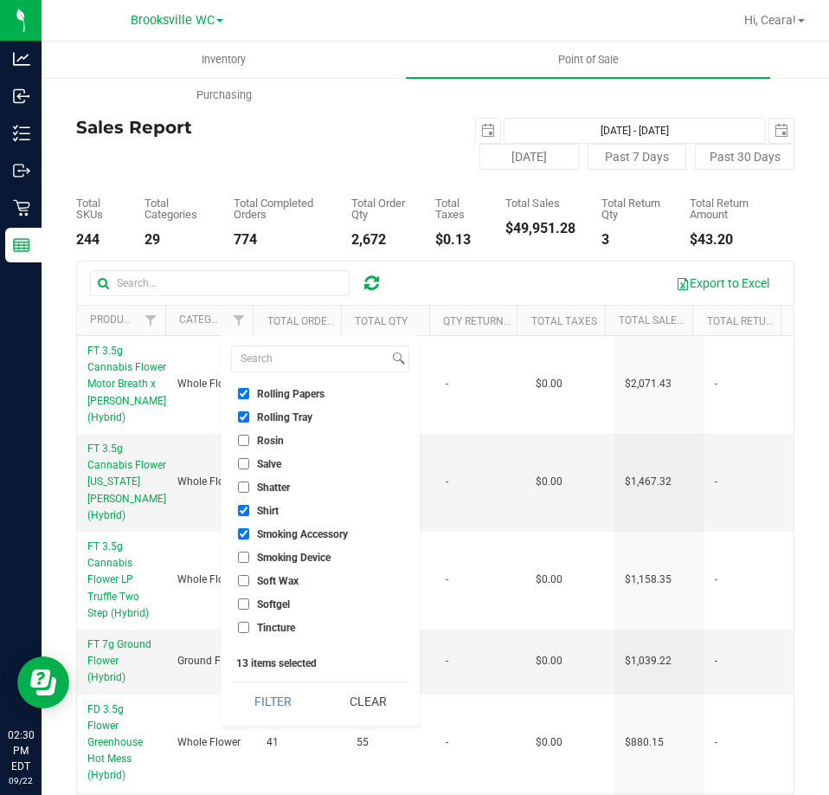
click at [275, 552] on span "Smoking Device" at bounding box center [294, 557] width 74 height 10
click at [249, 552] on input "Smoking Device" at bounding box center [243, 556] width 11 height 11
checkbox input "true"
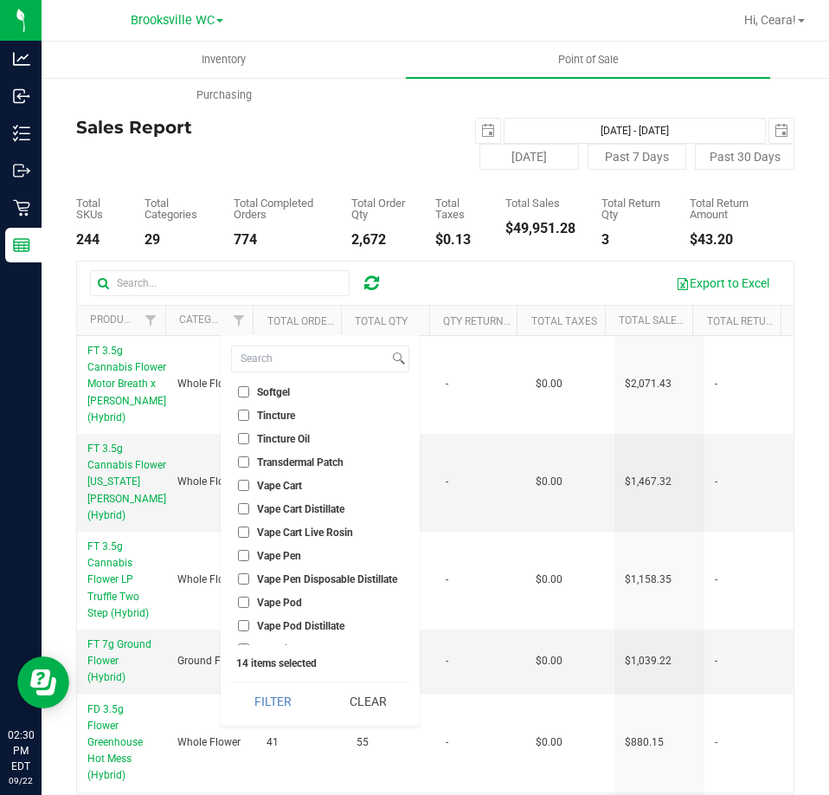
scroll to position [1114, 0]
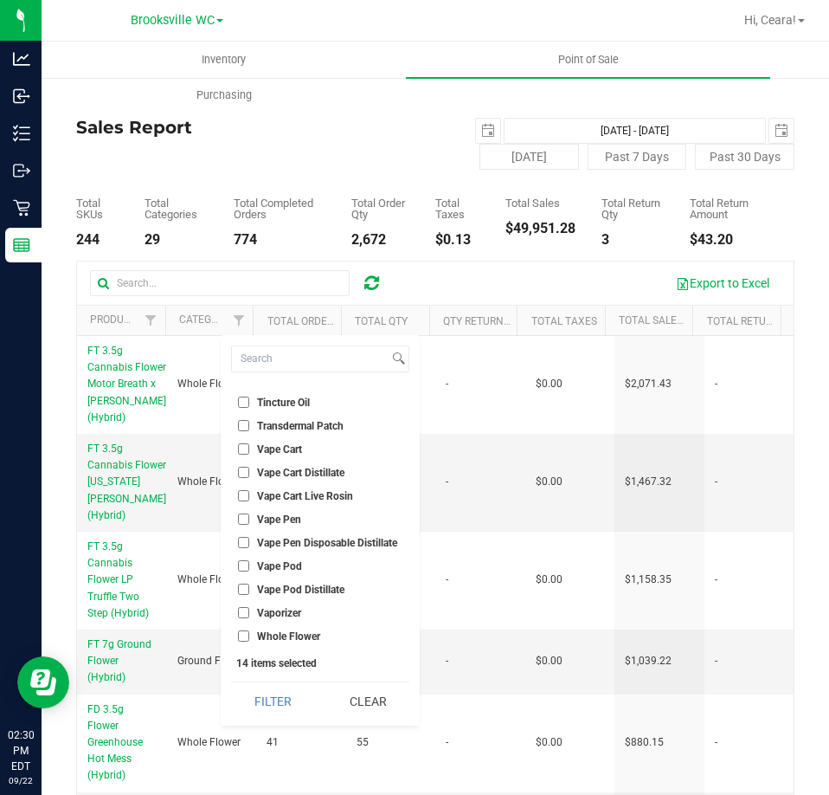
click at [273, 610] on span "Vaporizer" at bounding box center [279, 613] width 44 height 10
click at [249, 610] on input "Vaporizer" at bounding box center [243, 612] width 11 height 11
checkbox input "true"
click at [276, 705] on button "Filter" at bounding box center [272, 701] width 83 height 38
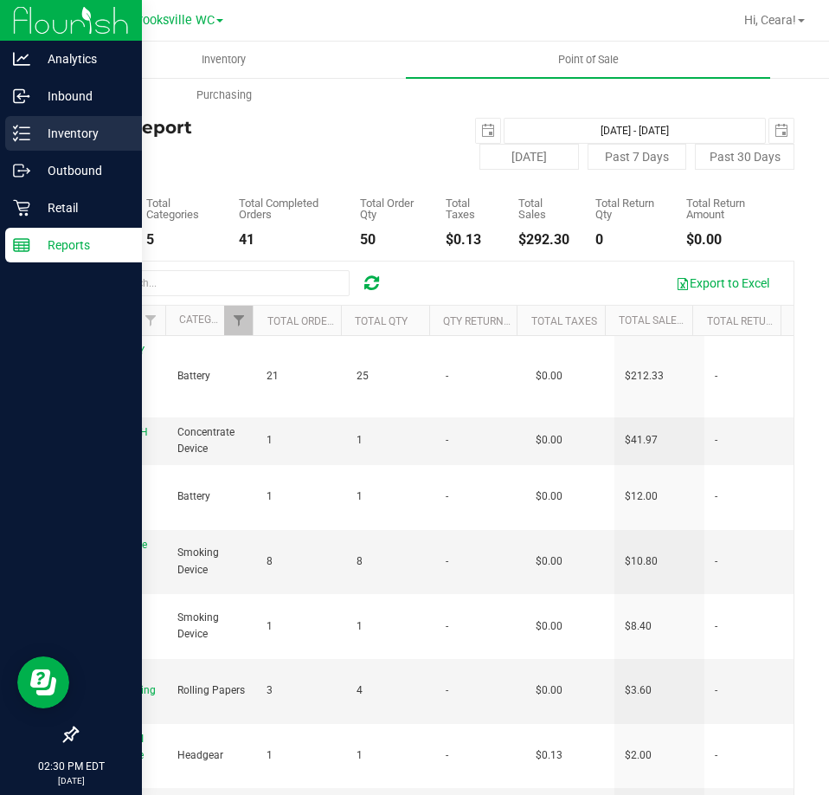
click at [42, 134] on p "Inventory" at bounding box center [82, 133] width 104 height 21
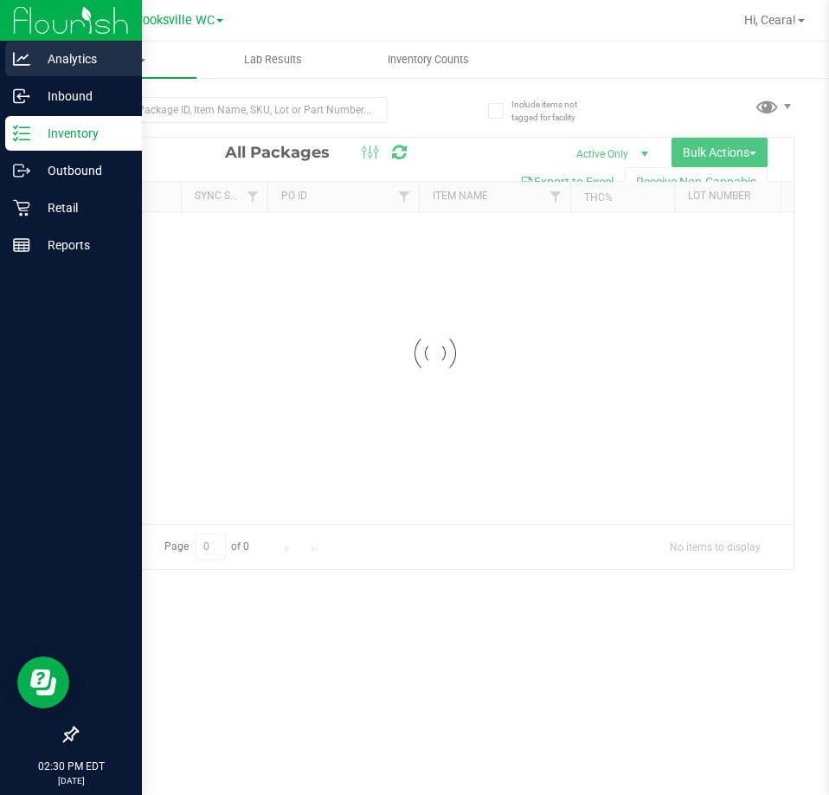
click at [75, 47] on div "Analytics" at bounding box center [73, 59] width 137 height 35
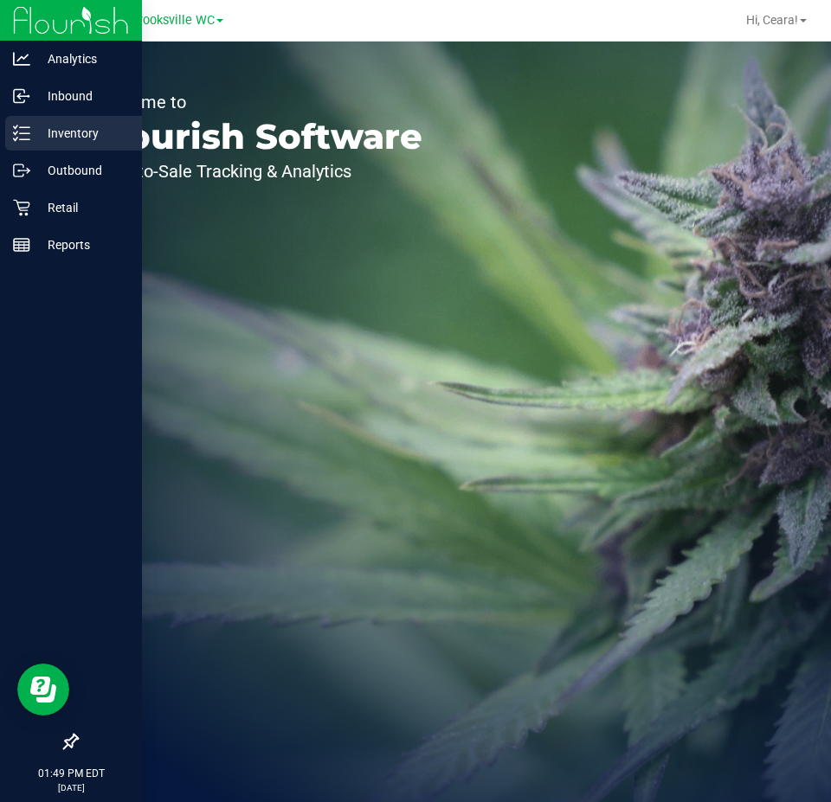
click at [51, 146] on div "Inventory" at bounding box center [73, 133] width 137 height 35
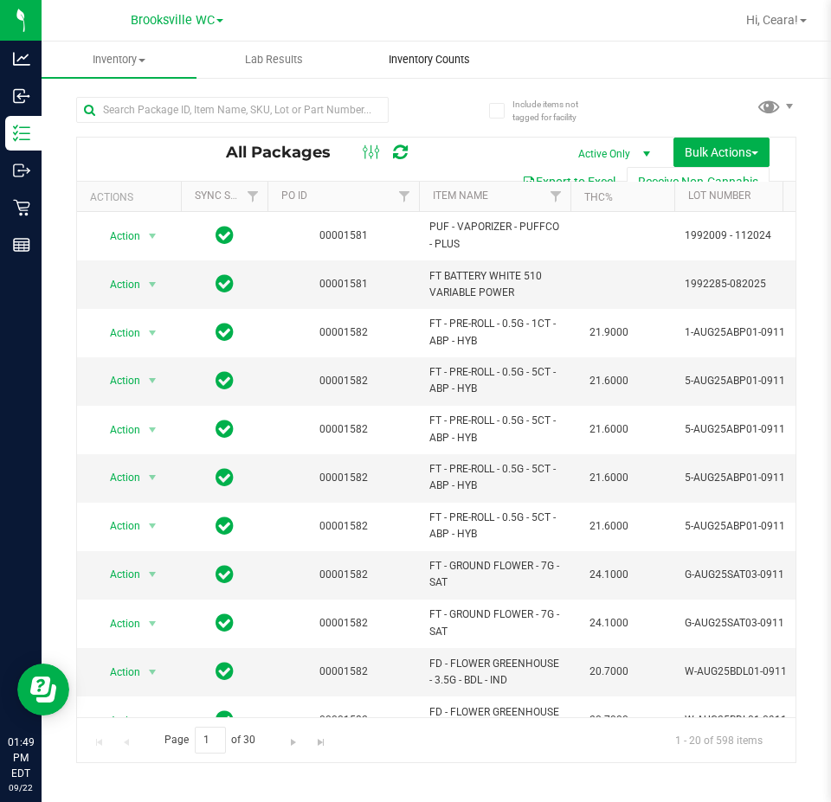
click at [434, 67] on span "Inventory Counts" at bounding box center [429, 60] width 128 height 16
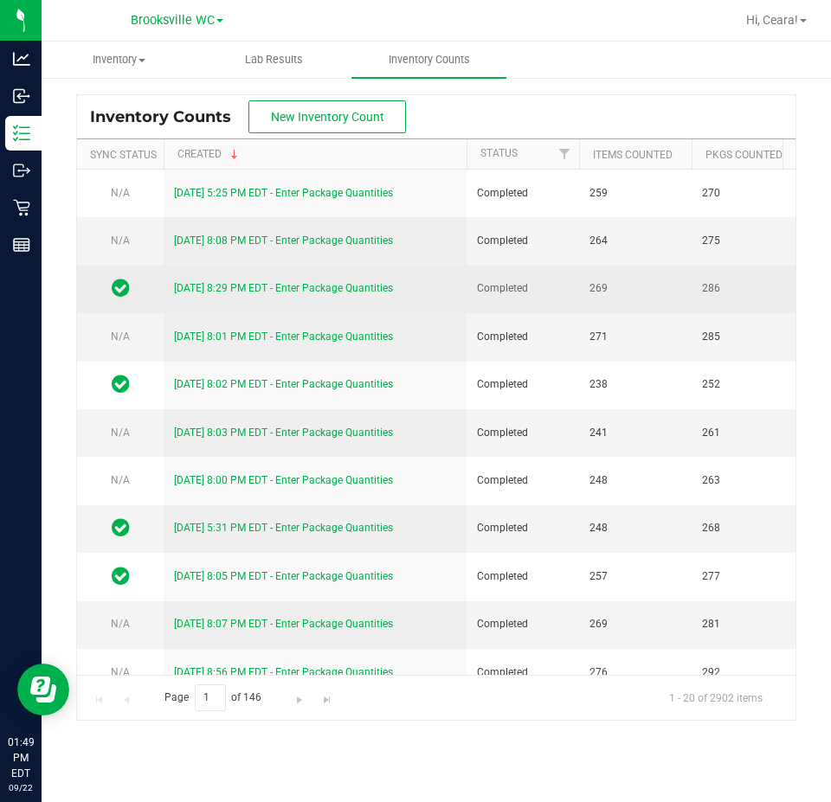
click at [241, 288] on link "[DATE] 8:29 PM EDT - Enter Package Quantities" at bounding box center [283, 288] width 219 height 12
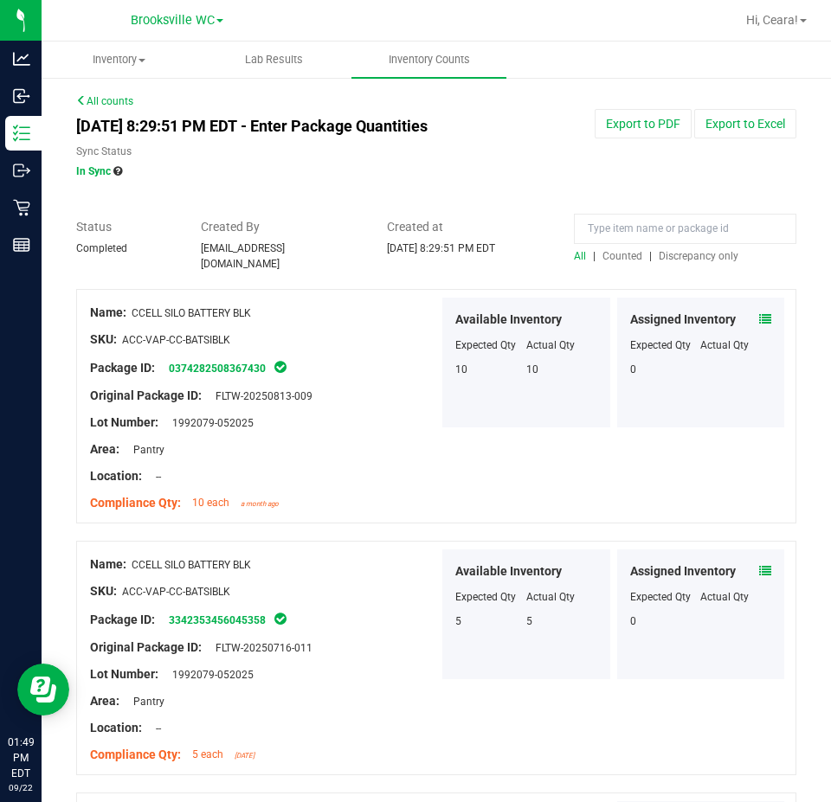
click at [695, 254] on span "Discrepancy only" at bounding box center [699, 256] width 80 height 12
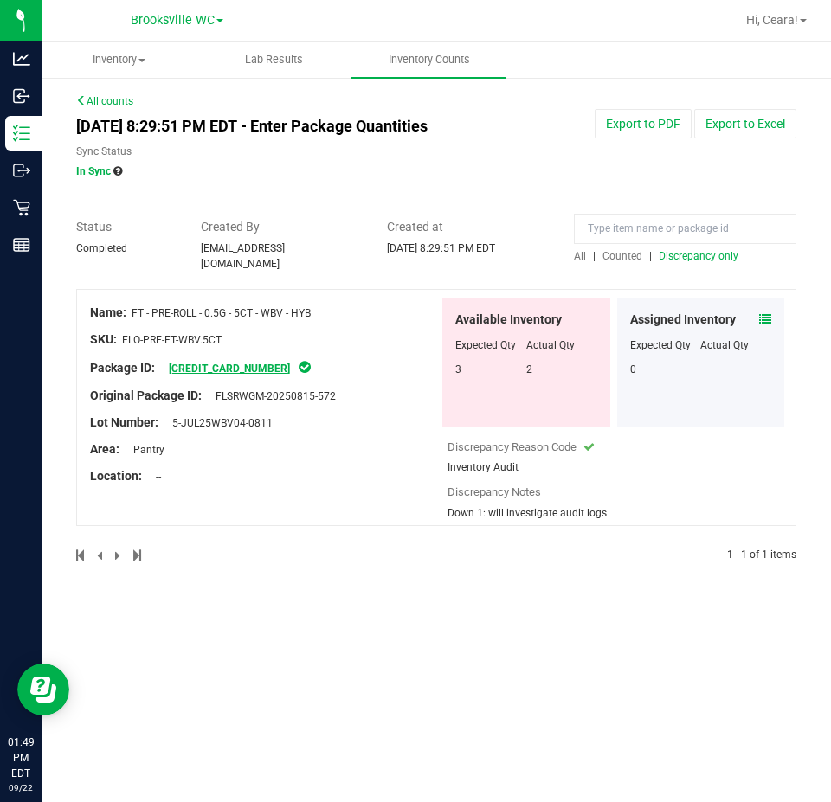
click at [226, 363] on link "[CREDIT_CARD_NUMBER]" at bounding box center [229, 369] width 121 height 12
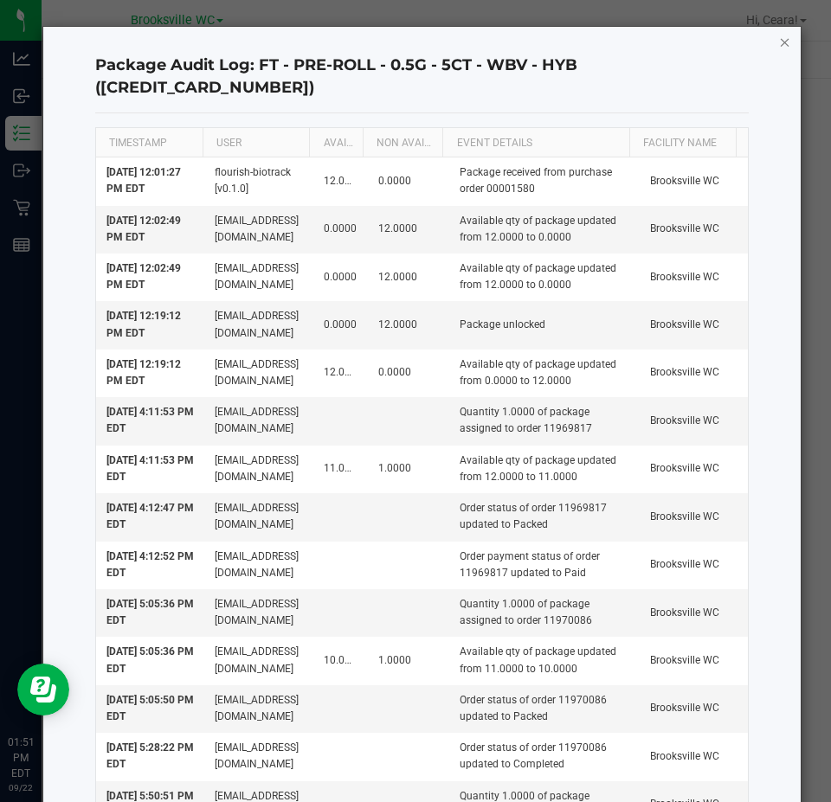
click at [779, 46] on icon "button" at bounding box center [785, 41] width 12 height 21
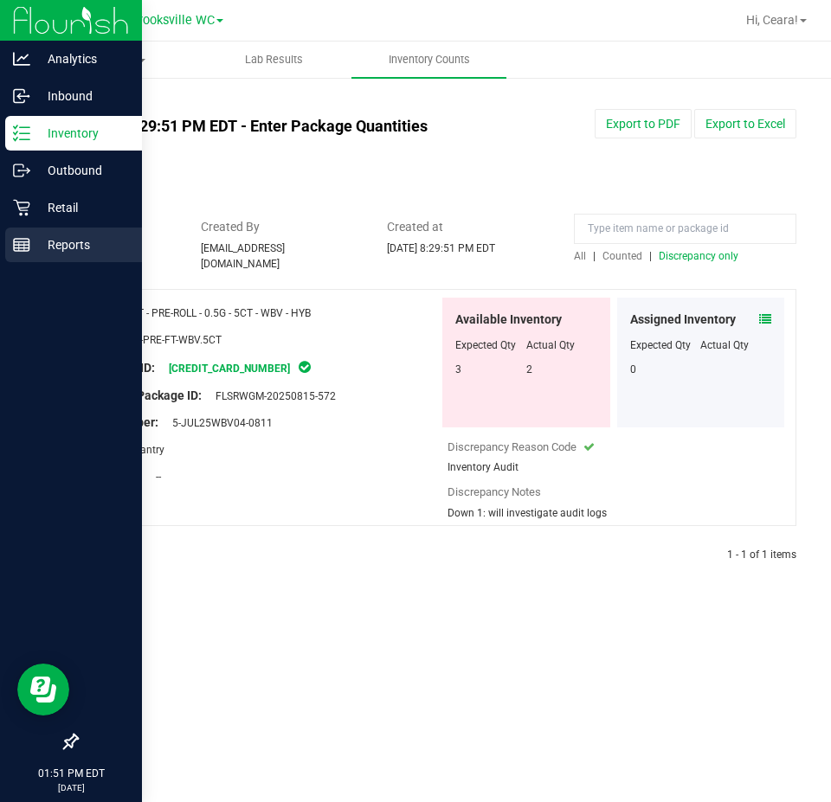
click at [94, 236] on p "Reports" at bounding box center [82, 245] width 104 height 21
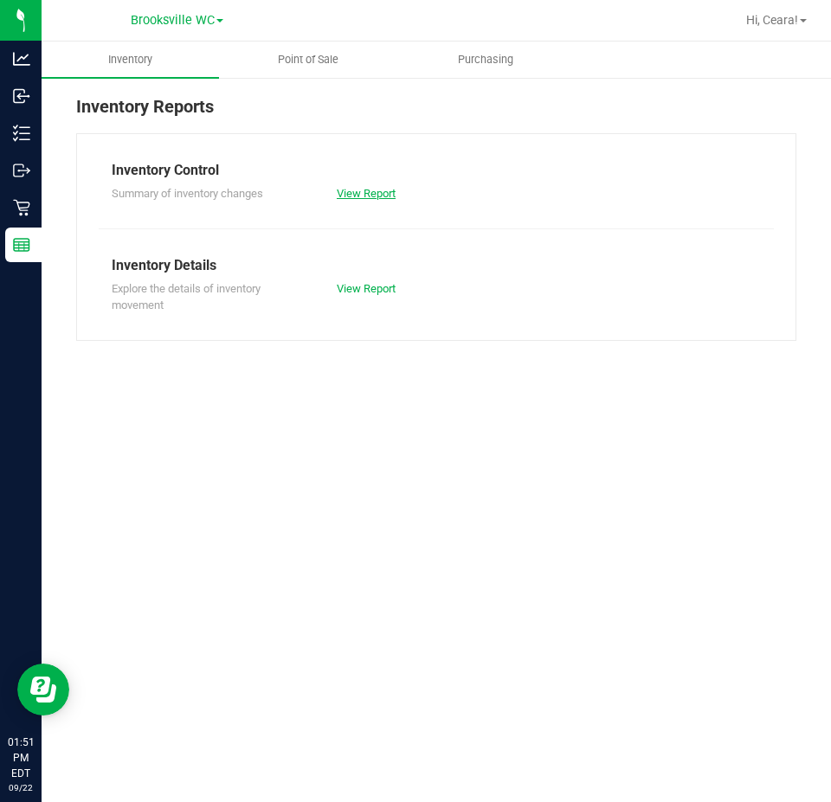
click at [380, 195] on link "View Report" at bounding box center [366, 193] width 59 height 13
click at [359, 288] on link "View Report" at bounding box center [366, 288] width 59 height 13
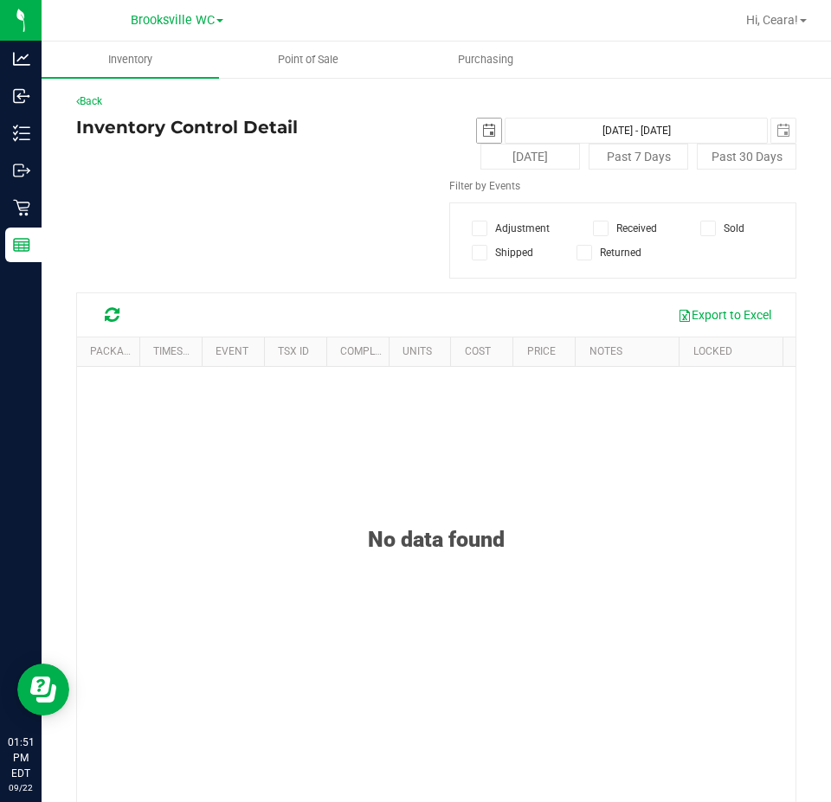
click at [485, 133] on span "select" at bounding box center [489, 131] width 14 height 14
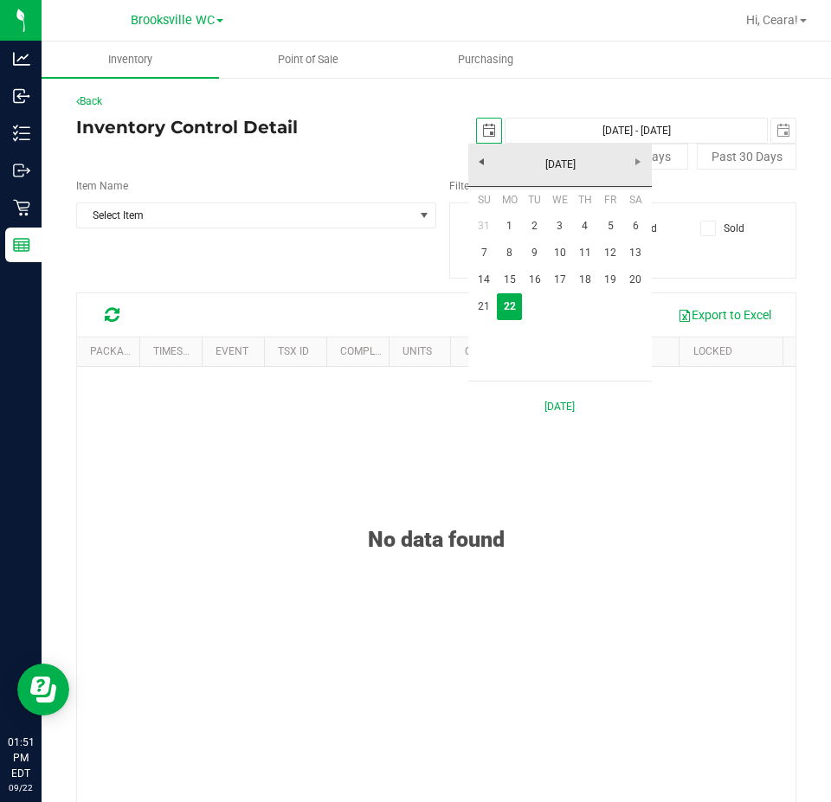
scroll to position [0, 43]
click at [605, 286] on link "19" at bounding box center [610, 280] width 25 height 27
type input "[DATE]"
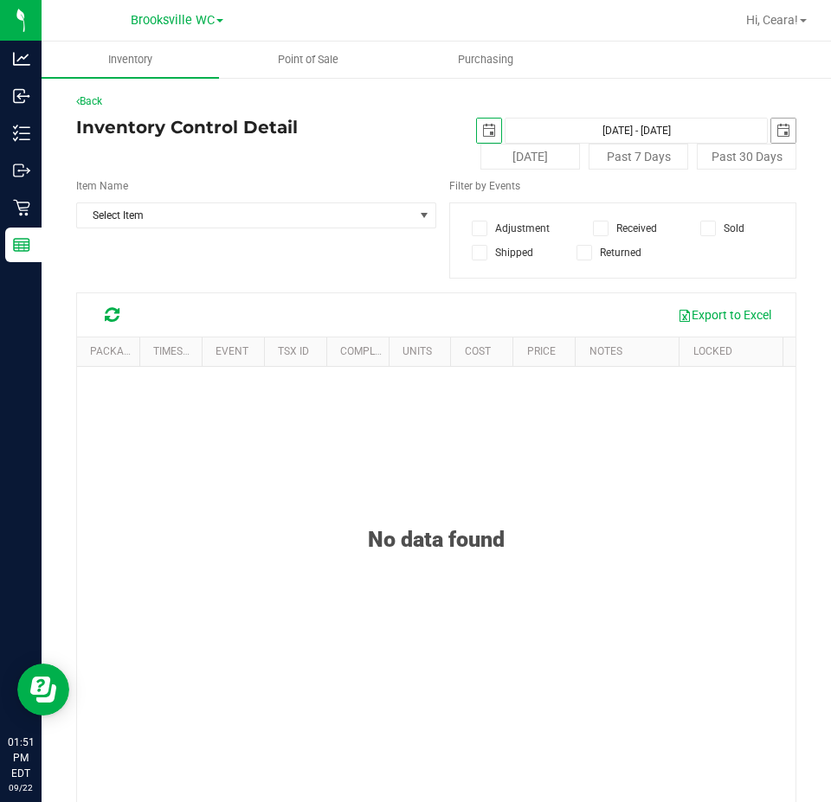
click at [771, 136] on span "select" at bounding box center [783, 131] width 24 height 24
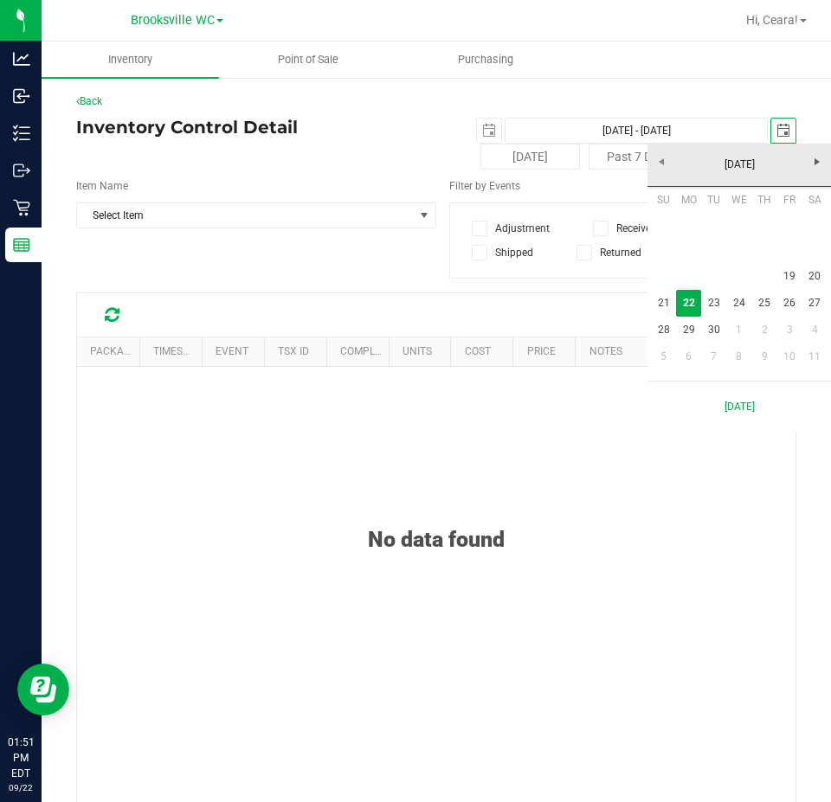
scroll to position [0, 43]
click at [788, 270] on link "19" at bounding box center [789, 276] width 25 height 27
type input "[DATE] - [DATE]"
type input "[DATE]"
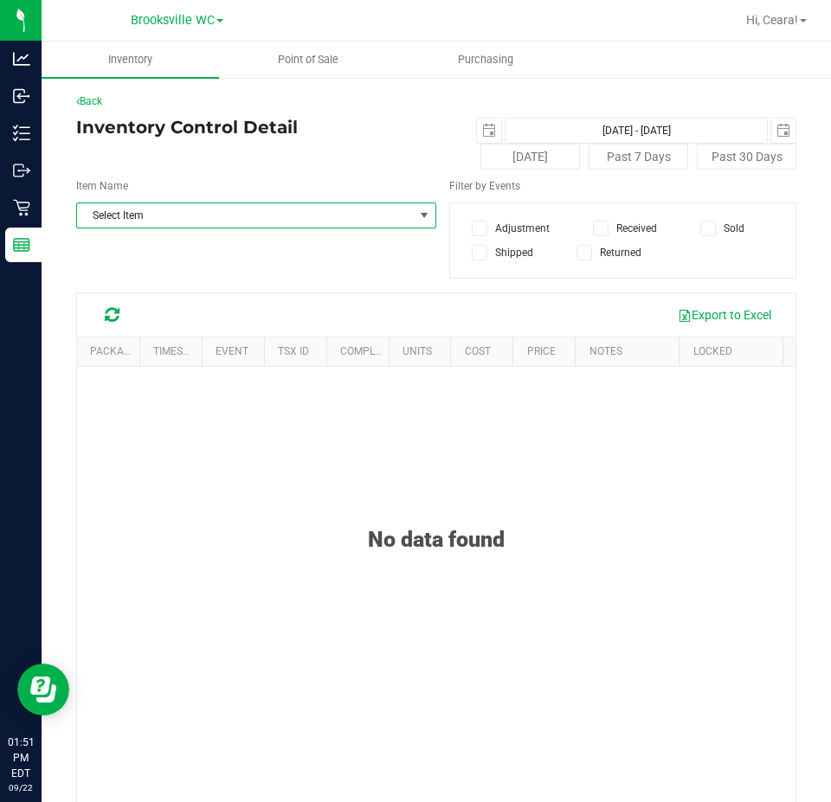
click at [306, 207] on span "Select Item" at bounding box center [245, 215] width 337 height 24
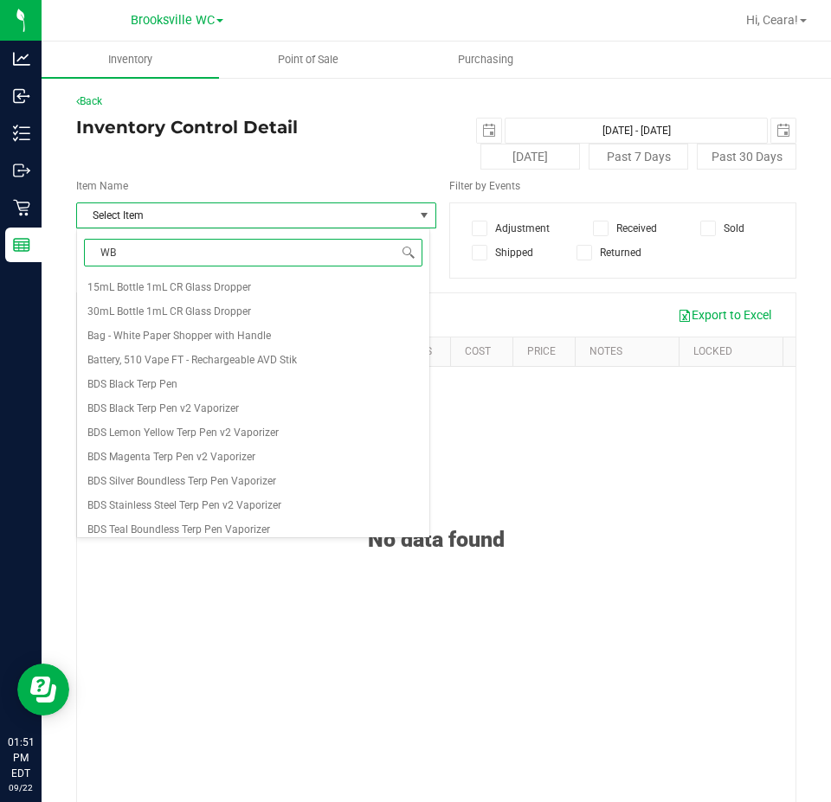
type input "WBV"
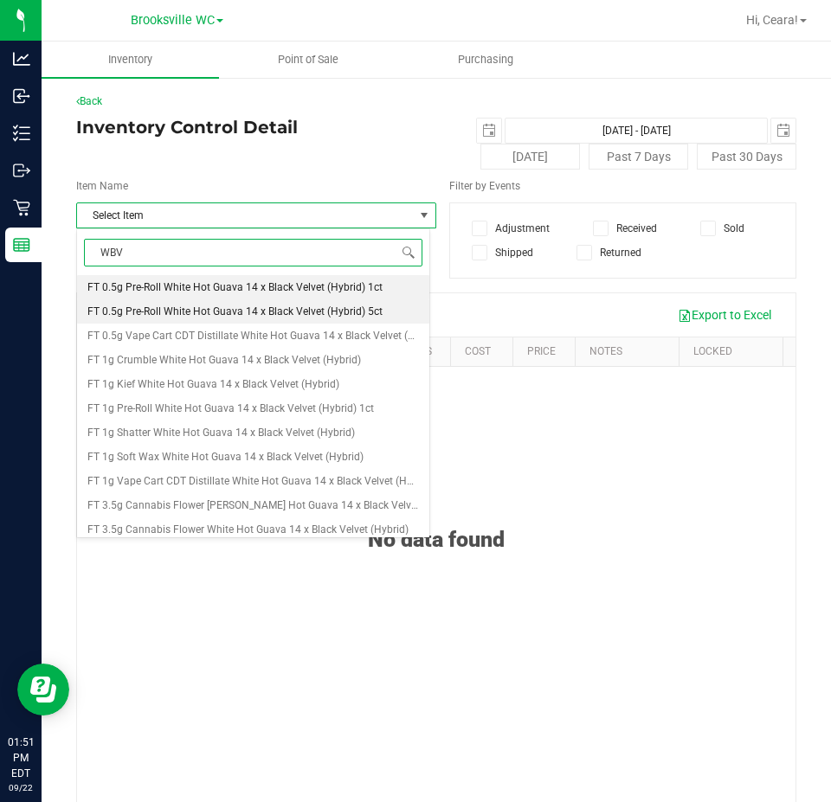
click at [376, 320] on li "FT 0.5g Pre-Roll White Hot Guava 14 x Black Velvet (Hybrid) 5ct" at bounding box center [253, 311] width 352 height 24
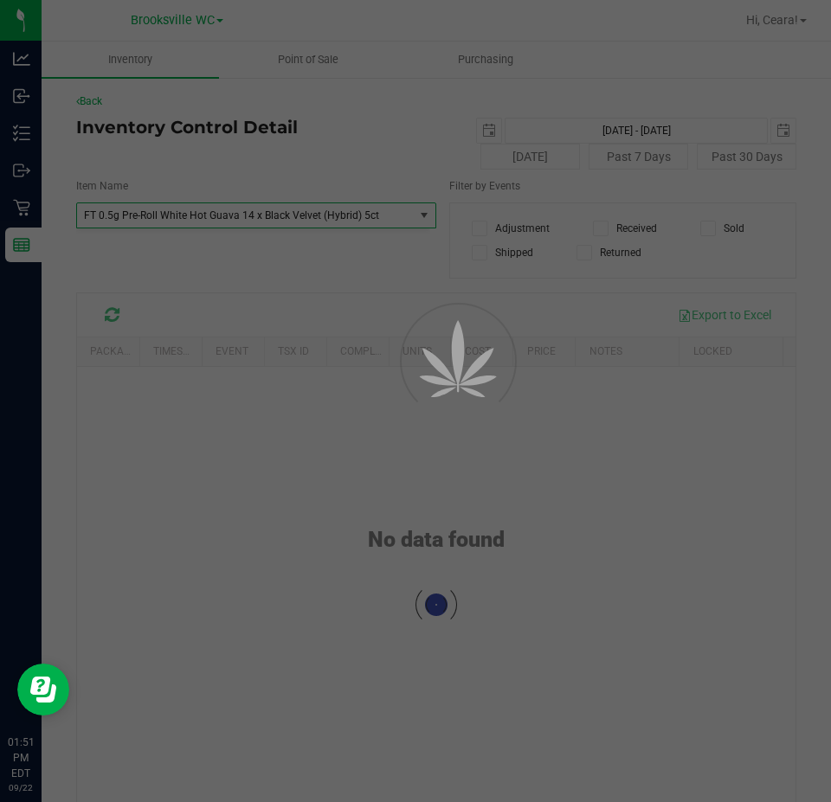
scroll to position [20162, 0]
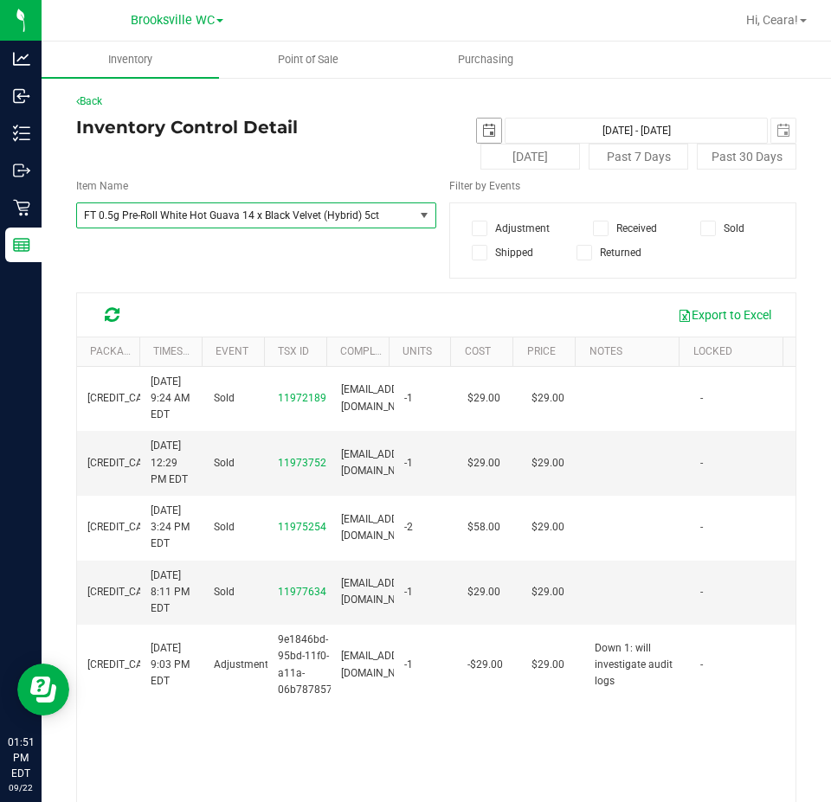
click at [489, 126] on span "select" at bounding box center [489, 131] width 24 height 24
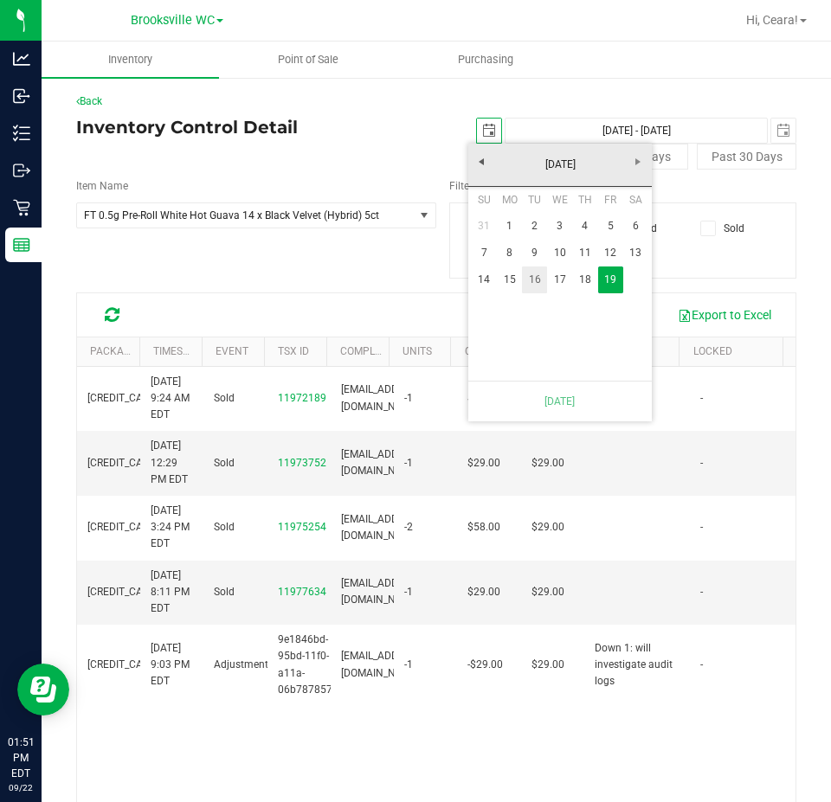
click at [529, 284] on link "16" at bounding box center [534, 280] width 25 height 27
type input "[DATE] - [DATE]"
type input "[DATE]"
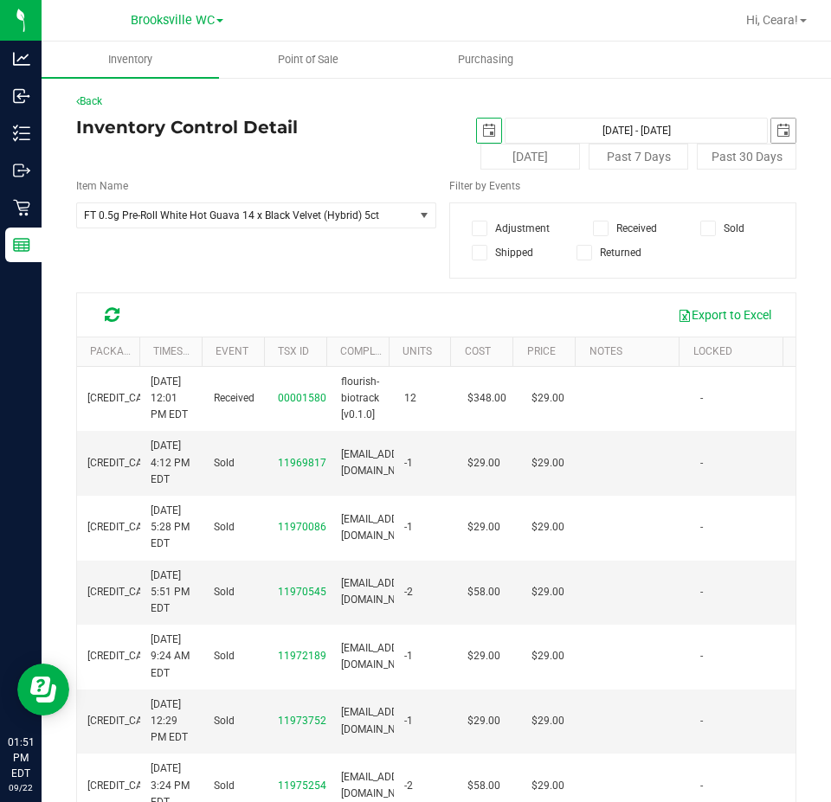
click at [781, 125] on span "select" at bounding box center [783, 131] width 24 height 24
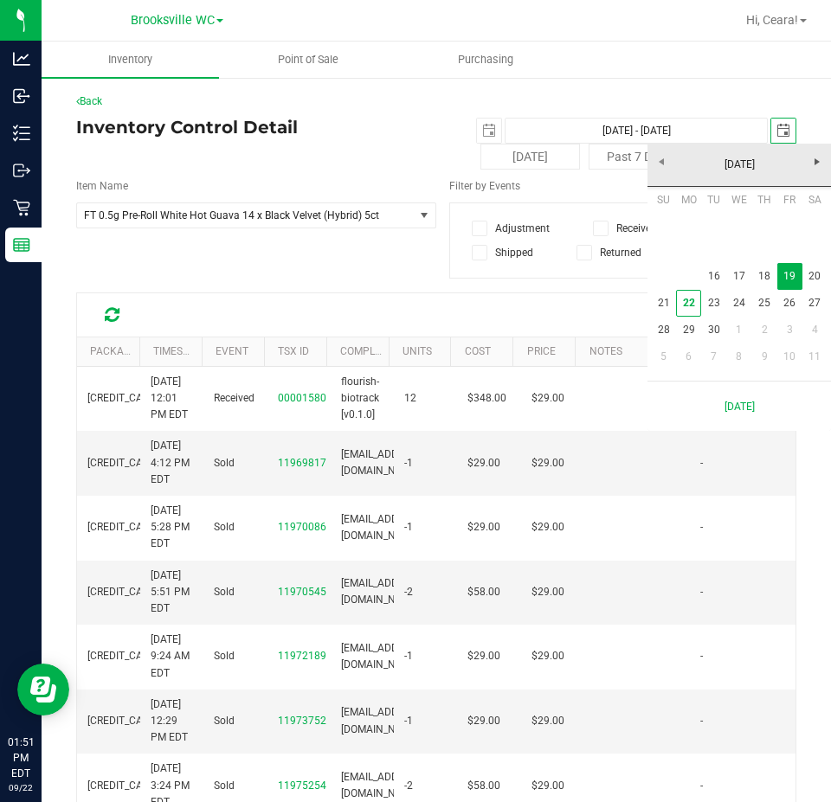
scroll to position [0, 43]
click at [692, 303] on link "22" at bounding box center [688, 303] width 25 height 27
type input "[DATE] - [DATE]"
type input "[DATE]"
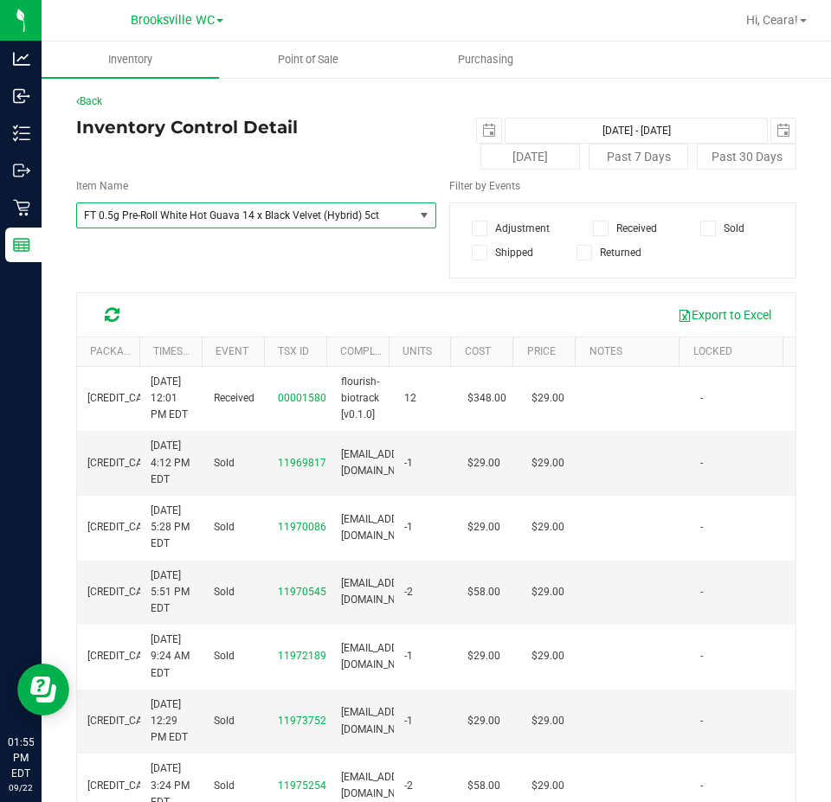
click at [372, 210] on span "FT 0.5g Pre-Roll White Hot Guava 14 x Black Velvet (Hybrid) 5ct" at bounding box center [239, 215] width 310 height 12
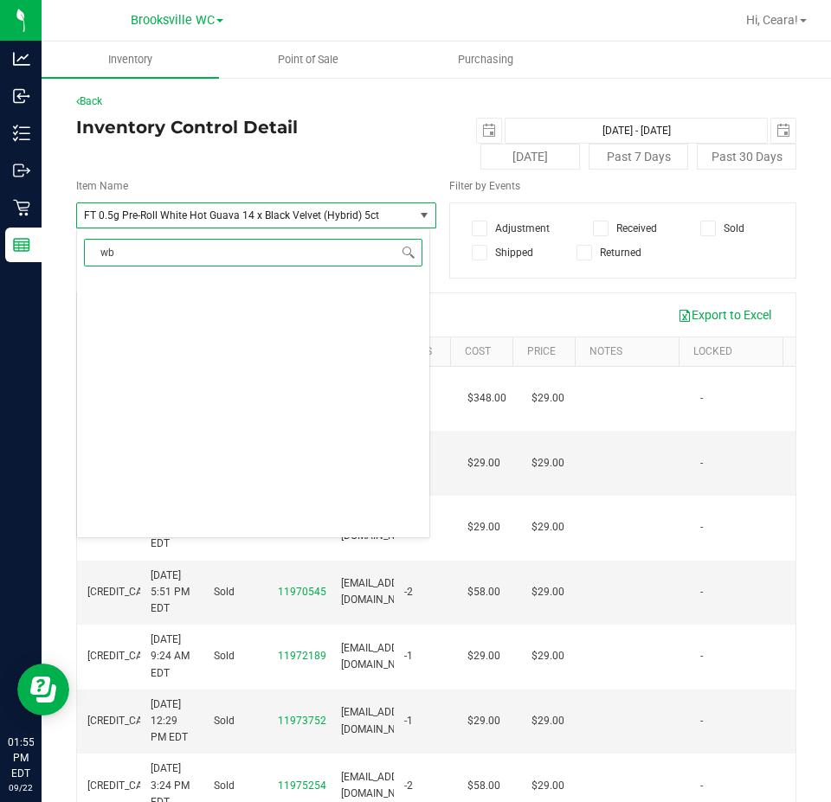
type input "wbv"
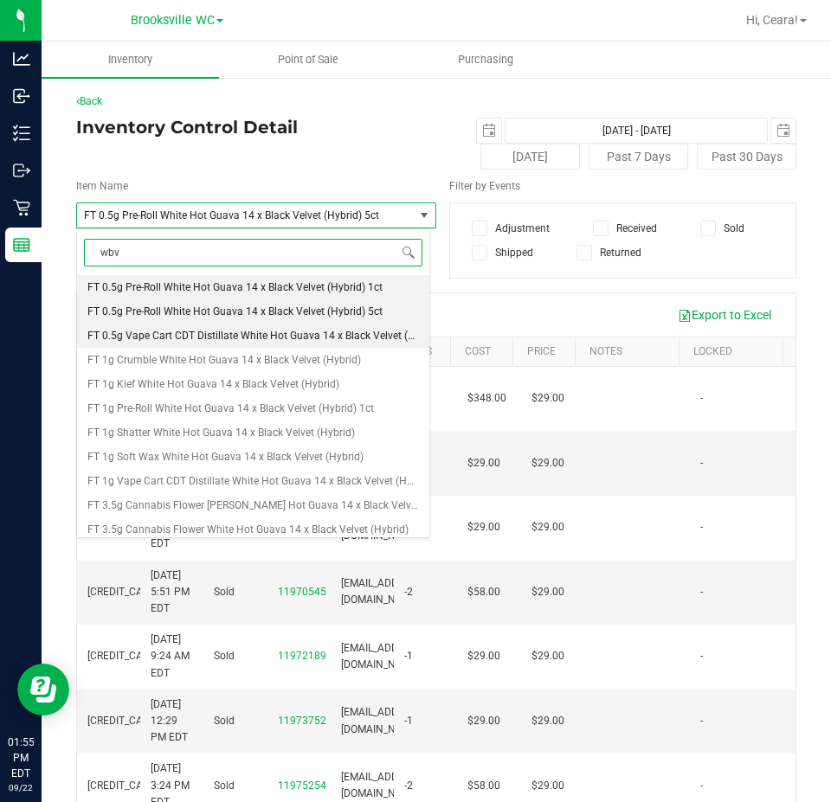
click at [290, 335] on span "FT 0.5g Vape Cart CDT Distillate White Hot Guava 14 x Black Velvet (Hybrid)" at bounding box center [264, 336] width 355 height 12
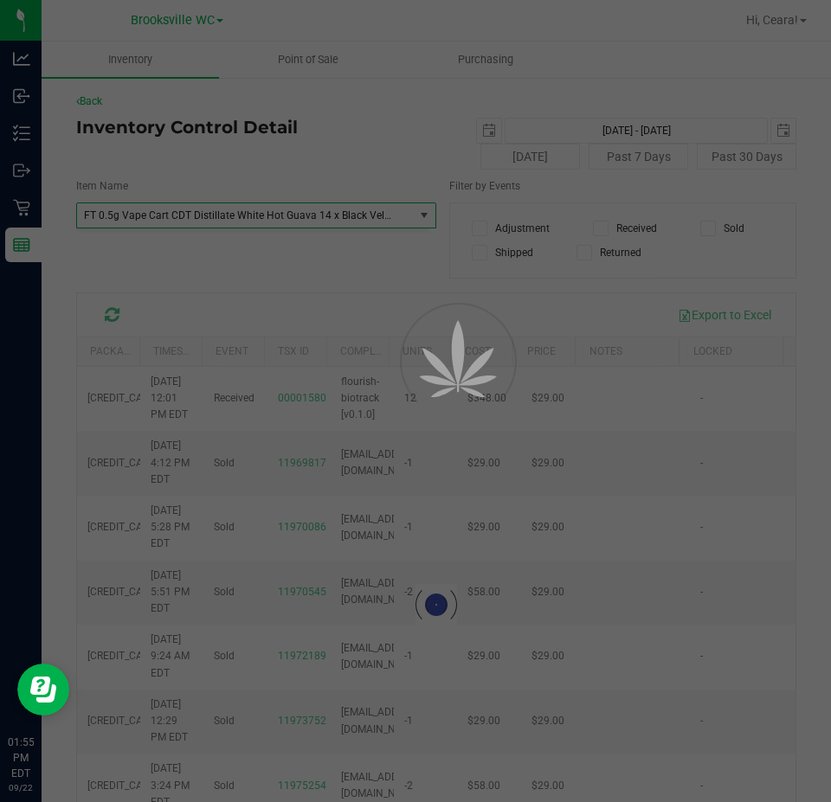
scroll to position [25566, 0]
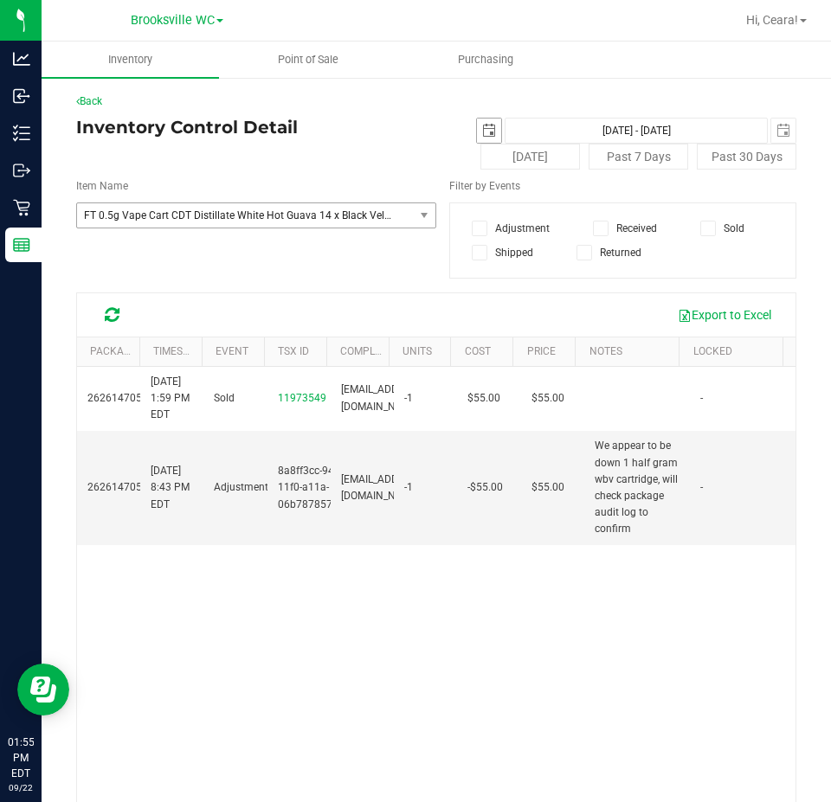
click at [476, 132] on span "[DATE]" at bounding box center [489, 131] width 26 height 26
click at [482, 134] on span "select" at bounding box center [489, 131] width 14 height 14
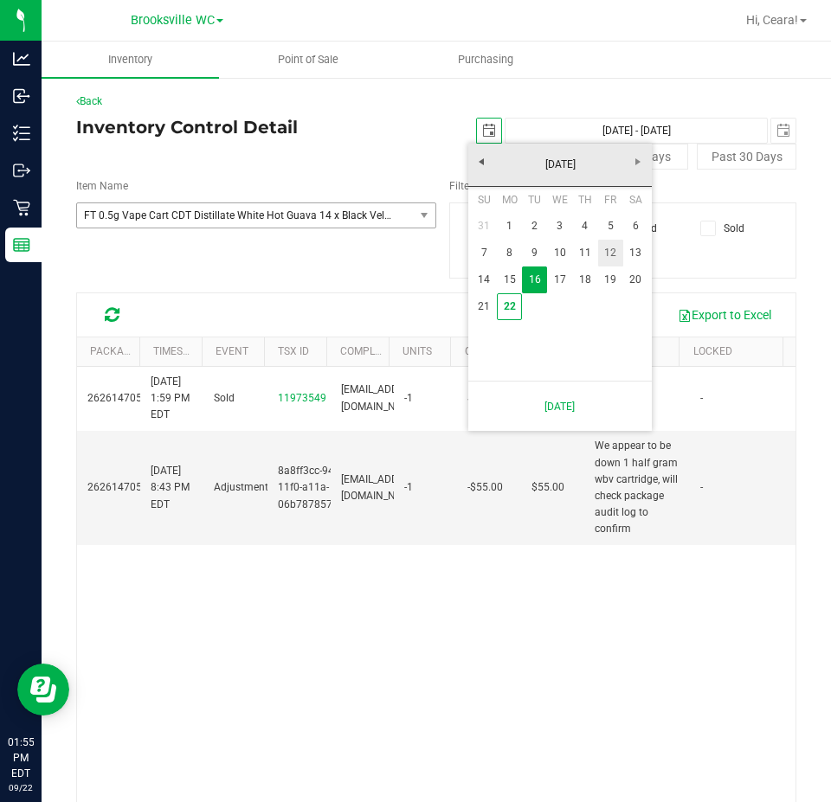
click at [615, 263] on link "12" at bounding box center [610, 253] width 25 height 27
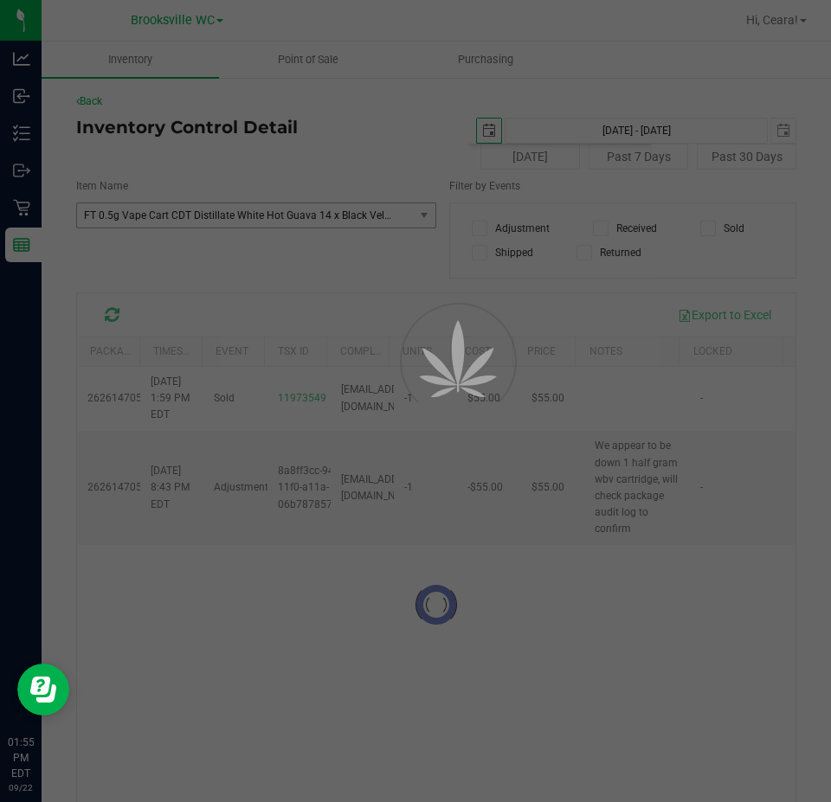
type input "[DATE] - [DATE]"
type input "[DATE]"
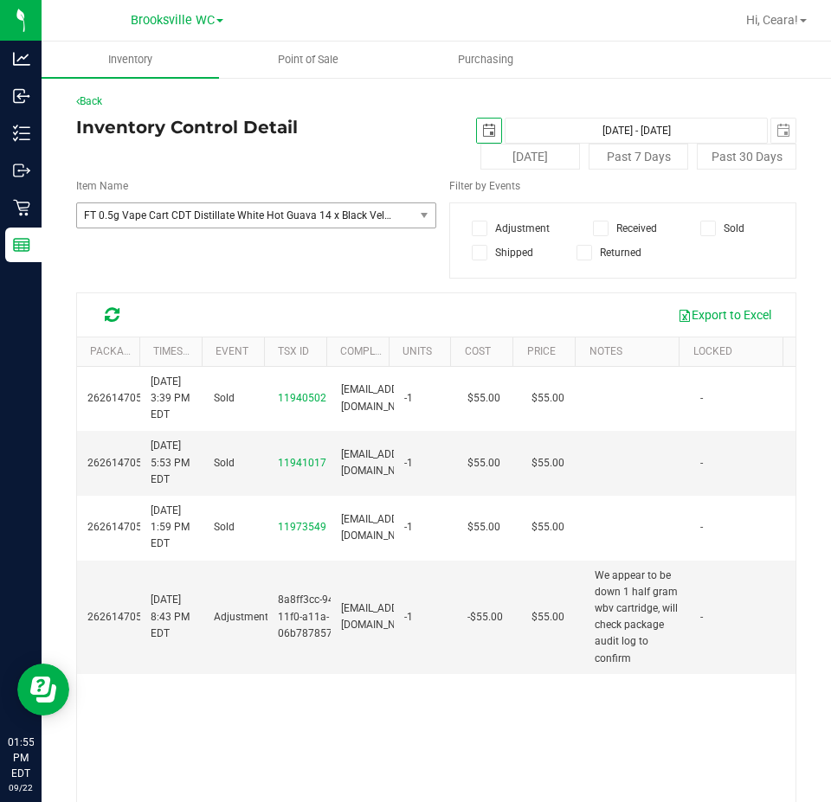
click at [488, 133] on span "select" at bounding box center [489, 131] width 24 height 24
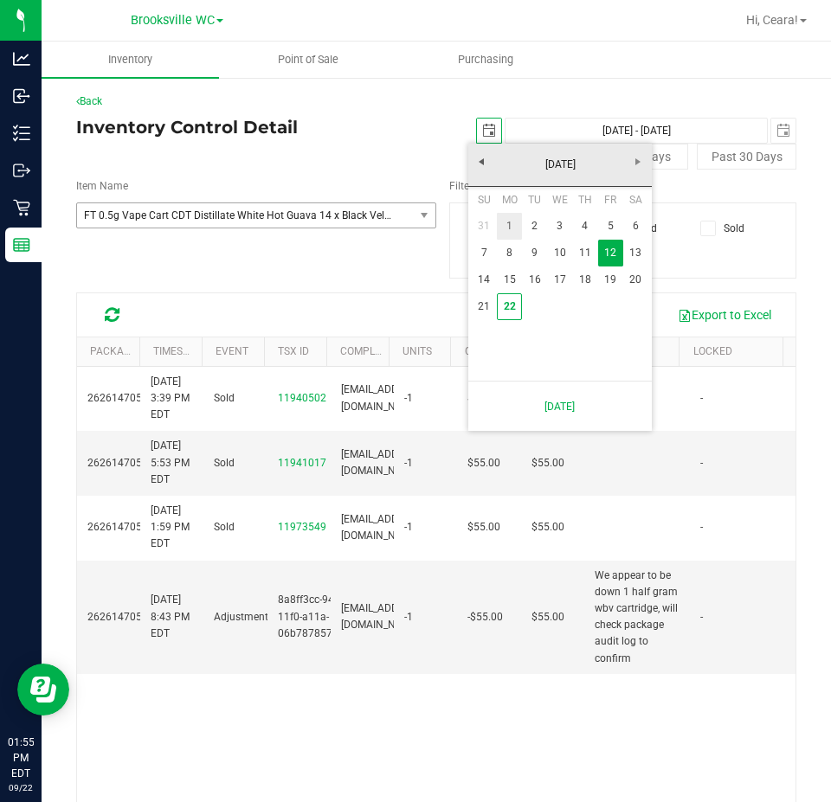
click at [513, 220] on link "1" at bounding box center [509, 226] width 25 height 27
type input "[DATE] - [DATE]"
type input "[DATE]"
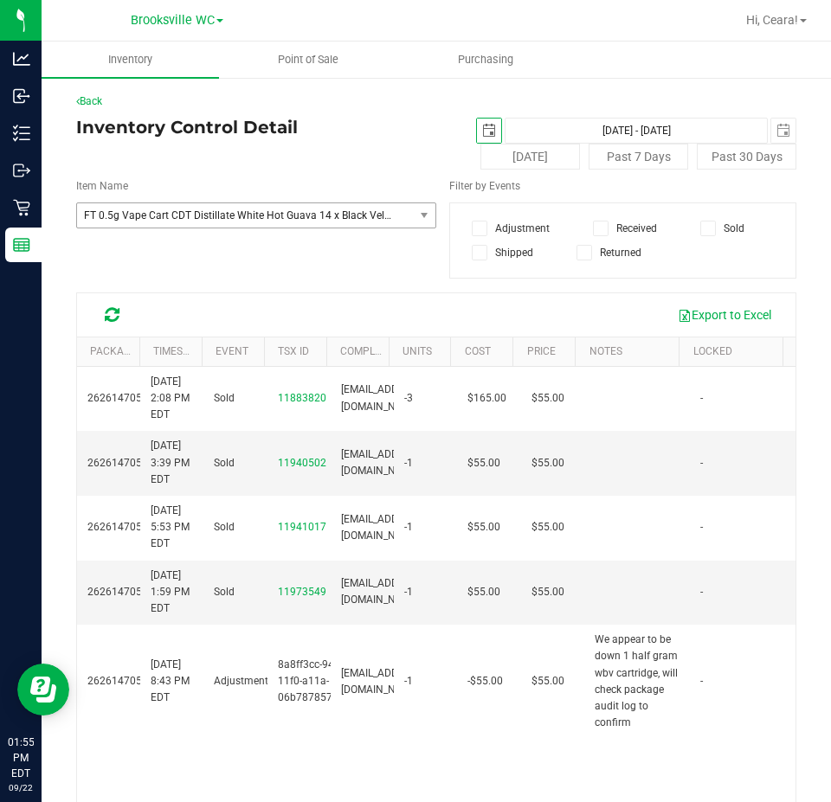
click at [482, 125] on span "select" at bounding box center [489, 131] width 14 height 14
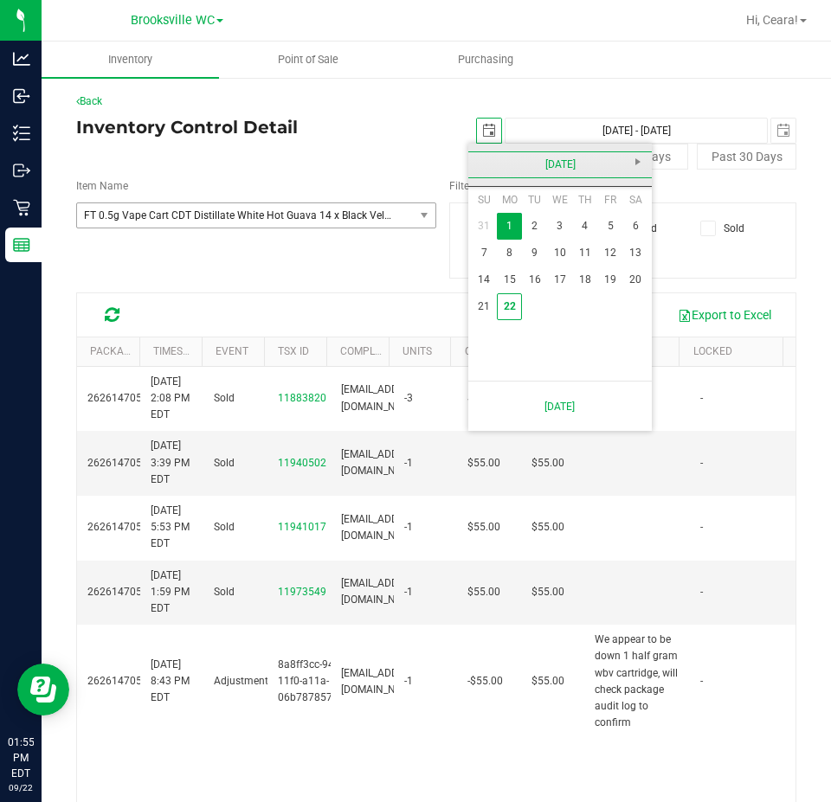
click at [494, 166] on link "[DATE]" at bounding box center [560, 164] width 186 height 27
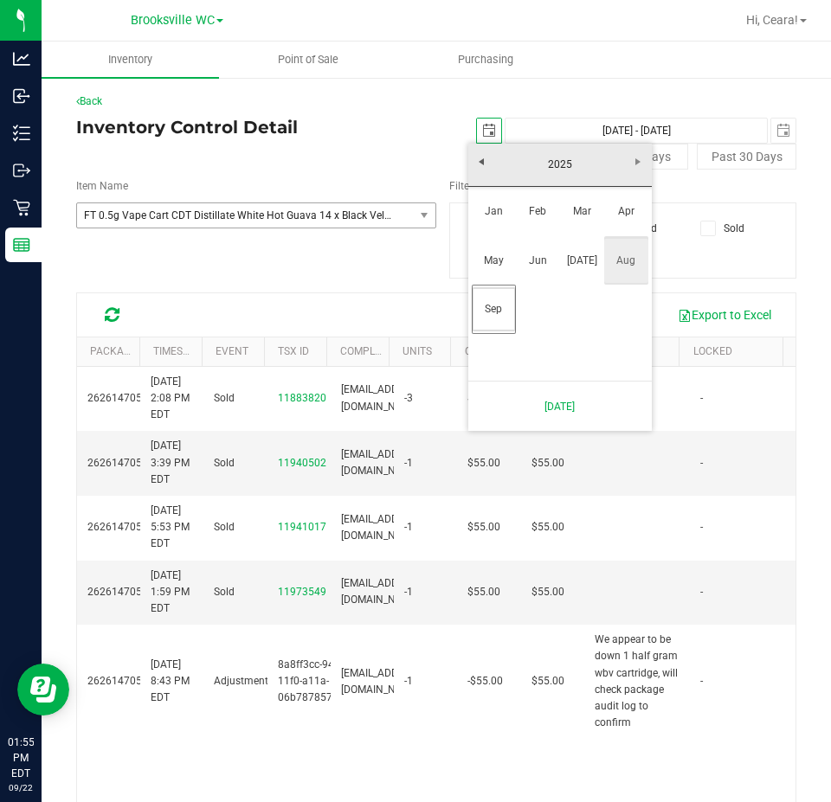
click at [614, 267] on link "Aug" at bounding box center [626, 261] width 44 height 44
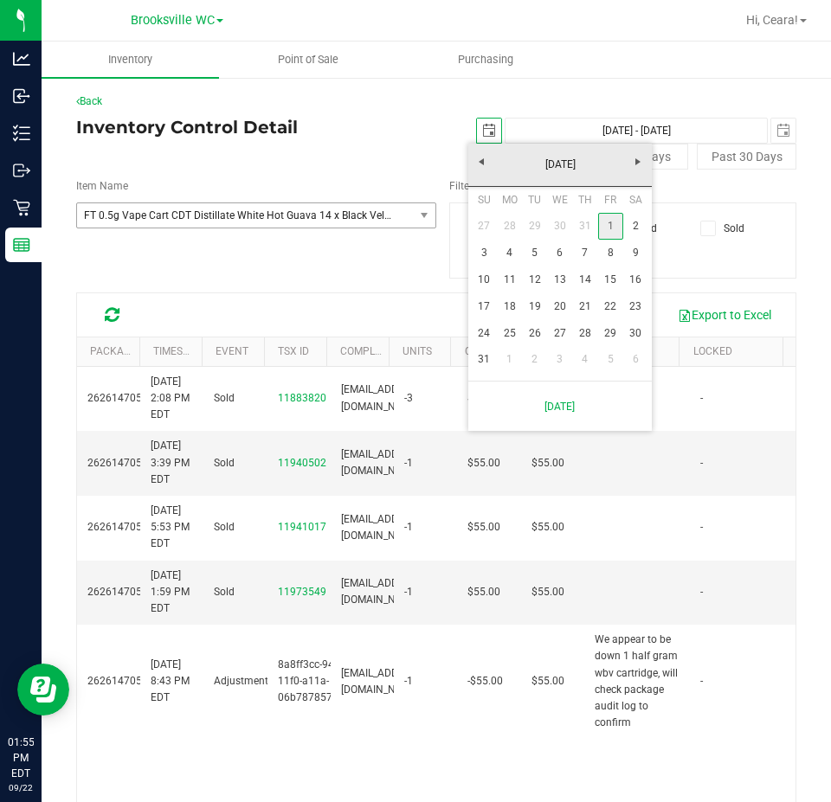
click at [608, 232] on link "1" at bounding box center [610, 226] width 25 height 27
type input "[DATE] - [DATE]"
type input "[DATE]"
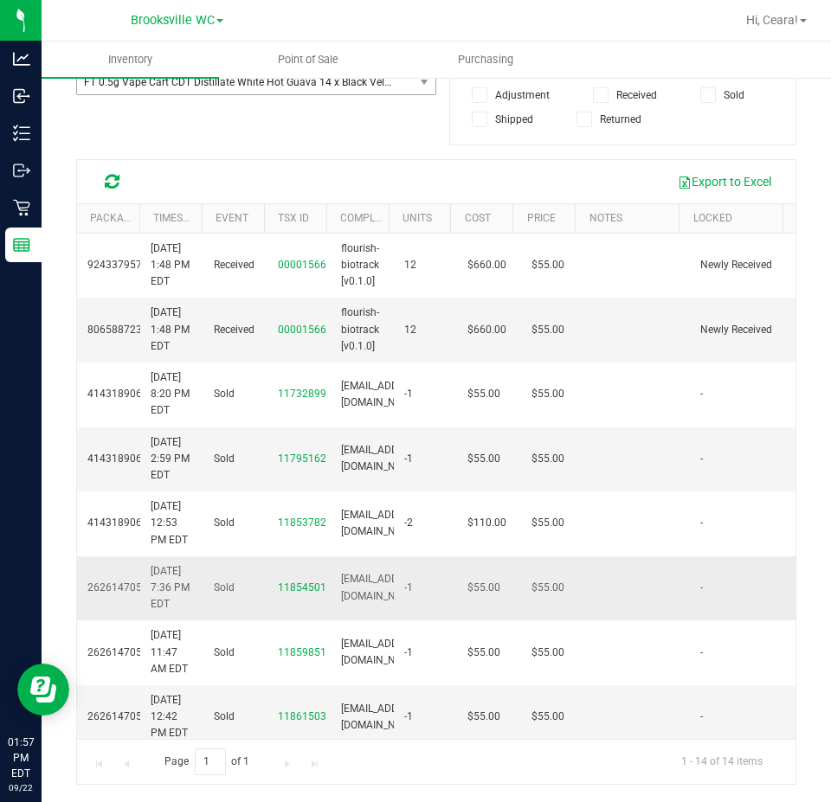
click at [117, 594] on link "2626147052246289" at bounding box center [135, 588] width 97 height 12
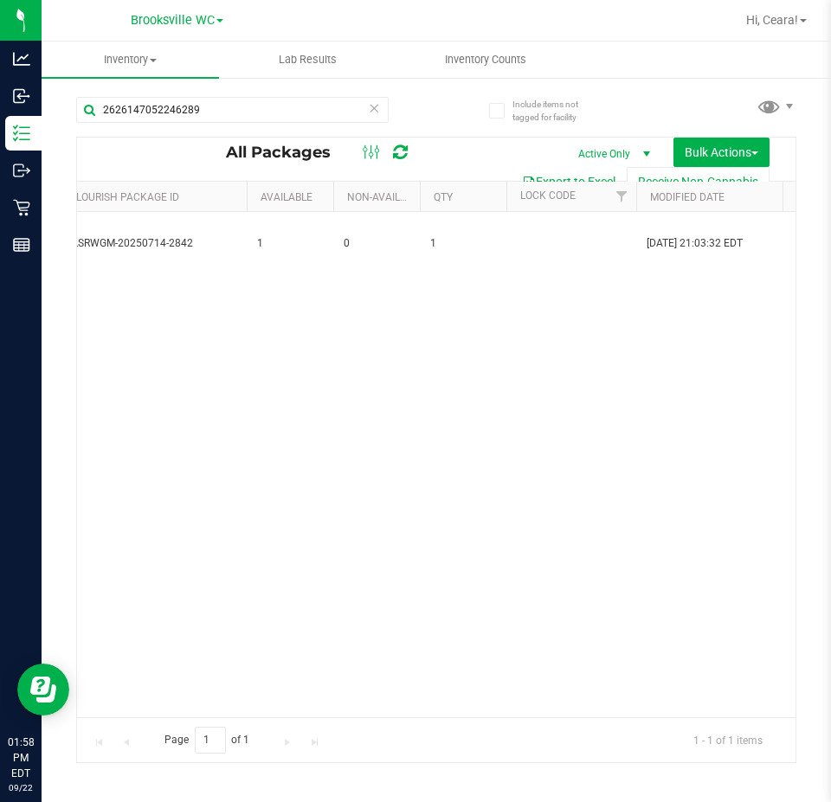
scroll to position [0, 1156]
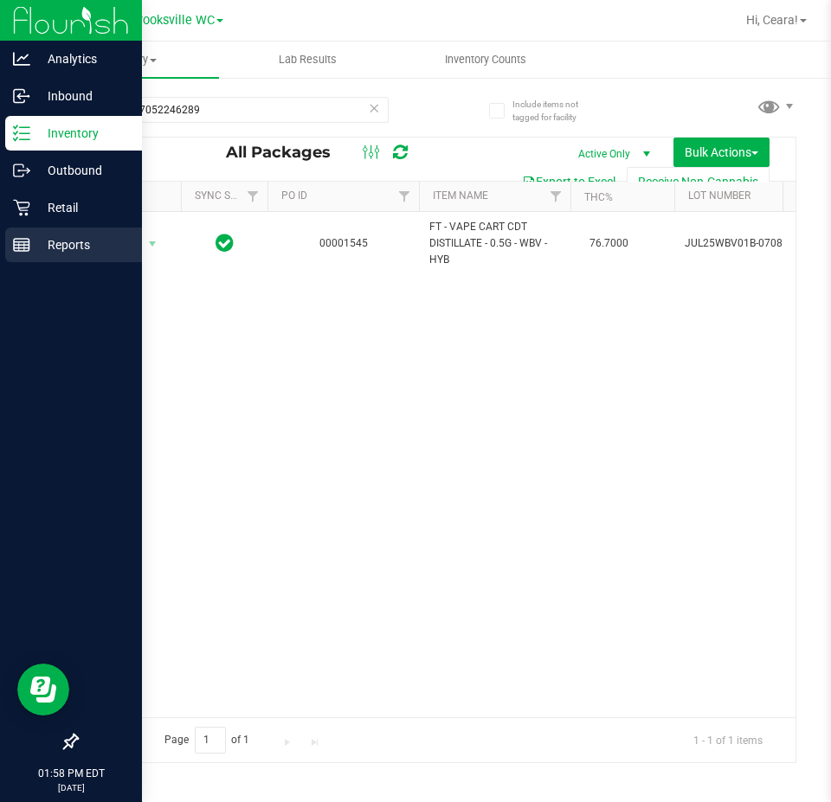
click at [55, 239] on p "Reports" at bounding box center [82, 245] width 104 height 21
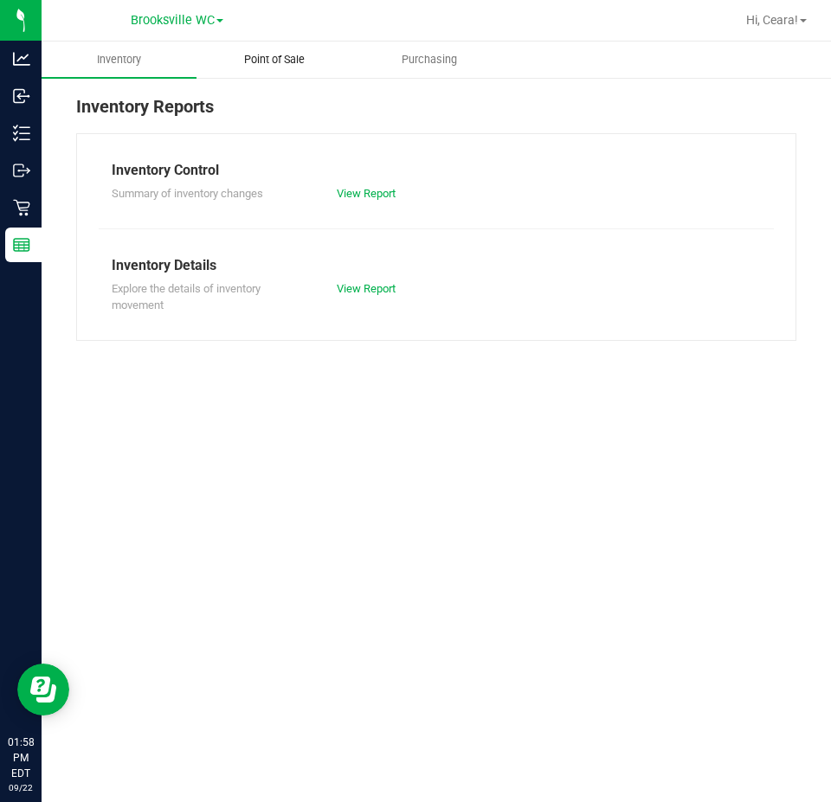
click at [274, 59] on span "Point of Sale" at bounding box center [274, 60] width 107 height 16
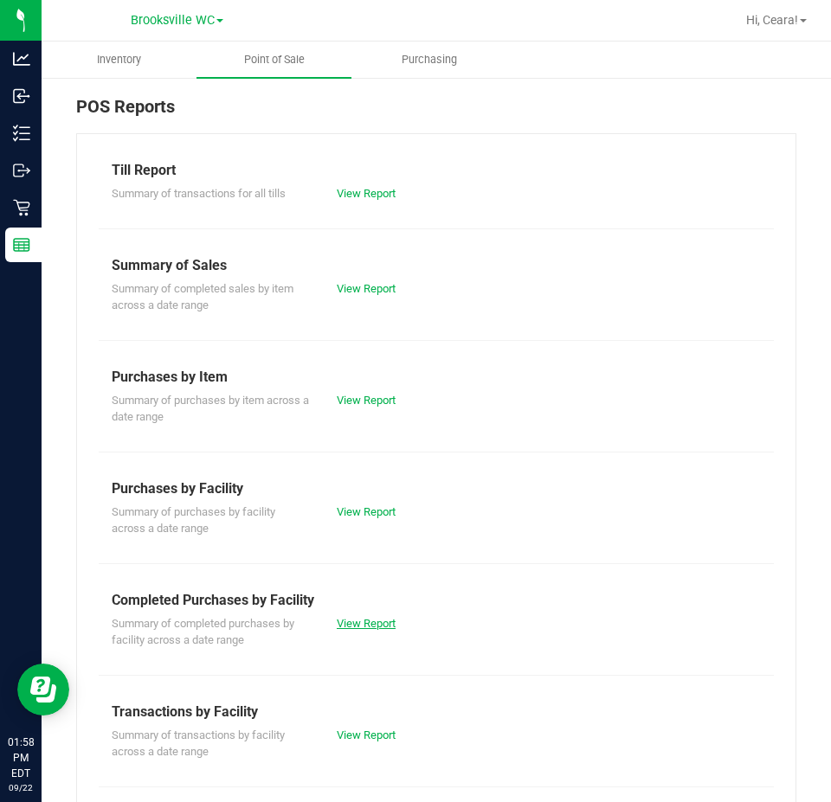
click at [368, 619] on link "View Report" at bounding box center [366, 623] width 59 height 13
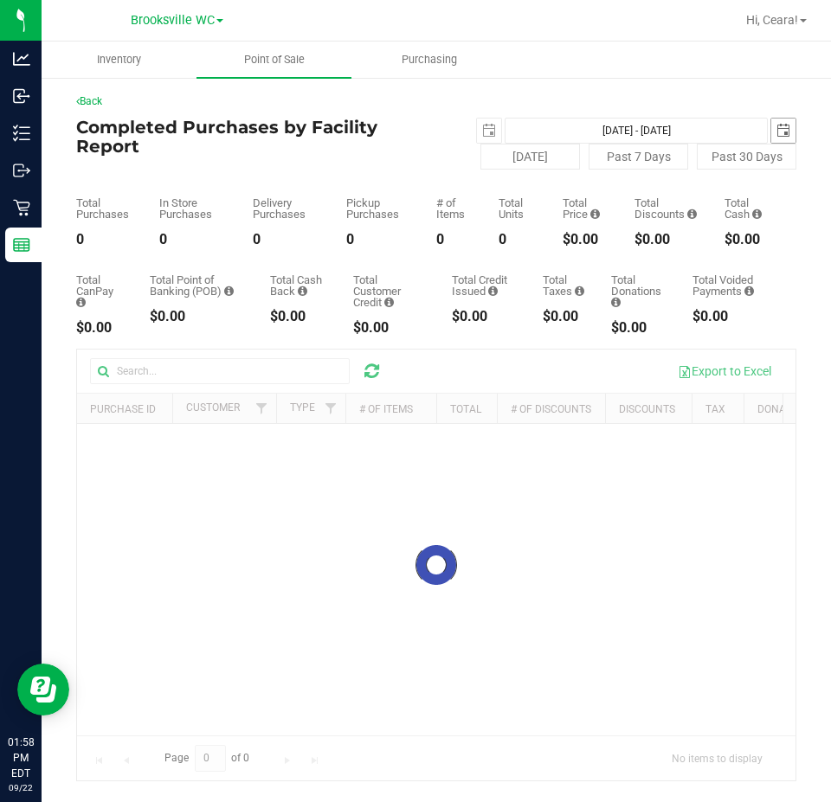
click at [776, 132] on span "select" at bounding box center [783, 131] width 14 height 14
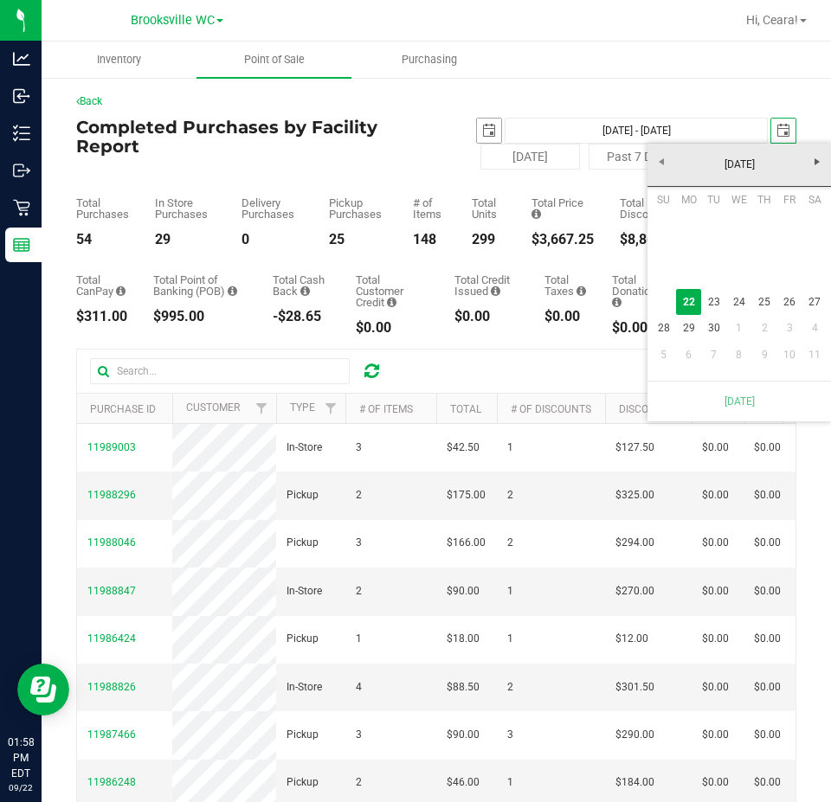
click at [489, 129] on span "select" at bounding box center [489, 131] width 24 height 24
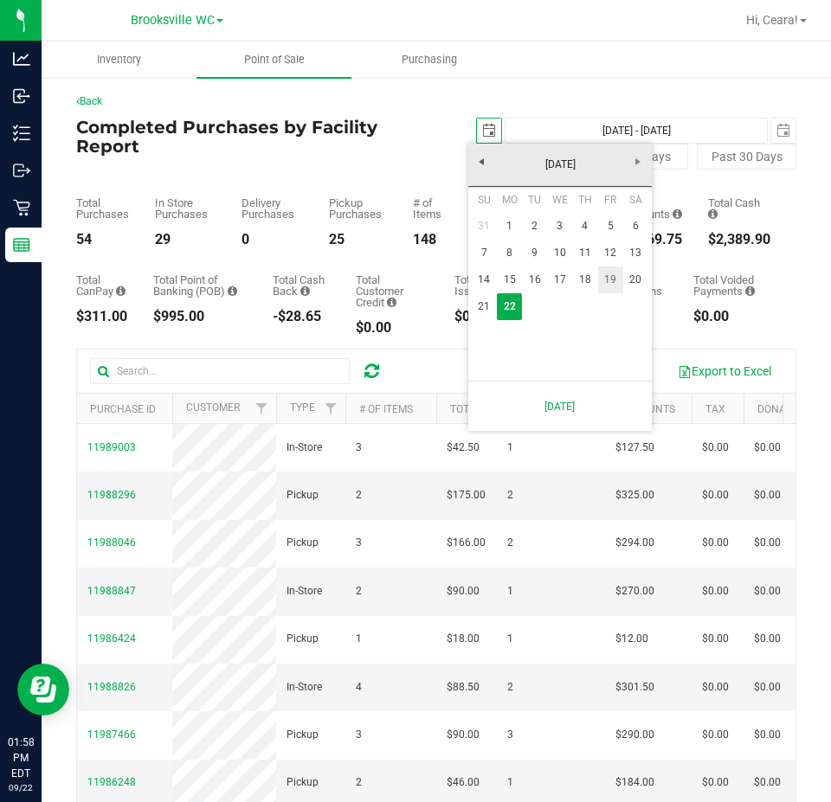
click at [606, 281] on link "19" at bounding box center [610, 280] width 25 height 27
type input "[DATE]"
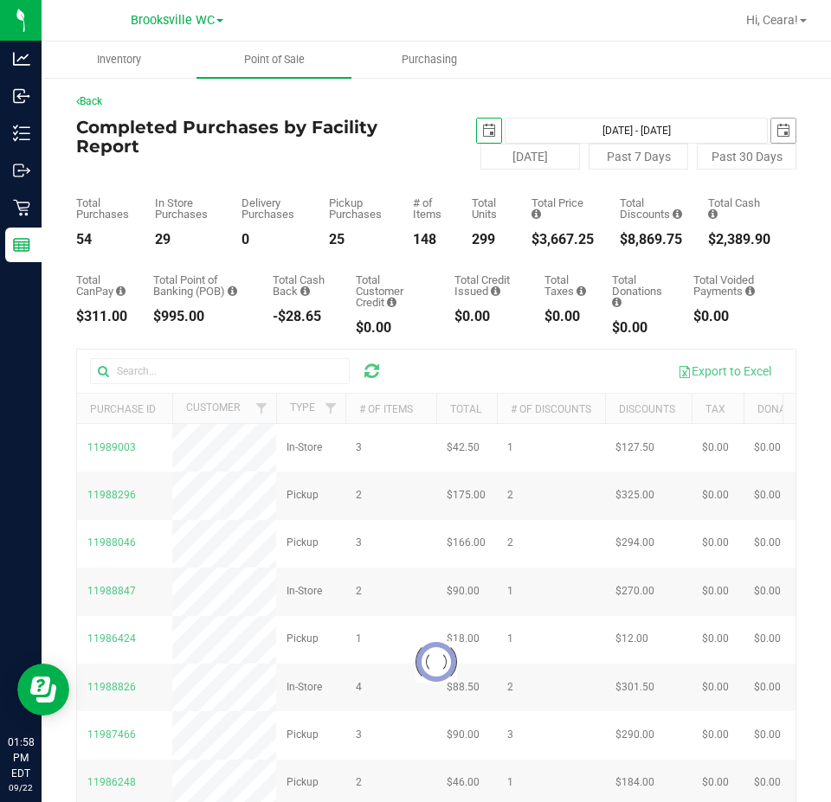
click at [776, 128] on span "select" at bounding box center [783, 131] width 14 height 14
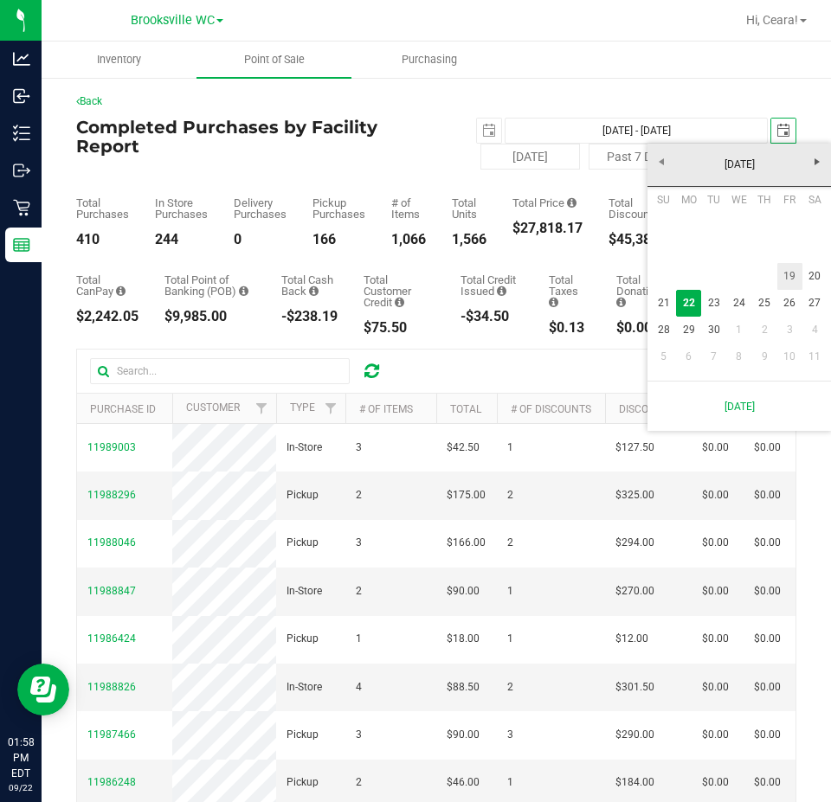
click at [785, 275] on link "19" at bounding box center [789, 276] width 25 height 27
type input "[DATE] - [DATE]"
type input "[DATE]"
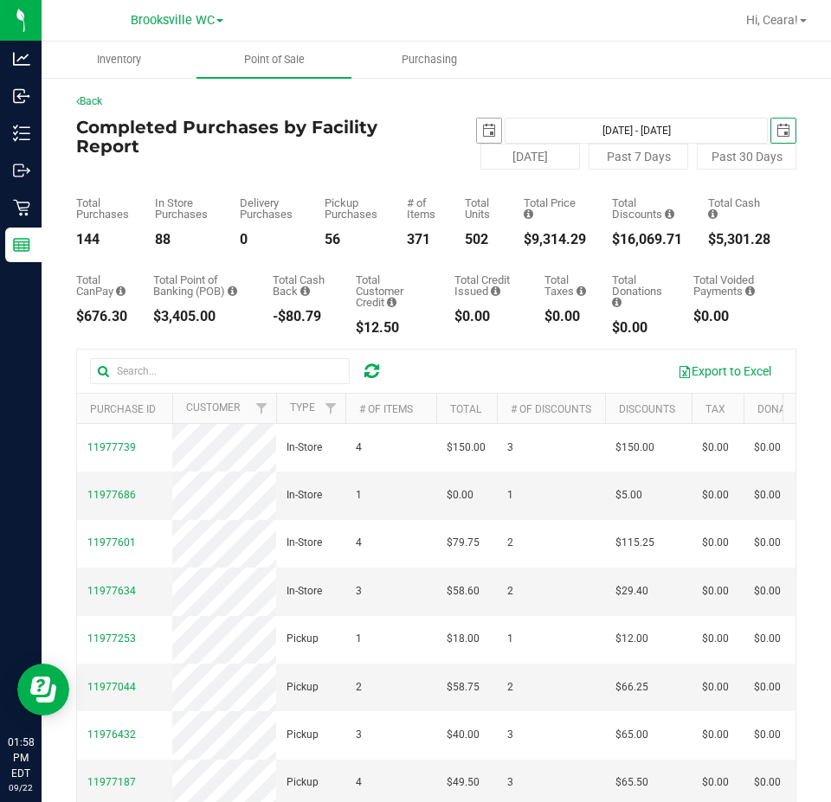
click at [478, 118] on span "[DATE]" at bounding box center [489, 131] width 26 height 26
drag, startPoint x: 476, startPoint y: 128, endPoint x: 479, endPoint y: 143, distance: 15.1
click at [482, 128] on span "select" at bounding box center [489, 131] width 14 height 14
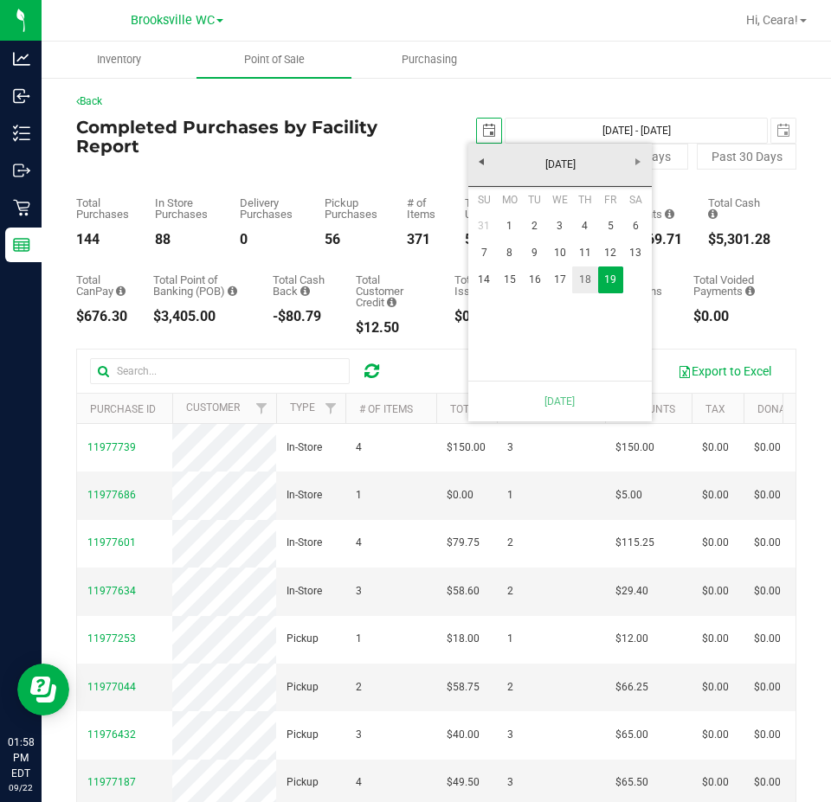
click at [590, 282] on link "18" at bounding box center [584, 280] width 25 height 27
type input "[DATE] - [DATE]"
type input "[DATE]"
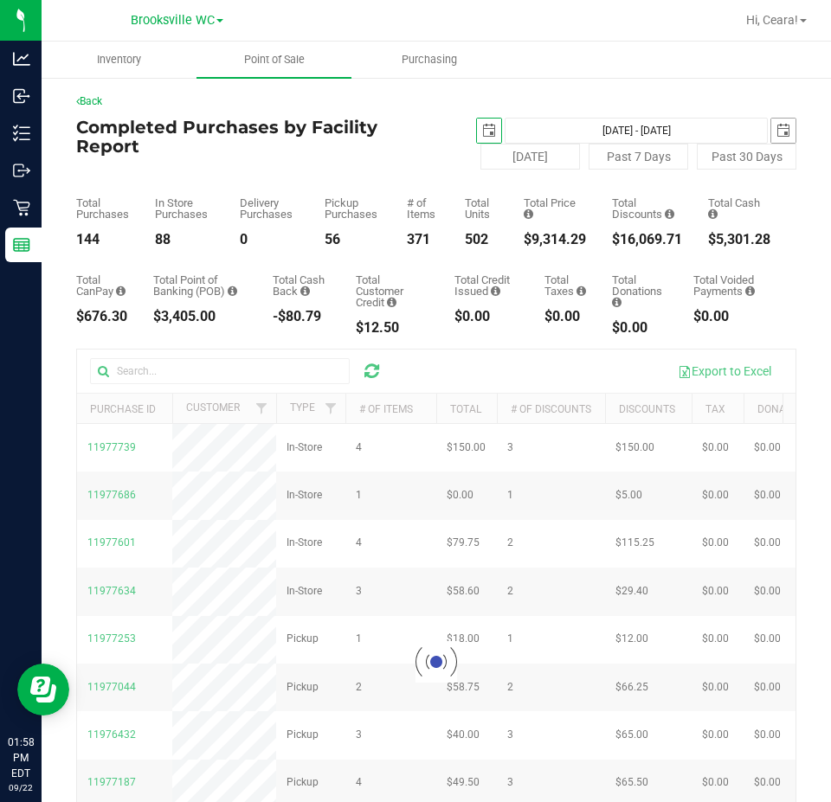
click at [779, 123] on span "select" at bounding box center [783, 131] width 24 height 24
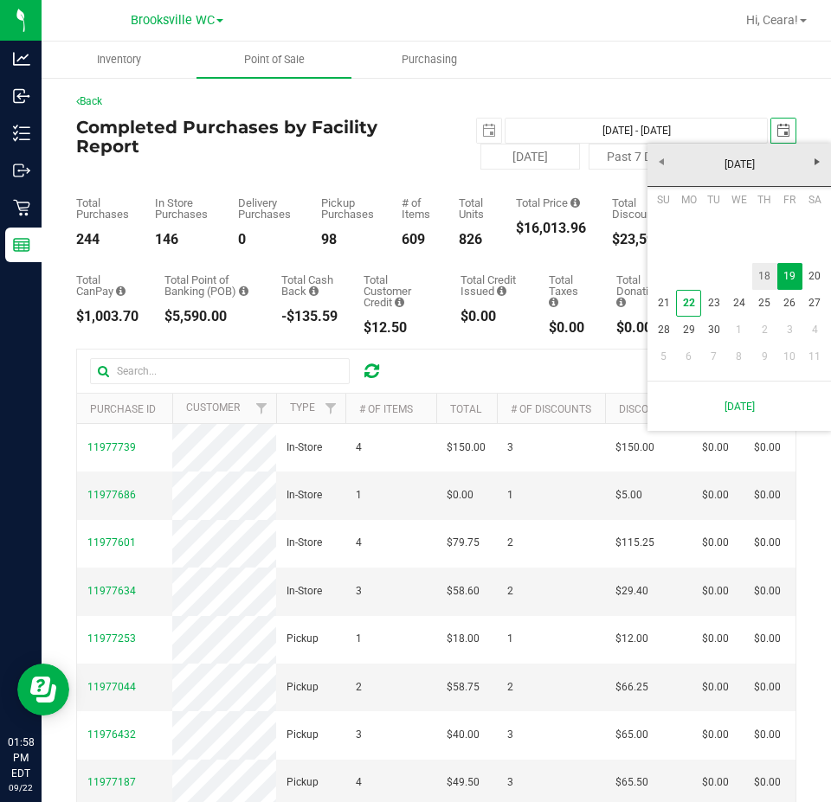
drag, startPoint x: 768, startPoint y: 280, endPoint x: 756, endPoint y: 290, distance: 15.3
click at [767, 280] on link "18" at bounding box center [764, 276] width 25 height 27
type input "[DATE] - [DATE]"
type input "[DATE]"
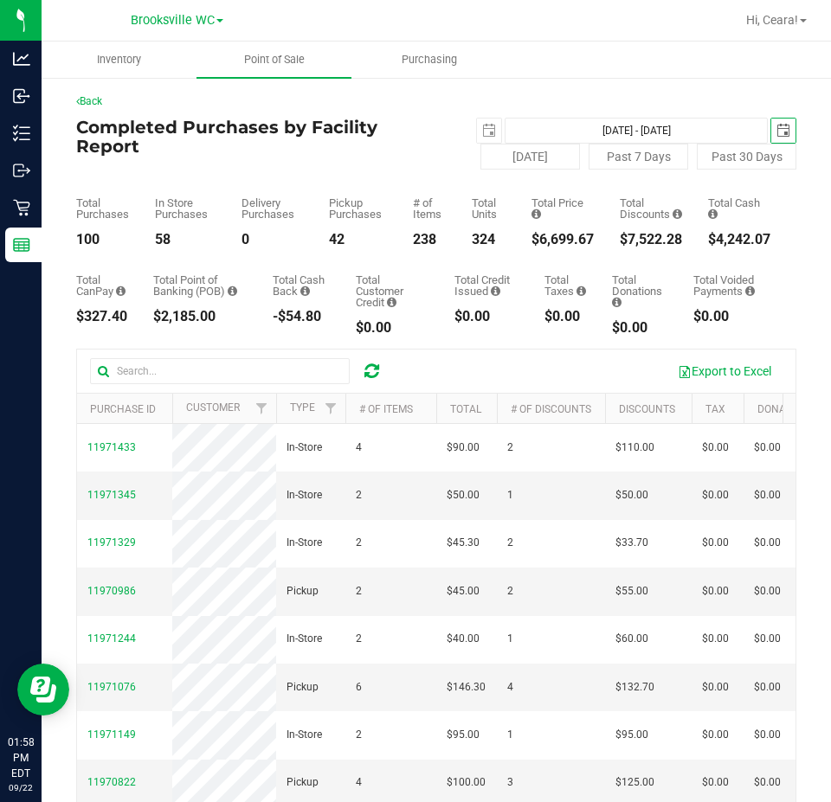
click at [776, 130] on span "select" at bounding box center [783, 131] width 14 height 14
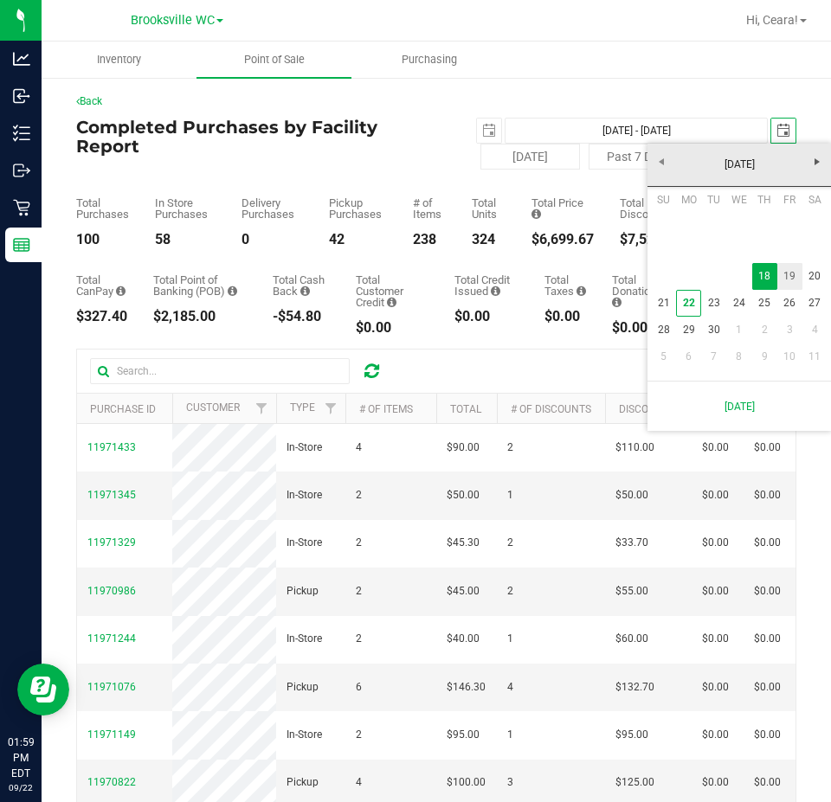
click at [781, 281] on link "19" at bounding box center [789, 276] width 25 height 27
type input "[DATE] - [DATE]"
type input "[DATE]"
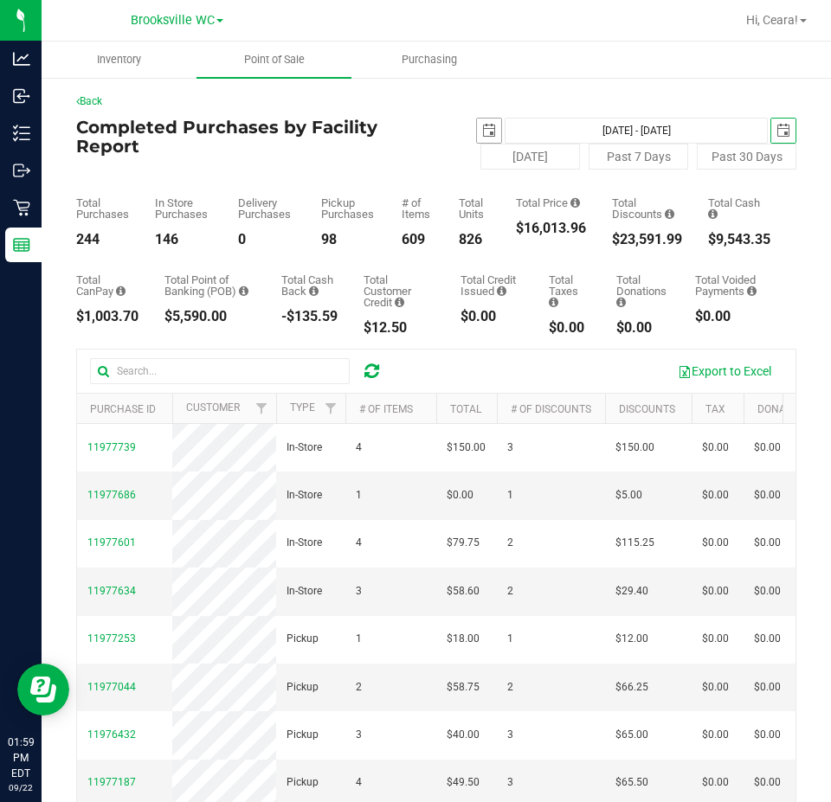
click at [477, 137] on span "select" at bounding box center [489, 131] width 24 height 24
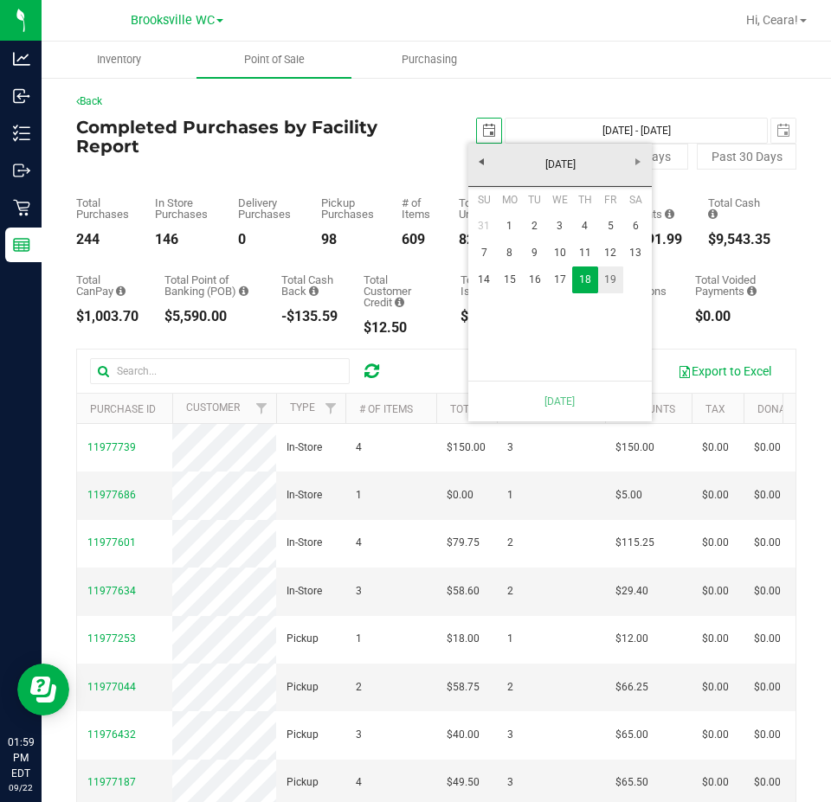
click at [615, 276] on link "19" at bounding box center [610, 280] width 25 height 27
type input "[DATE] - [DATE]"
type input "[DATE]"
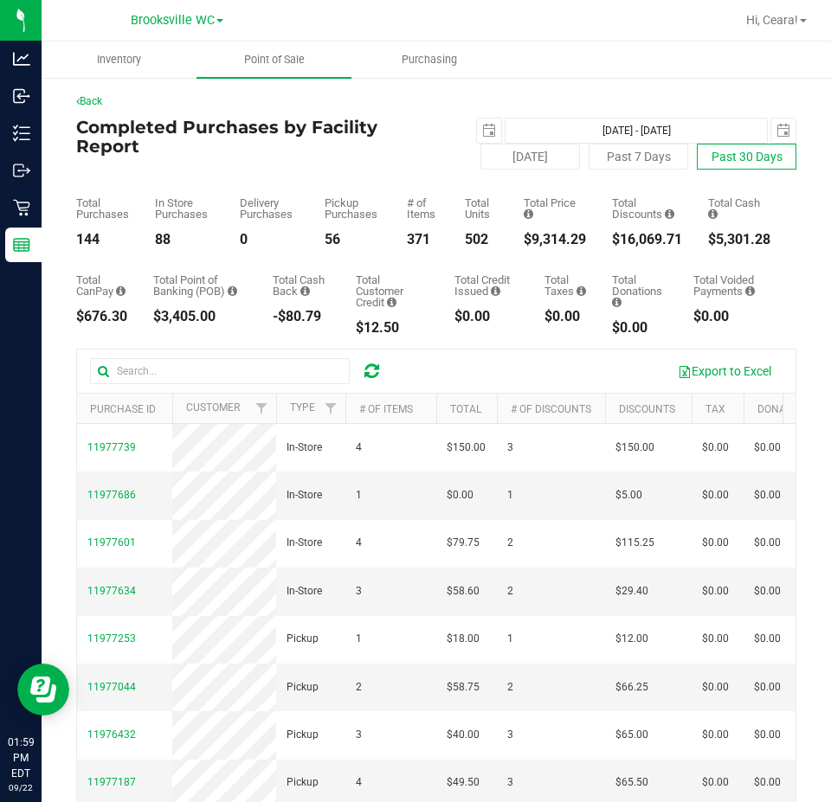
click at [766, 149] on button "Past 30 Days" at bounding box center [747, 157] width 100 height 26
type input "[DATE] - [DATE]"
type input "[DATE]"
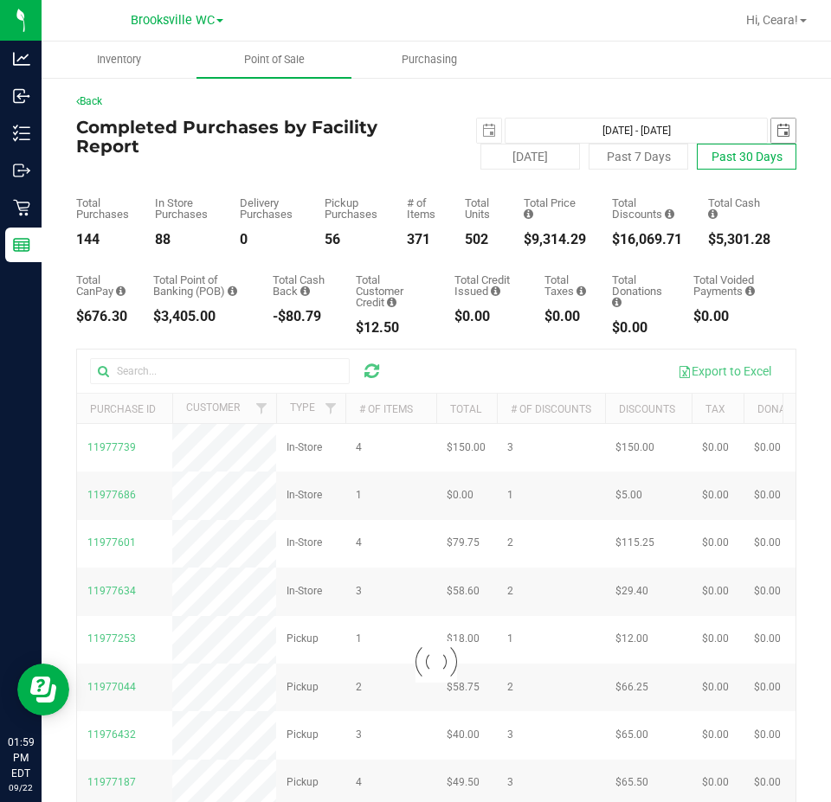
click at [776, 124] on span "select" at bounding box center [783, 131] width 14 height 14
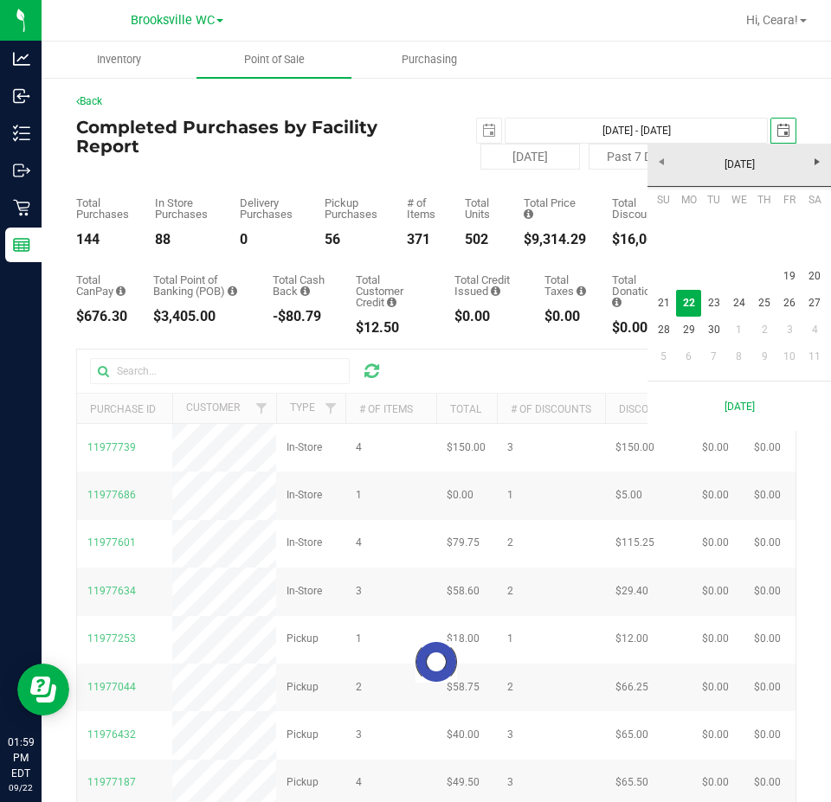
scroll to position [0, 43]
click at [809, 280] on link "20" at bounding box center [814, 276] width 25 height 27
type input "[DATE] - [DATE]"
type input "[DATE]"
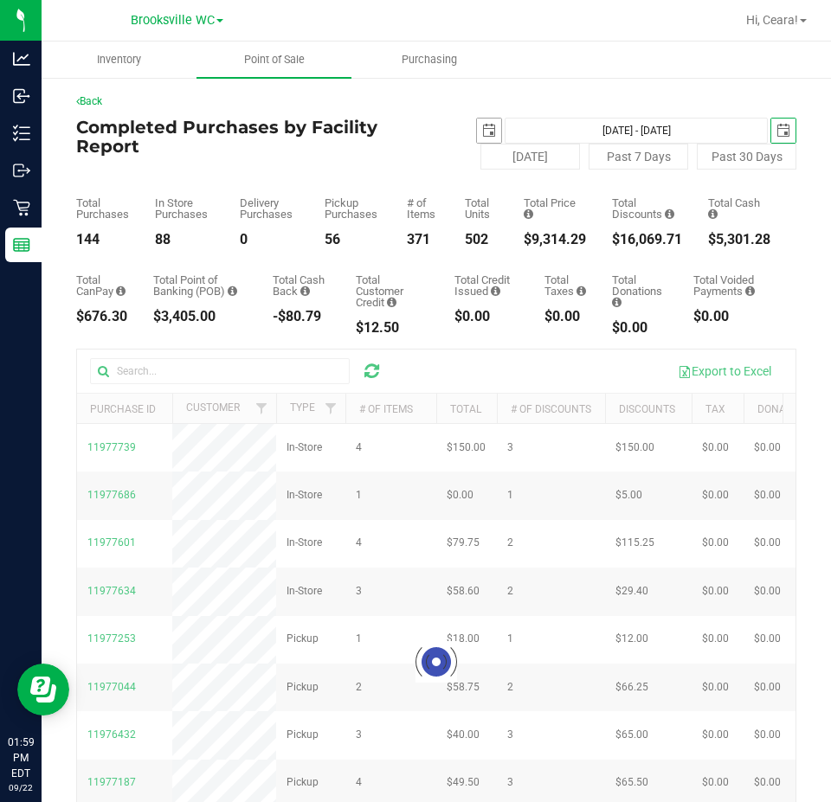
click at [482, 127] on span "select" at bounding box center [489, 131] width 14 height 14
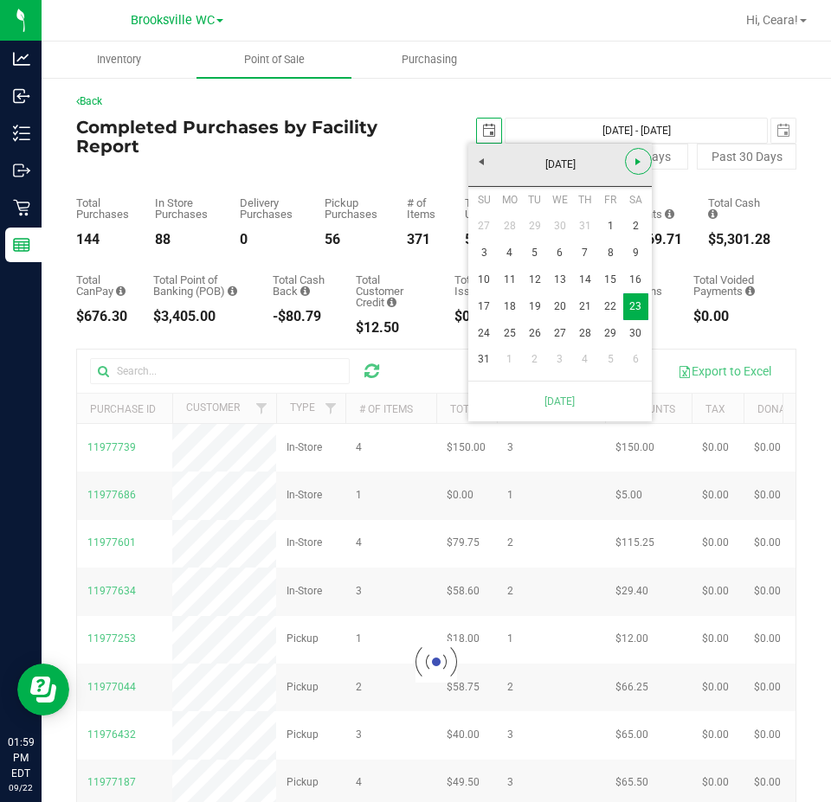
click at [634, 157] on span "Next" at bounding box center [638, 162] width 14 height 14
click at [634, 280] on link "20" at bounding box center [635, 280] width 25 height 27
type input "[DATE] - [DATE]"
type input "[DATE]"
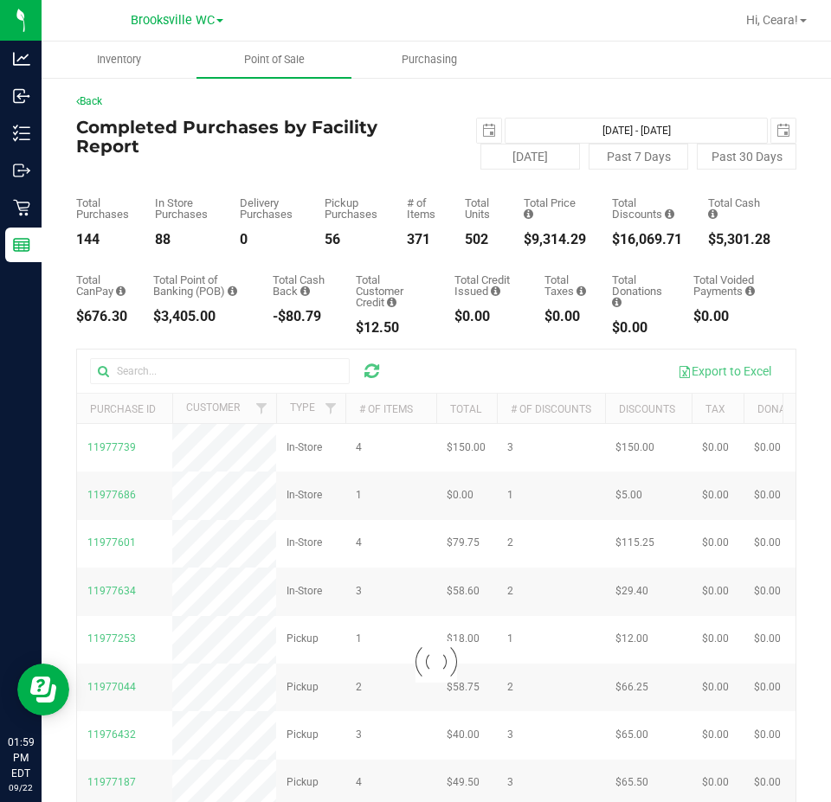
click at [640, 69] on ul "Inventory Point of Sale Purchasing" at bounding box center [457, 60] width 831 height 37
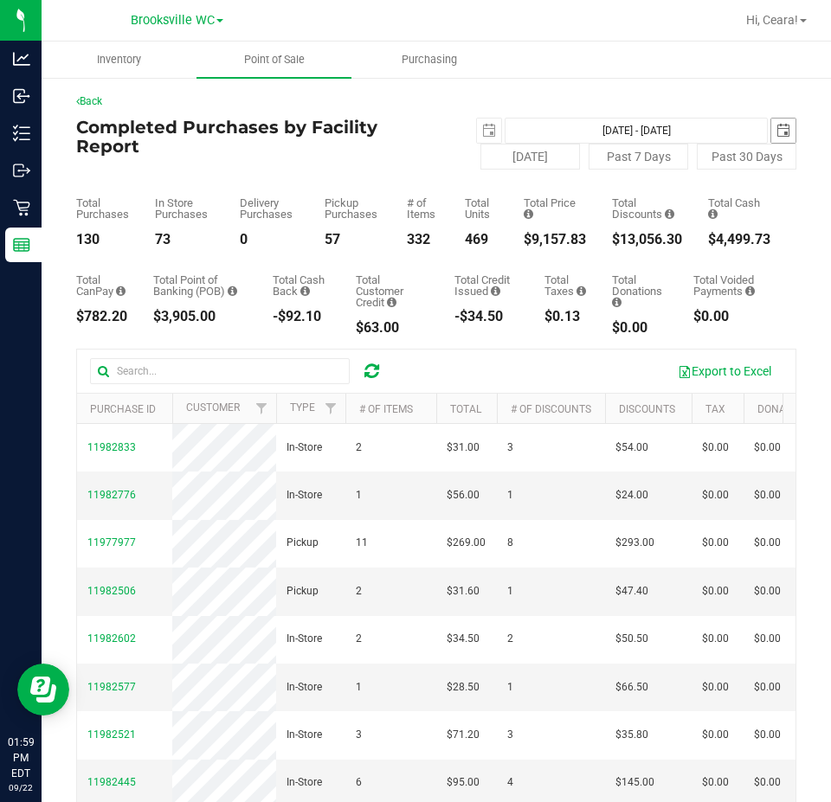
click at [771, 141] on span "select" at bounding box center [783, 131] width 24 height 24
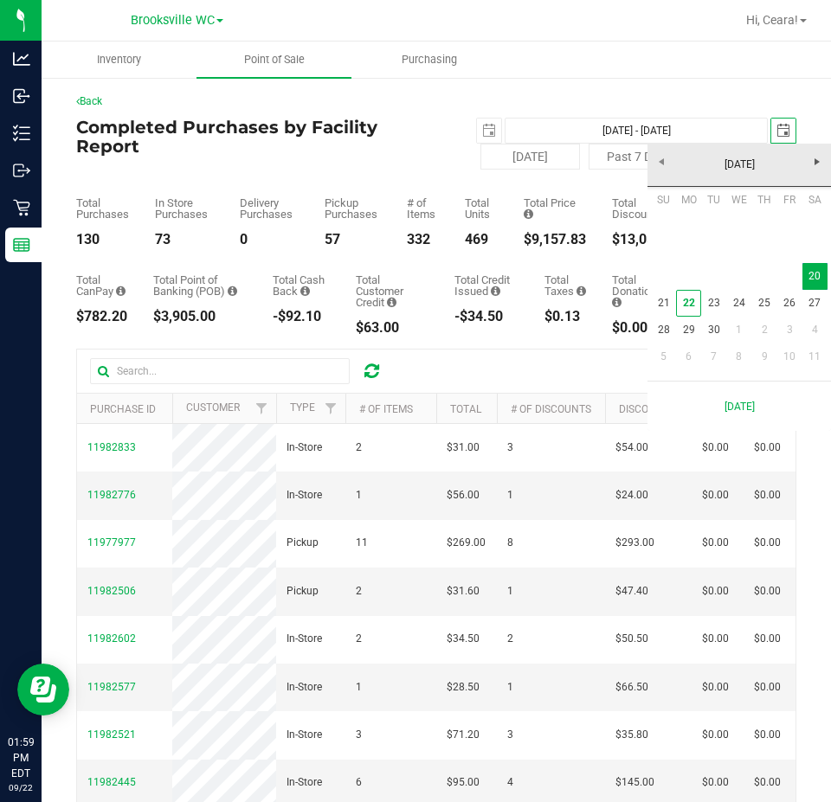
scroll to position [0, 43]
click at [666, 308] on link "21" at bounding box center [663, 303] width 25 height 27
type input "[DATE] - [DATE]"
type input "[DATE]"
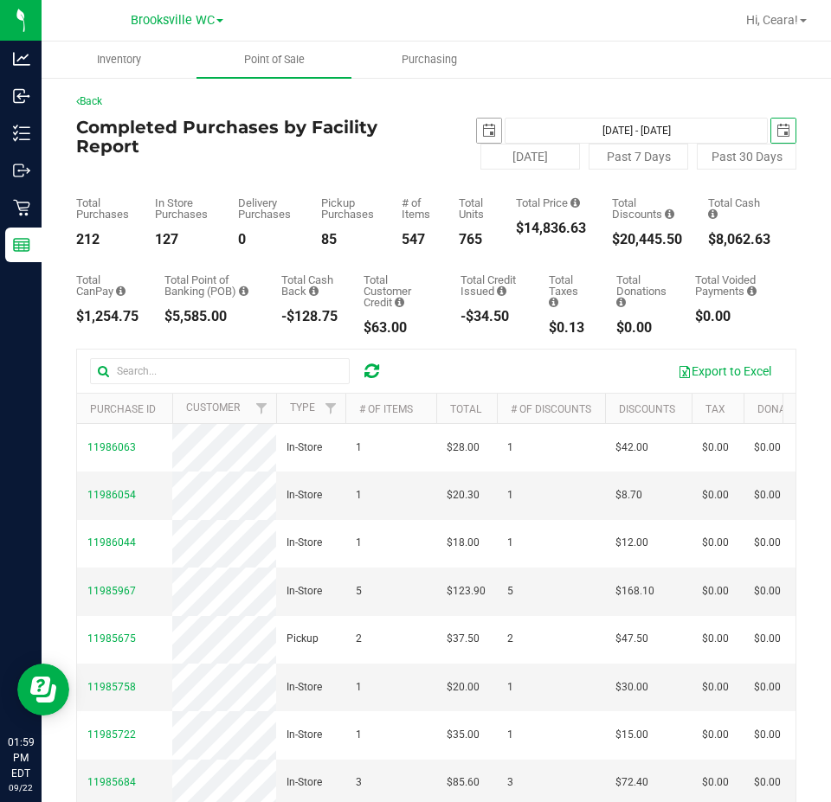
click at [482, 132] on span "select" at bounding box center [489, 131] width 14 height 14
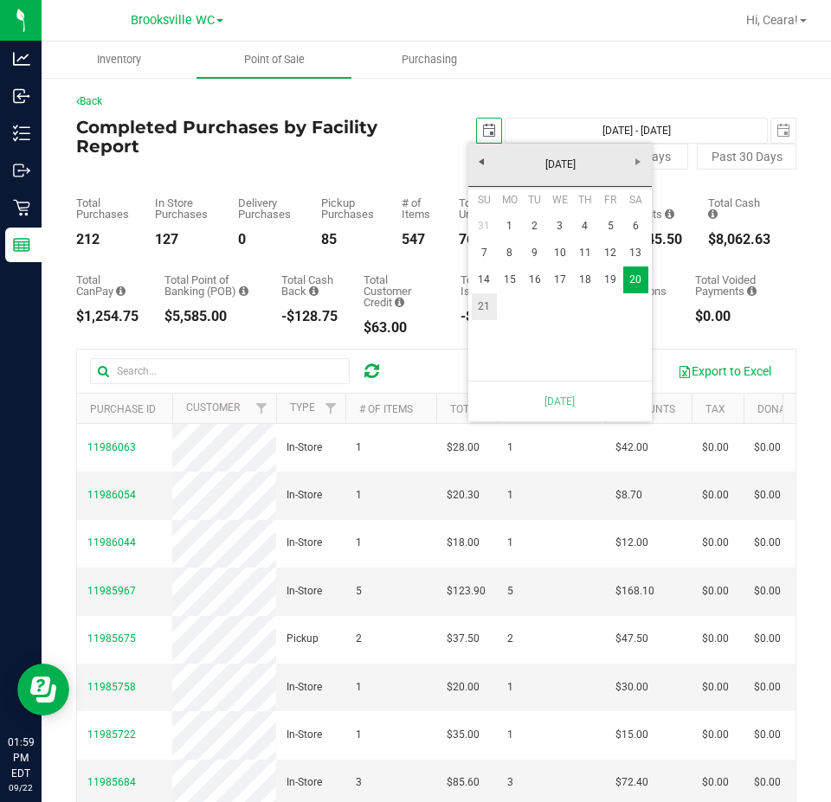
click at [479, 303] on link "21" at bounding box center [484, 306] width 25 height 27
type input "[DATE] - [DATE]"
type input "[DATE]"
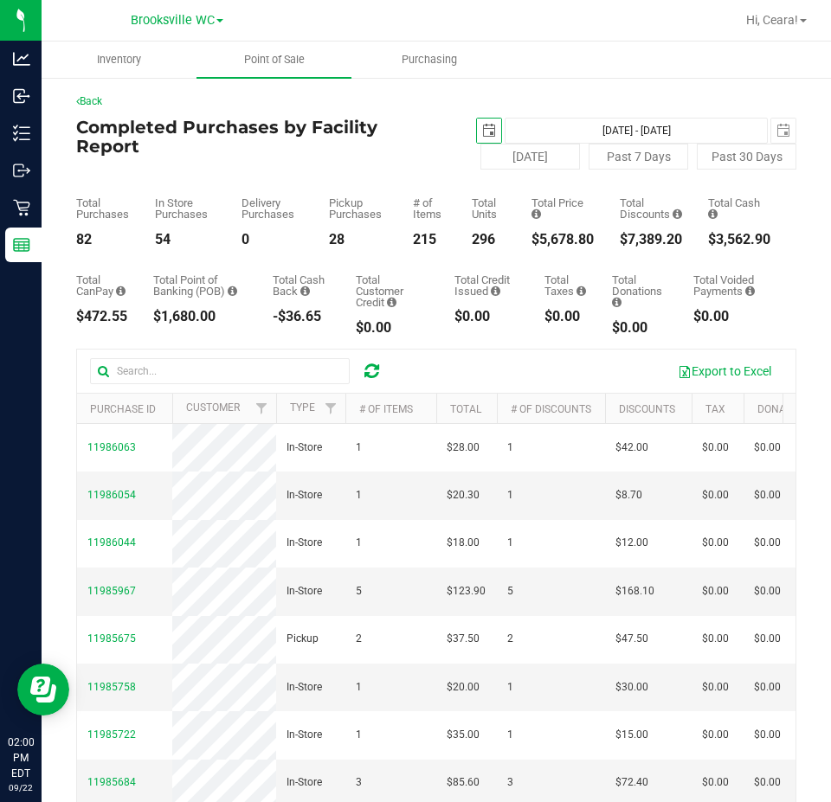
click at [493, 142] on span "[DATE]" at bounding box center [489, 131] width 26 height 26
click at [482, 131] on span "select" at bounding box center [489, 131] width 14 height 14
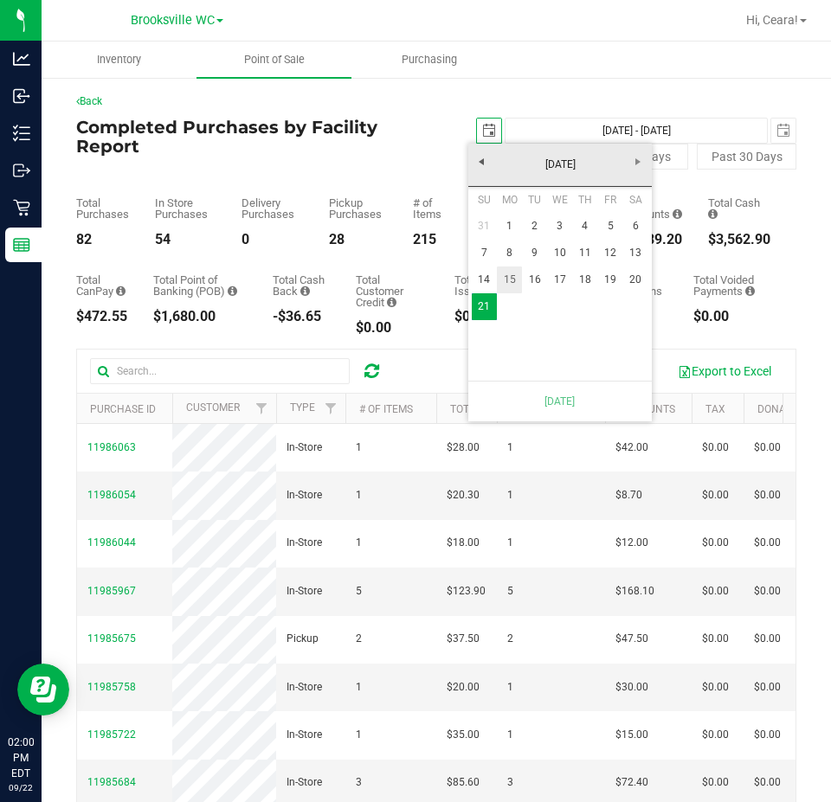
click at [512, 276] on link "15" at bounding box center [509, 280] width 25 height 27
type input "[DATE] - [DATE]"
type input "[DATE]"
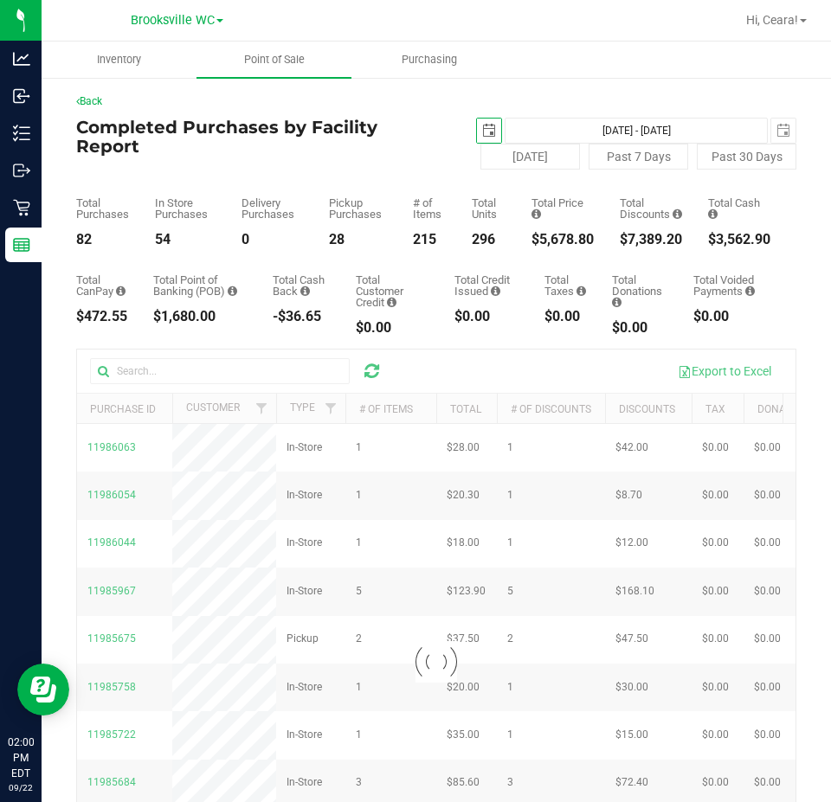
click at [531, 99] on div "Back" at bounding box center [436, 101] width 720 height 16
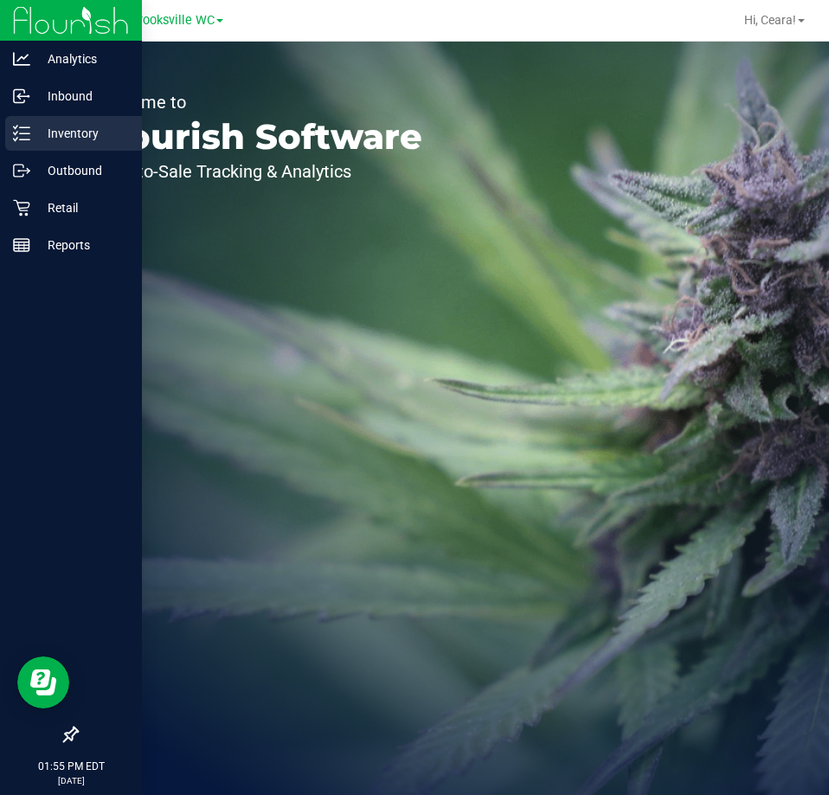
click at [9, 145] on div "Inventory" at bounding box center [73, 133] width 137 height 35
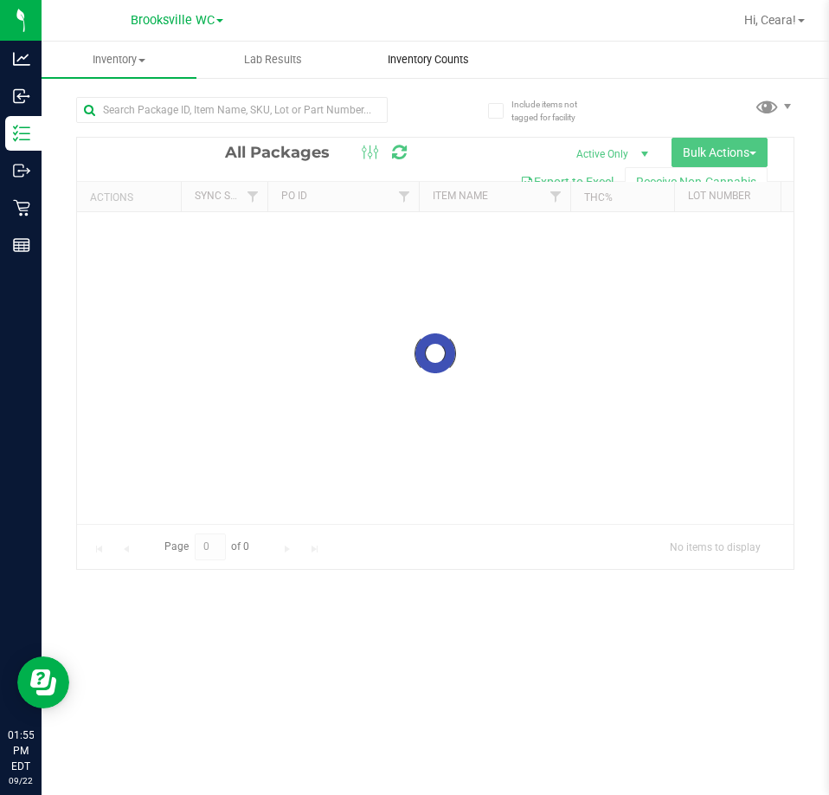
click at [402, 63] on span "Inventory Counts" at bounding box center [428, 60] width 128 height 16
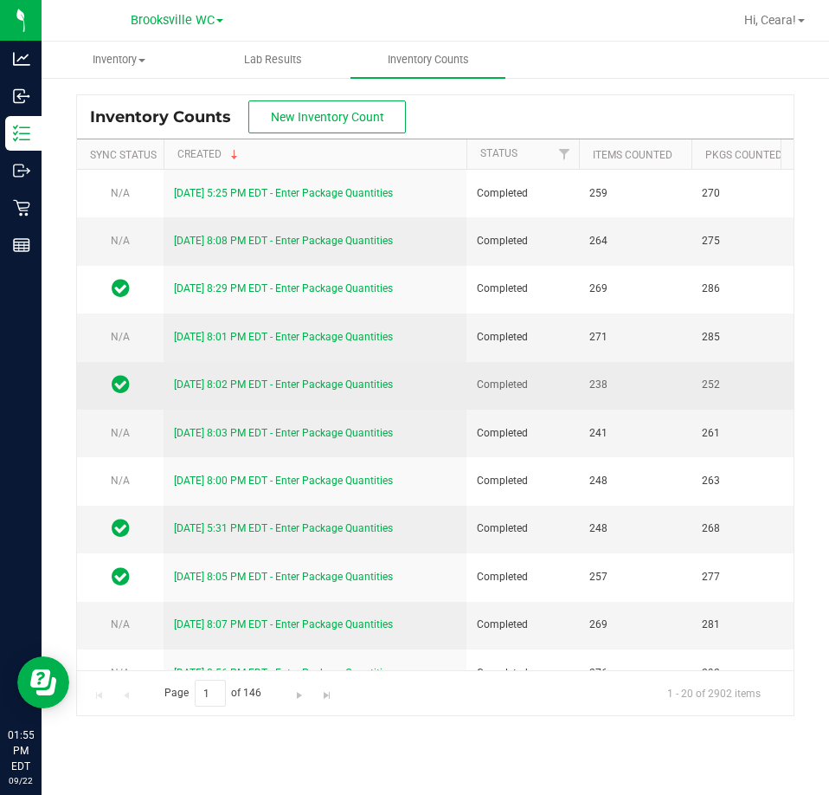
click at [277, 380] on link "[DATE] 8:02 PM EDT - Enter Package Quantities" at bounding box center [283, 384] width 219 height 12
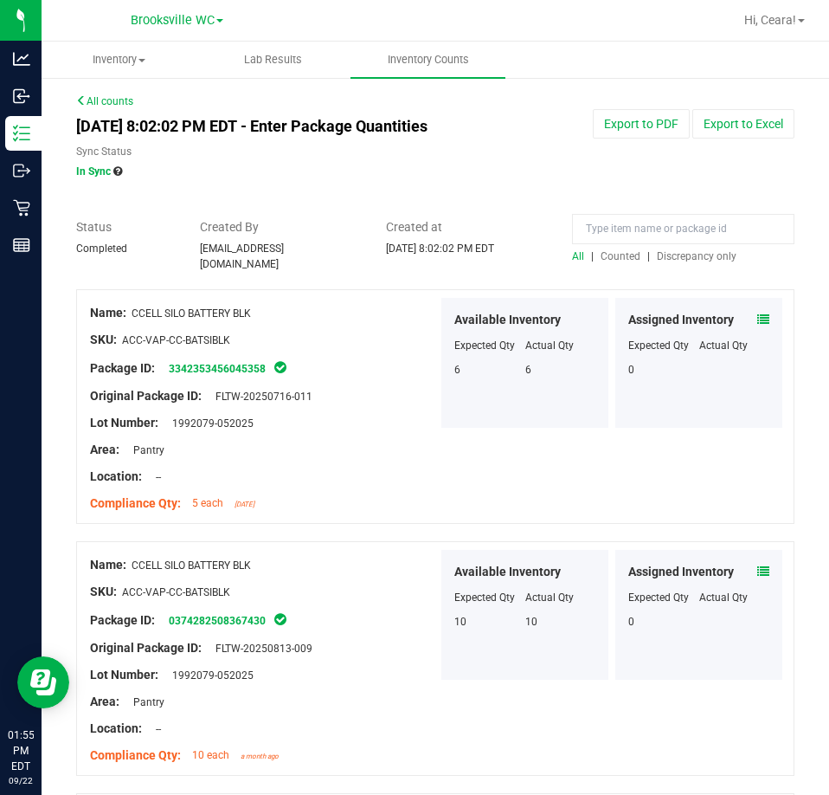
click at [715, 256] on span "Discrepancy only" at bounding box center [697, 256] width 80 height 12
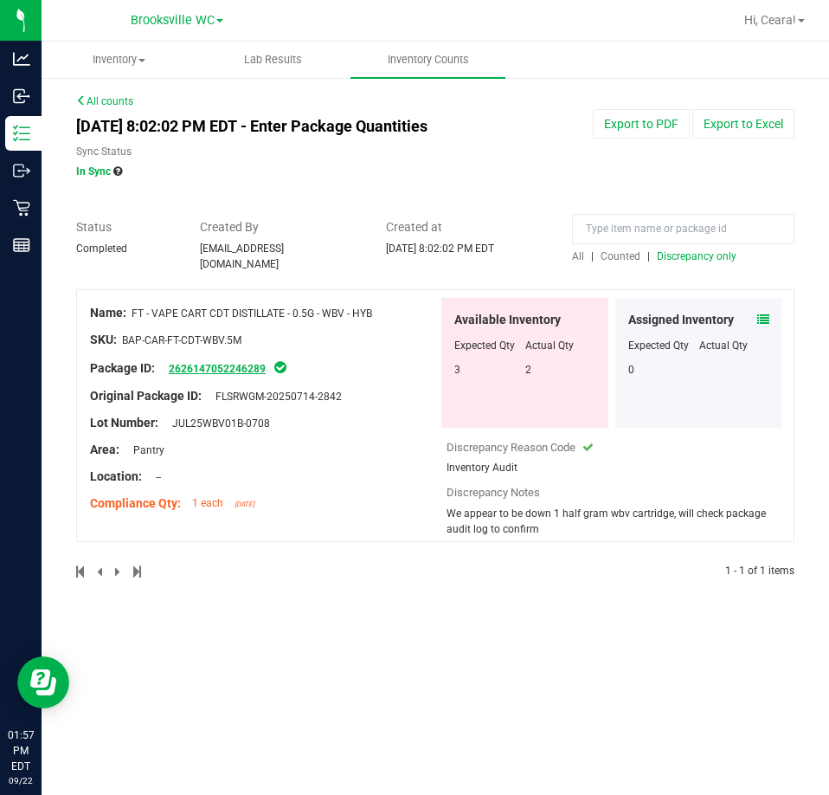
click at [232, 363] on link "2626147052246289" at bounding box center [217, 369] width 97 height 12
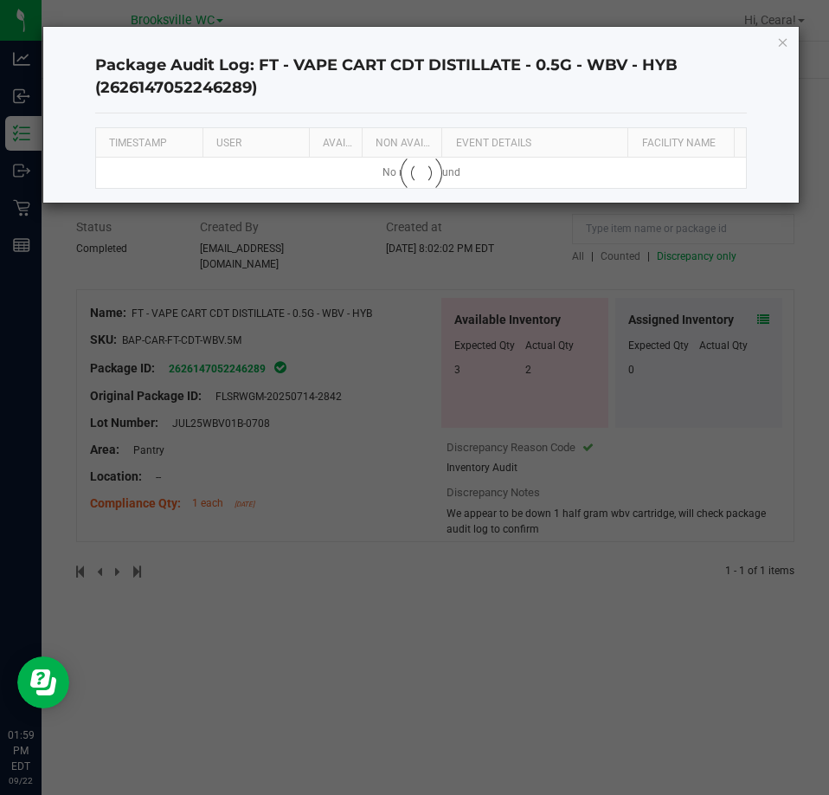
click at [220, 62] on h4 "Package Audit Log: FT - VAPE CART CDT DISTILLATE - 0.5G - WBV - HYB (2626147052…" at bounding box center [421, 77] width 653 height 44
click at [781, 51] on icon "button" at bounding box center [783, 41] width 12 height 21
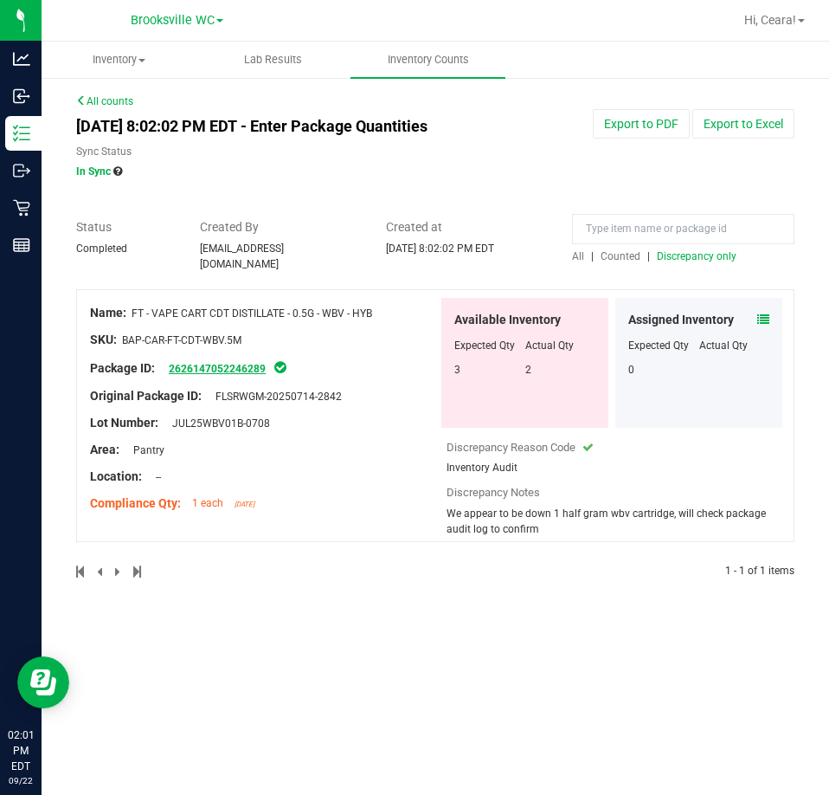
click at [246, 365] on link "2626147052246289" at bounding box center [217, 369] width 97 height 12
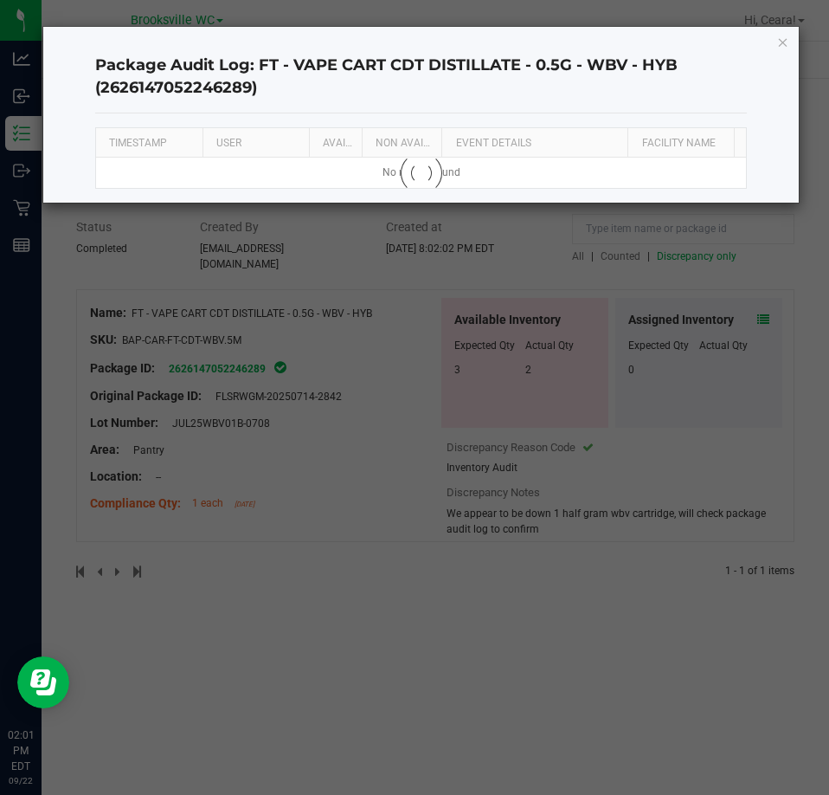
click at [413, 109] on div "Package Audit Log: FT - VAPE CART CDT DISTILLATE - 0.5G - WBV - HYB (2626147052…" at bounding box center [421, 77] width 653 height 73
click at [322, 166] on div at bounding box center [421, 173] width 651 height 30
